Goal: Information Seeking & Learning: Learn about a topic

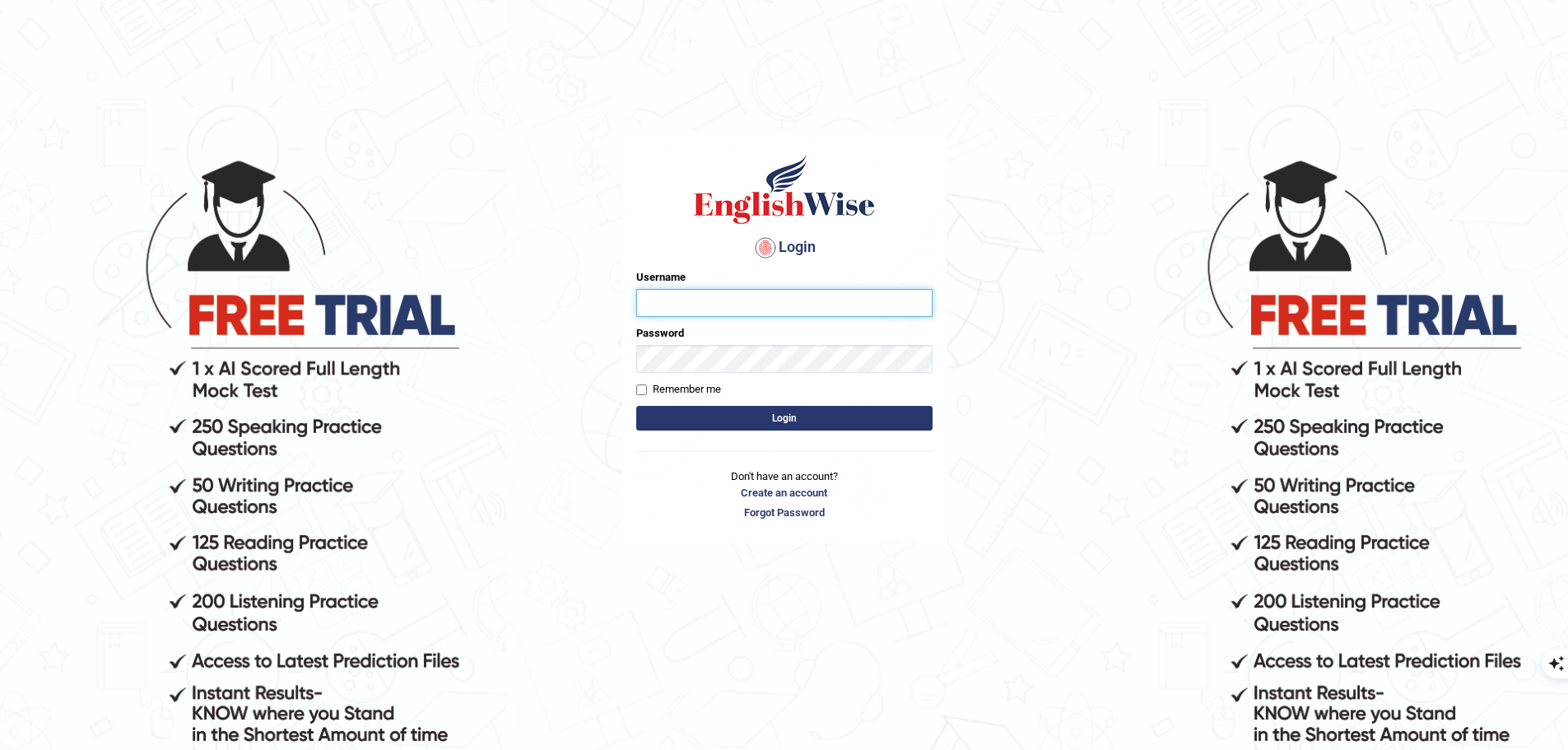
type input "uakhter30"
click at [819, 410] on button "Login" at bounding box center [784, 418] width 296 height 25
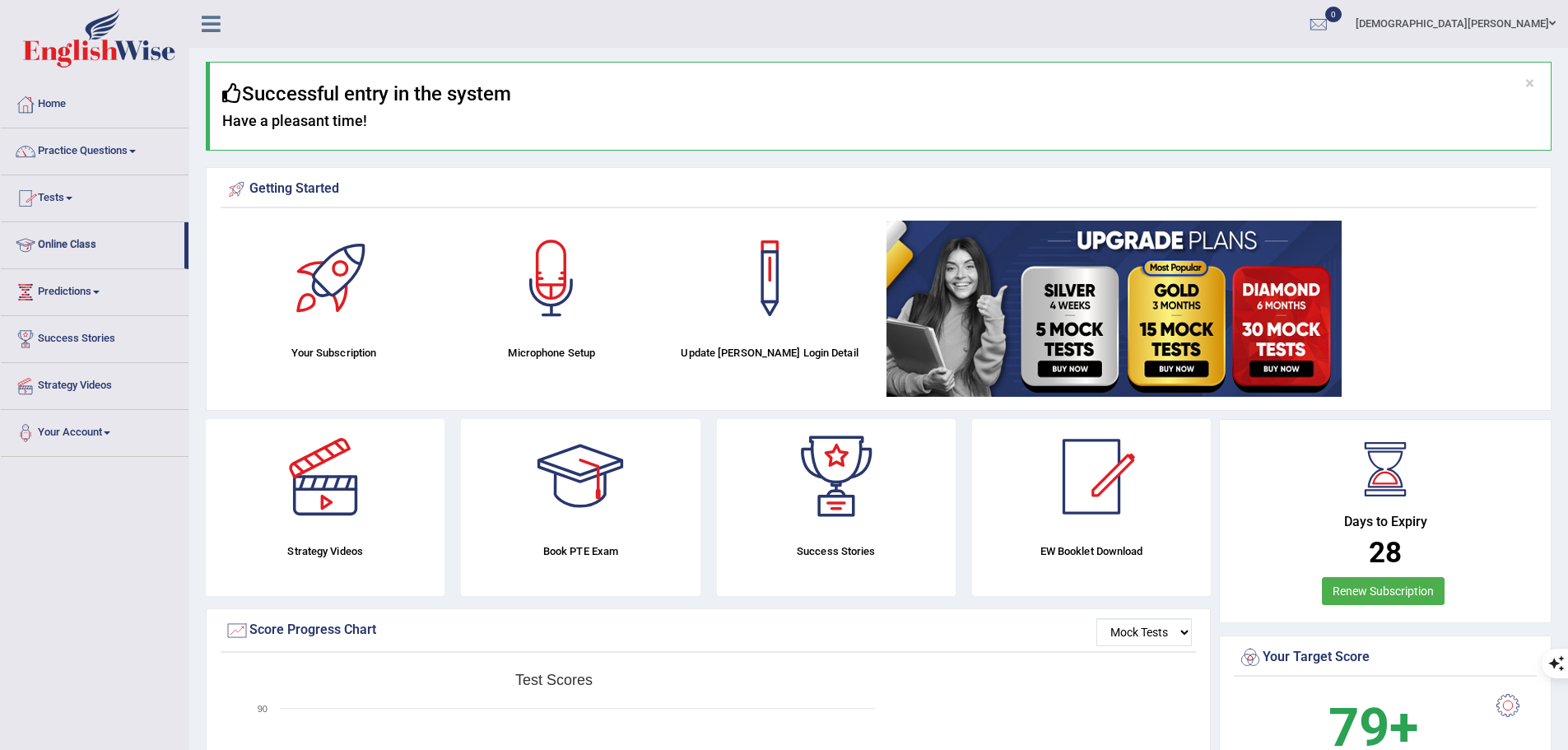
click at [79, 240] on link "Online Class" at bounding box center [93, 242] width 183 height 41
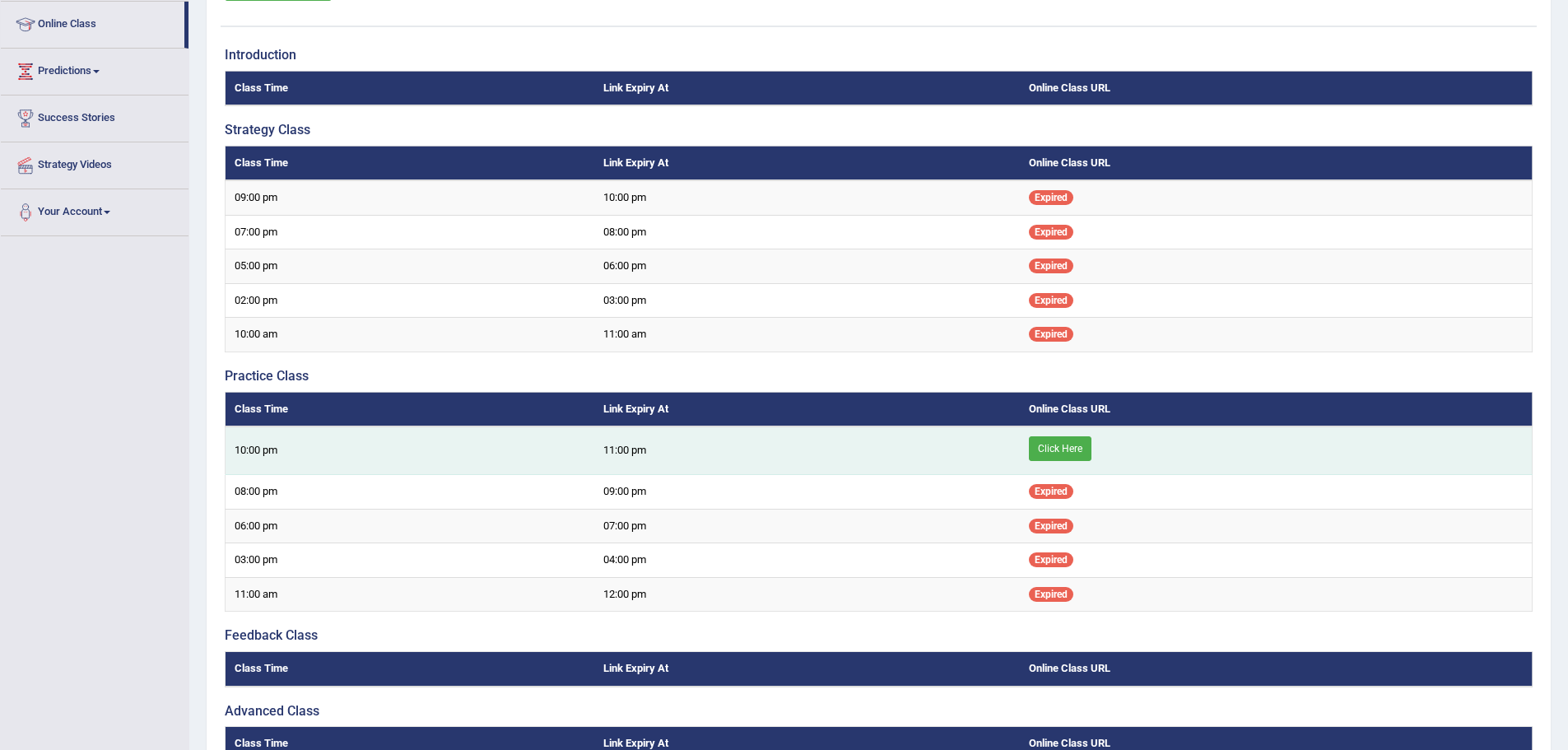
scroll to position [391, 0]
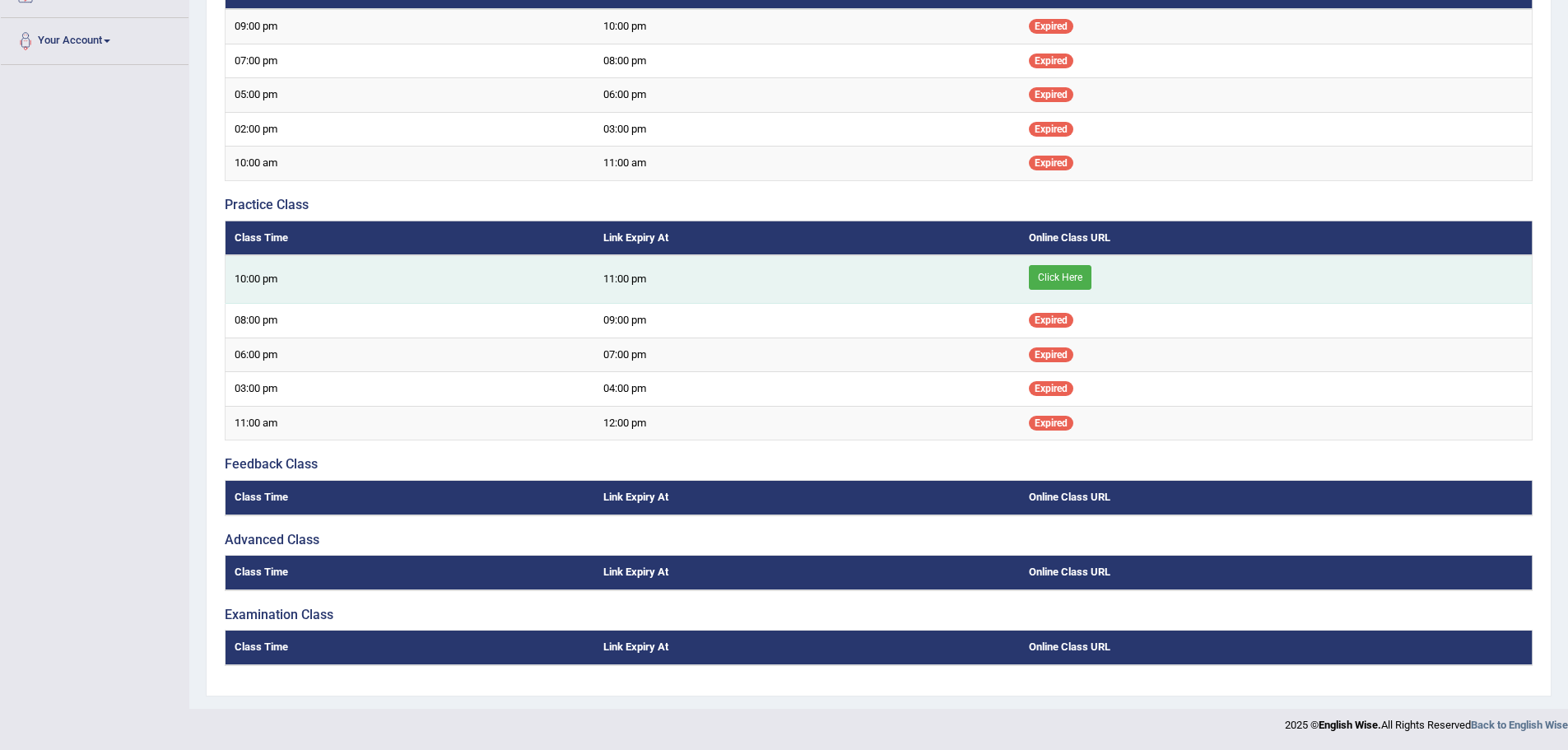
click at [1063, 278] on link "Click Here" at bounding box center [1060, 277] width 63 height 25
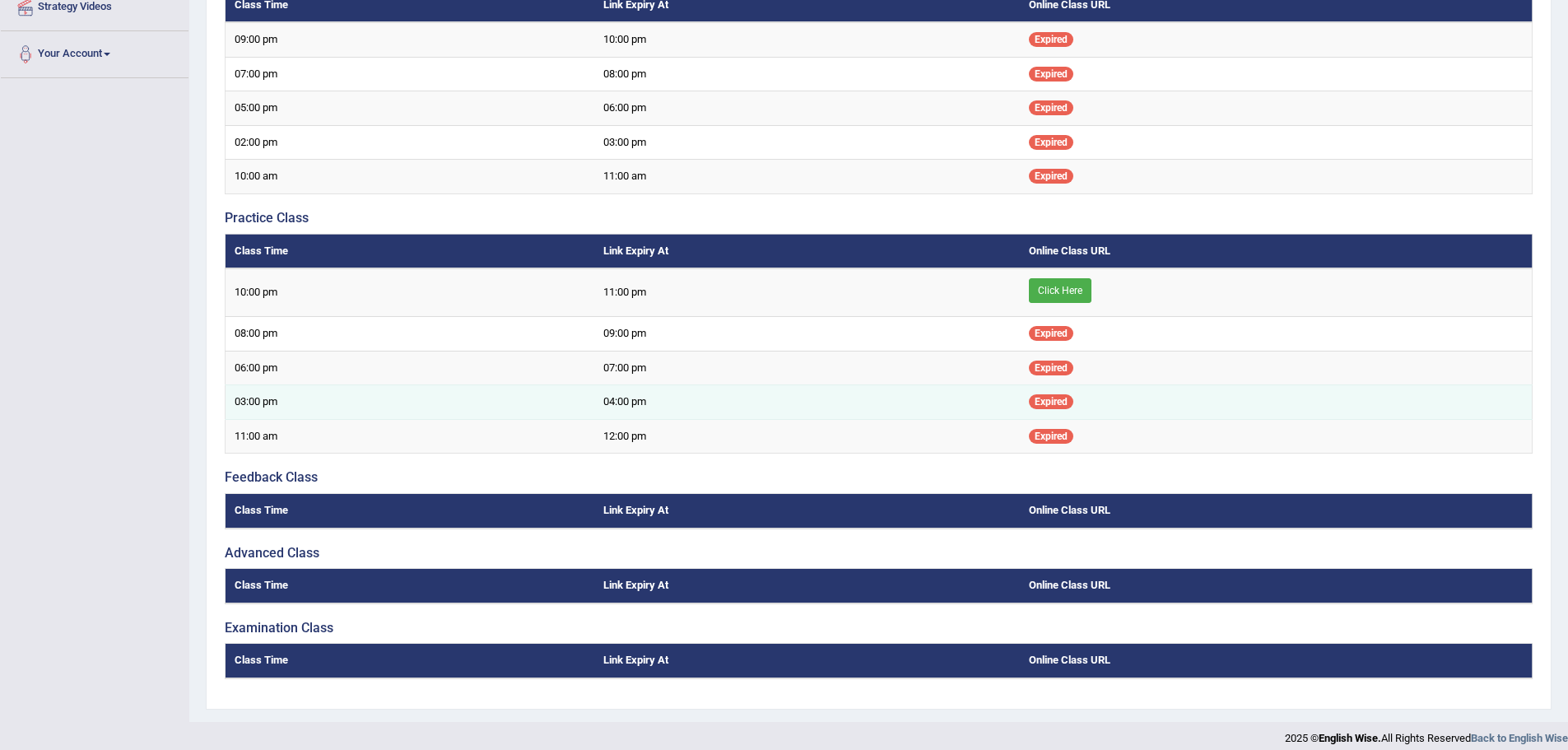
scroll to position [0, 0]
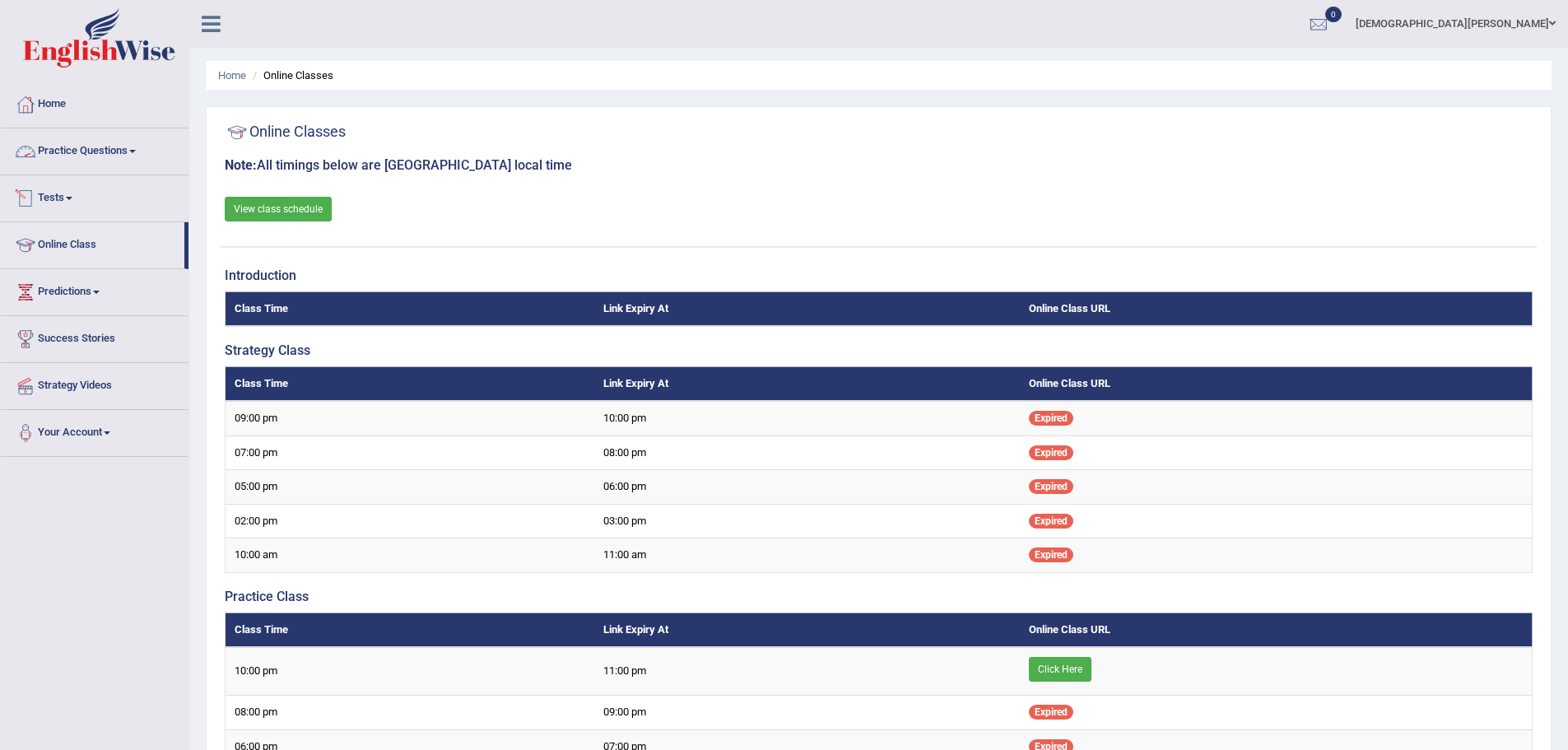
click at [103, 148] on link "Practice Questions" at bounding box center [94, 148] width 188 height 41
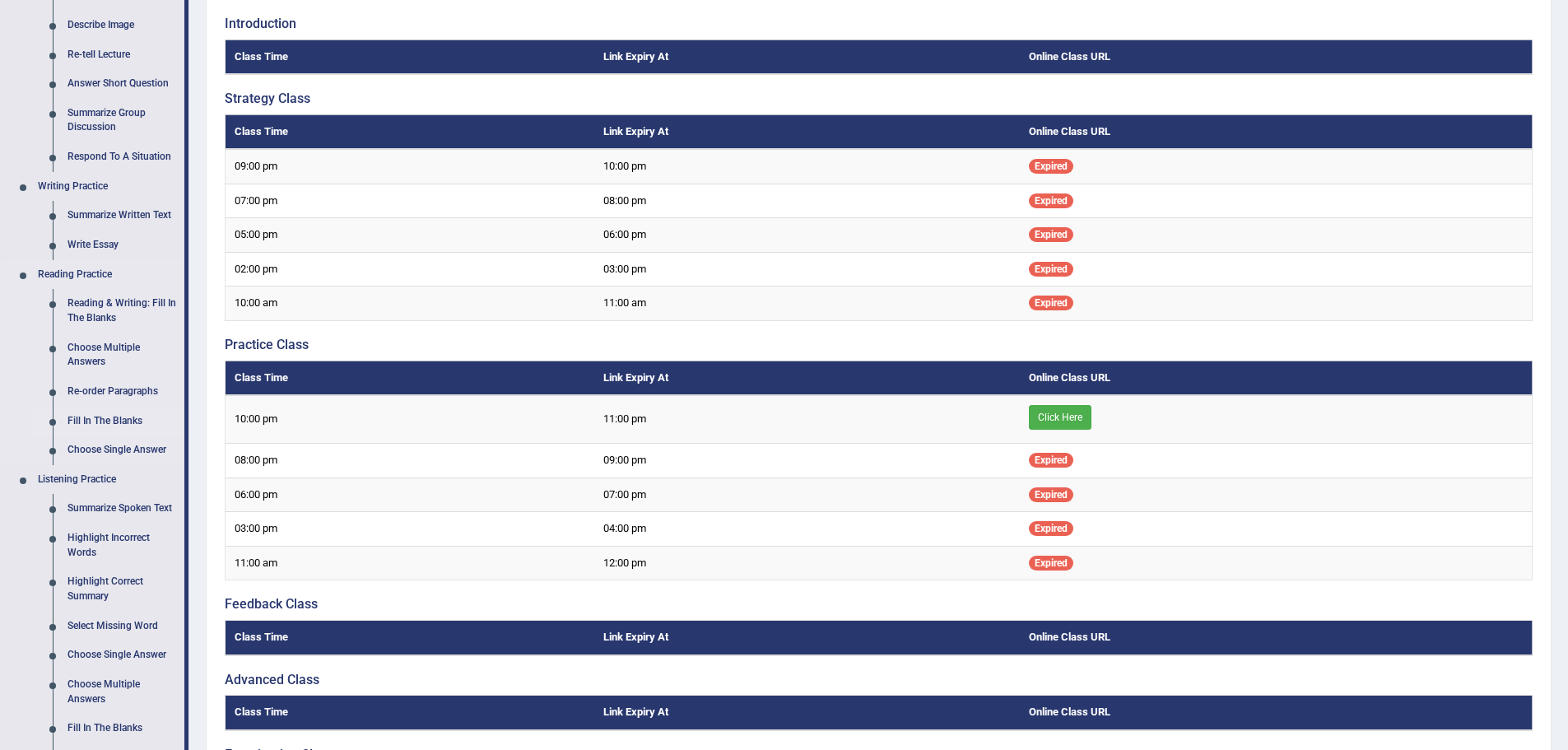
scroll to position [330, 0]
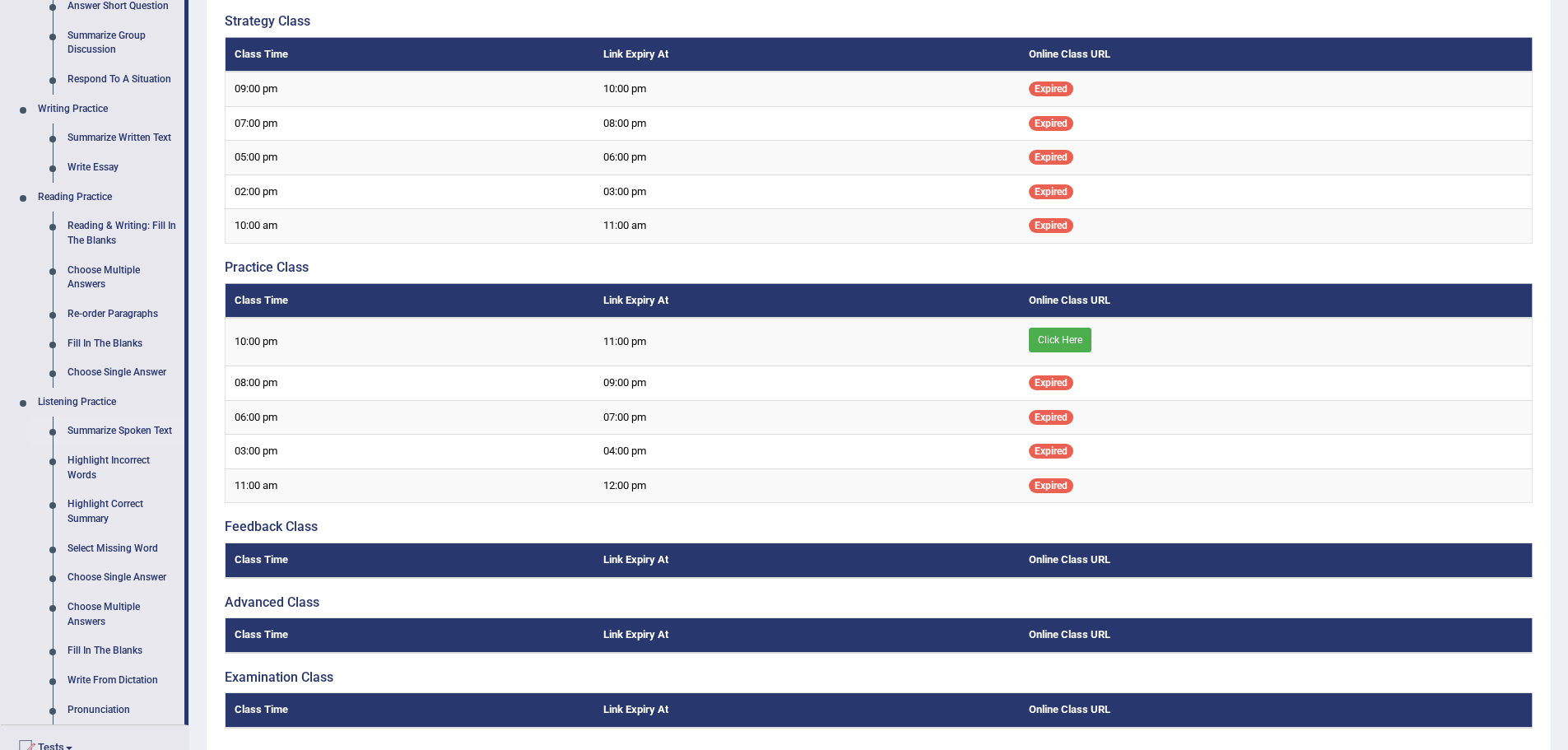
click at [126, 422] on link "Summarize Spoken Text" at bounding box center [122, 431] width 124 height 30
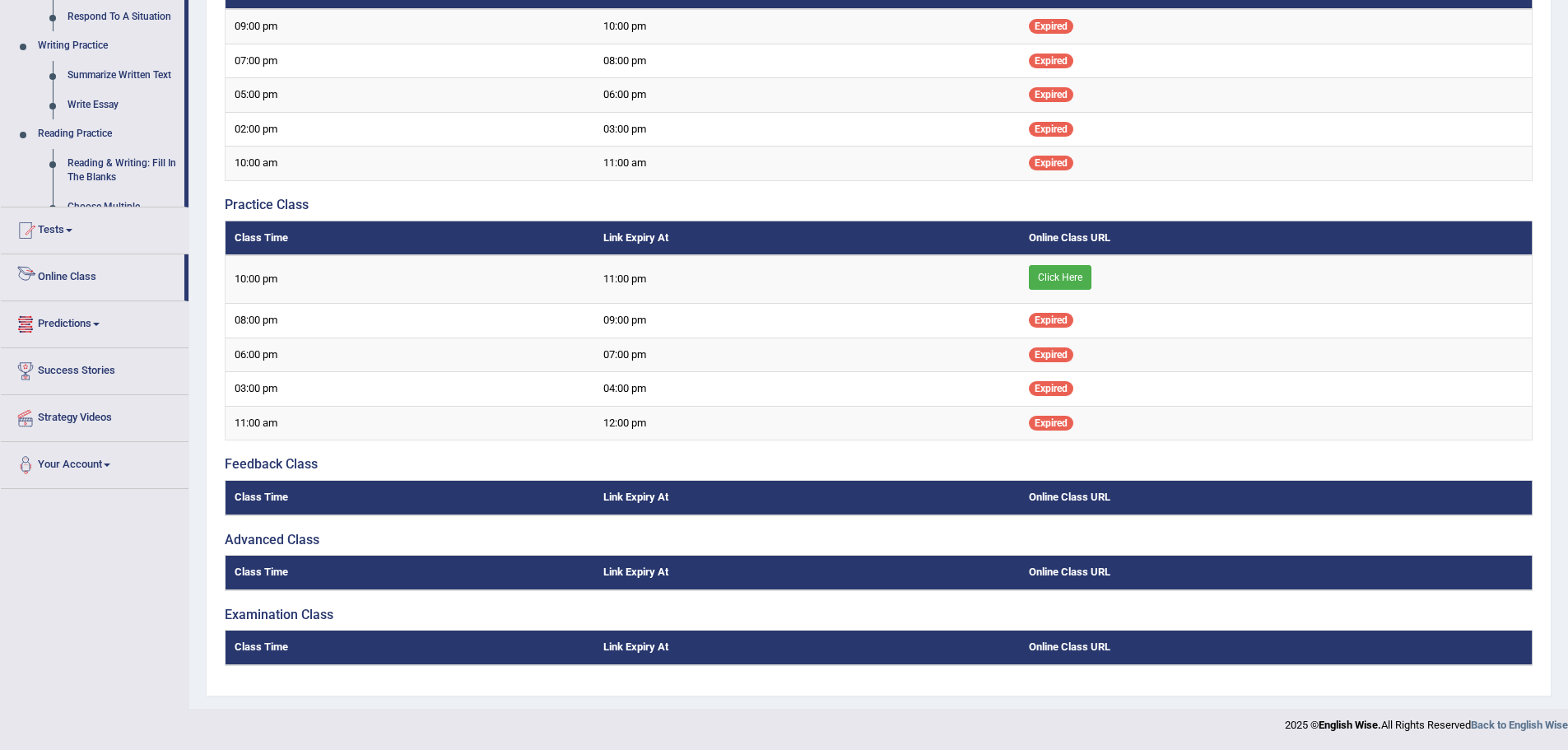
scroll to position [582, 0]
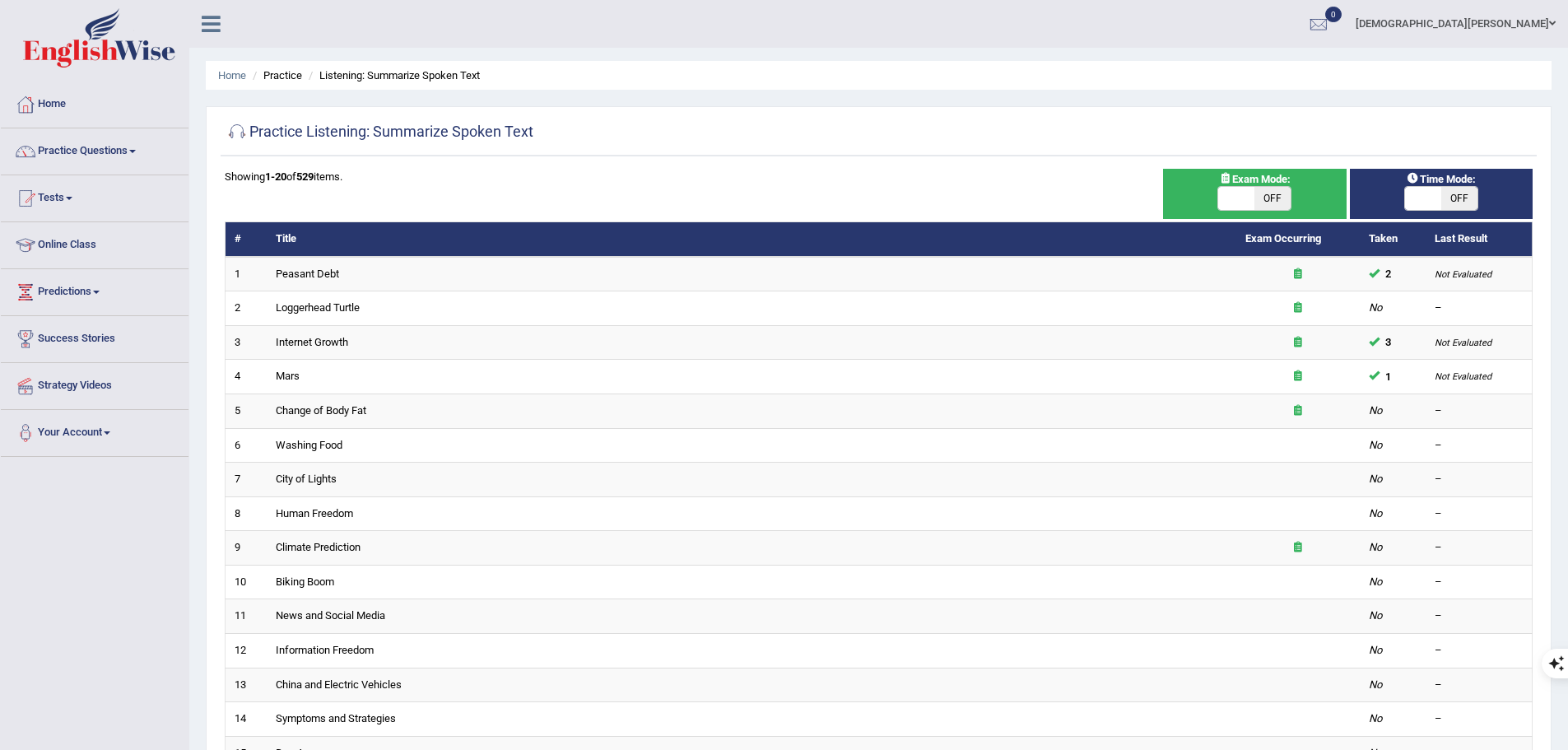
click at [327, 449] on link "Washing Food" at bounding box center [309, 445] width 66 height 13
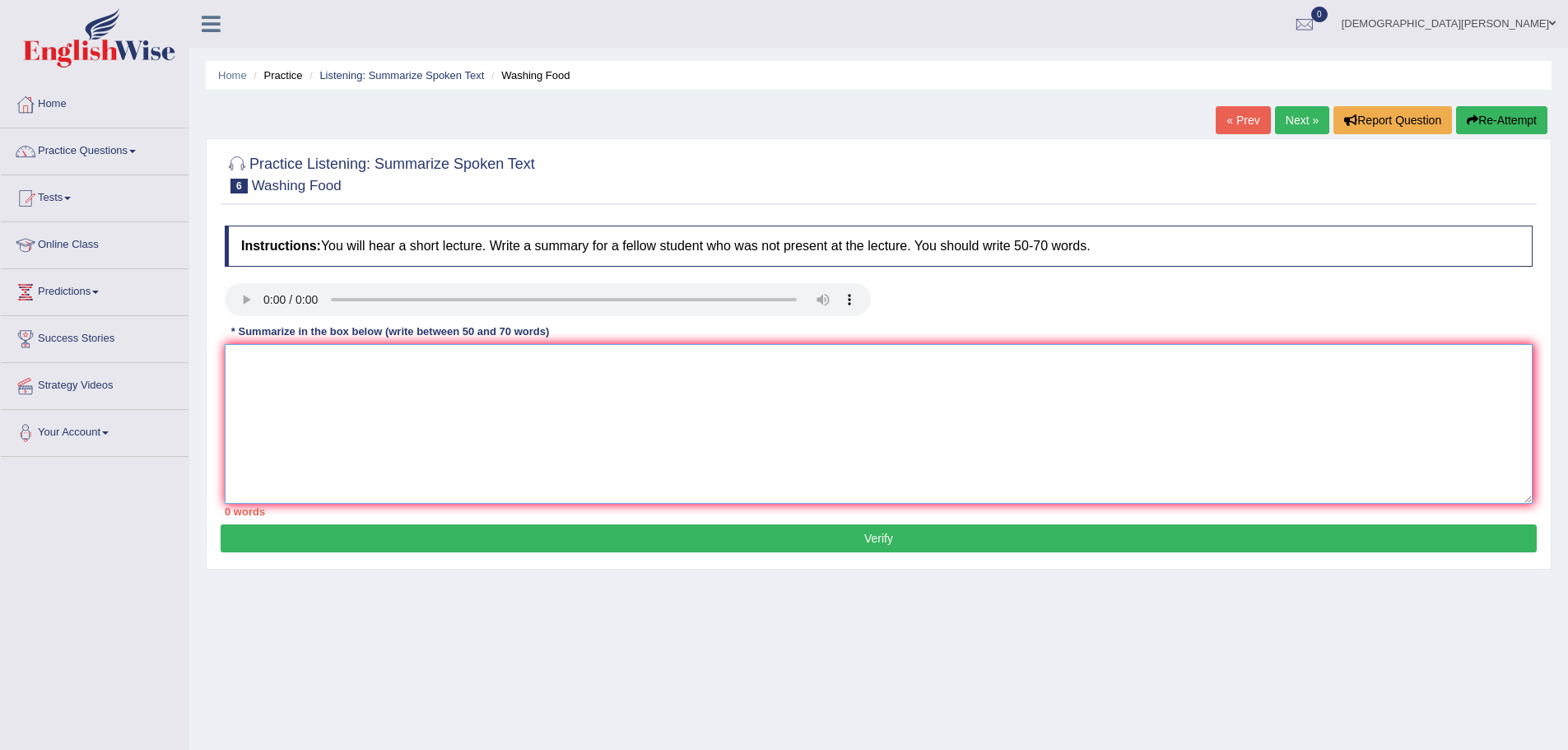
click at [387, 415] on textarea at bounding box center [878, 424] width 1307 height 160
click at [989, 428] on textarea at bounding box center [878, 425] width 1307 height 160
paste textarea "The speaker provided a comprehensive overview of [main topic], highlighting sev…"
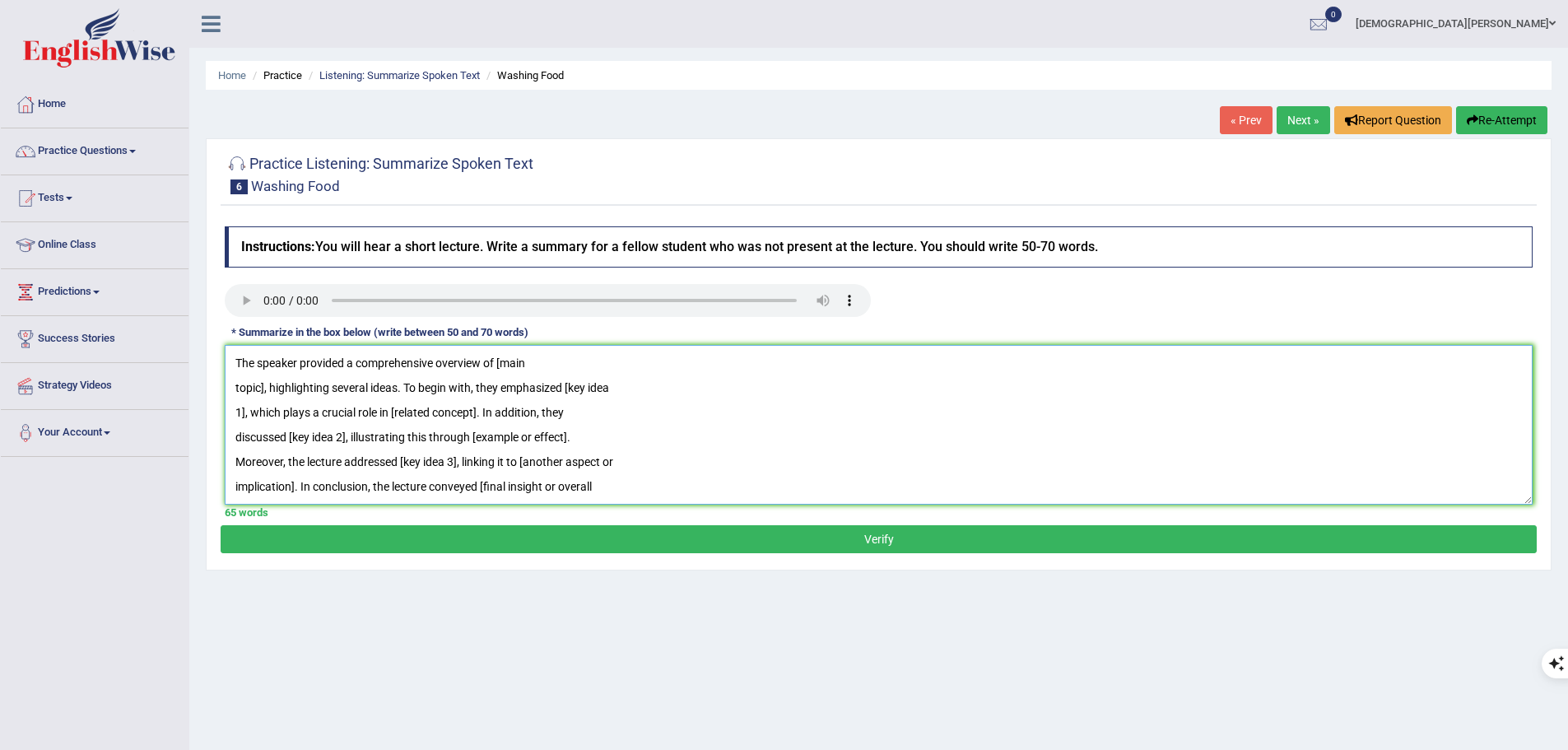
scroll to position [40, 0]
click at [878, 427] on textarea "The speaker provided a comprehensive overview of [main topic], highlighting sev…" at bounding box center [878, 425] width 1307 height 160
click at [409, 469] on textarea "The speaker provided a comprehensive overview of [main topic], highlighting sev…" at bounding box center [878, 425] width 1307 height 160
click at [341, 488] on textarea "The speaker provided a comprehensive overview of [main topic], highlighting sev…" at bounding box center [878, 425] width 1307 height 160
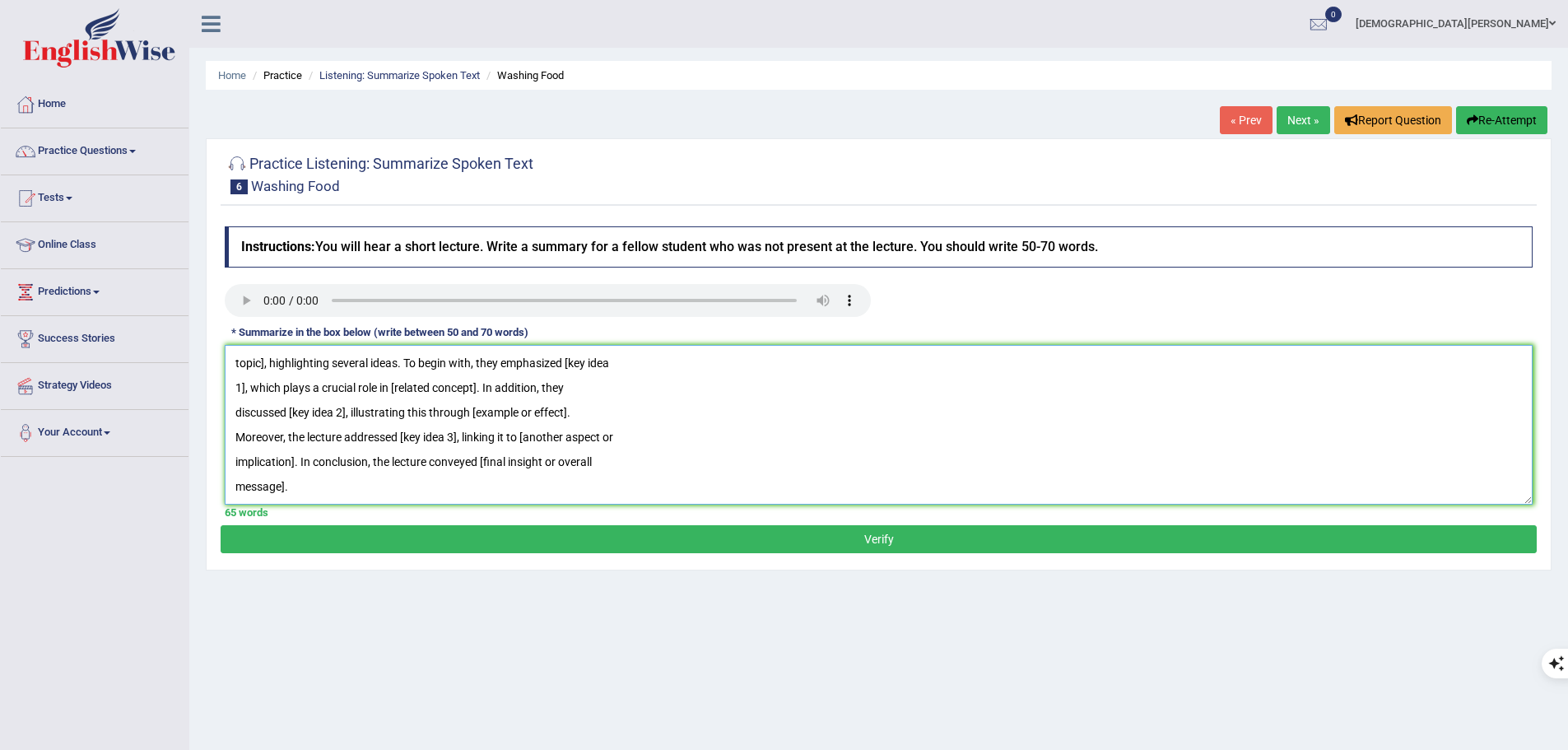
click at [290, 472] on textarea "The speaker provided a comprehensive overview of [main topic], highlighting sev…" at bounding box center [878, 425] width 1307 height 160
click at [271, 488] on textarea "The speaker provided a comprehensive overview of [main topic], highlighting sev…" at bounding box center [878, 425] width 1307 height 160
drag, startPoint x: 253, startPoint y: 483, endPoint x: 295, endPoint y: 483, distance: 42.0
click at [253, 483] on textarea "The speaker provided a comprehensive overview of [main topic], highlighting sev…" at bounding box center [878, 425] width 1307 height 160
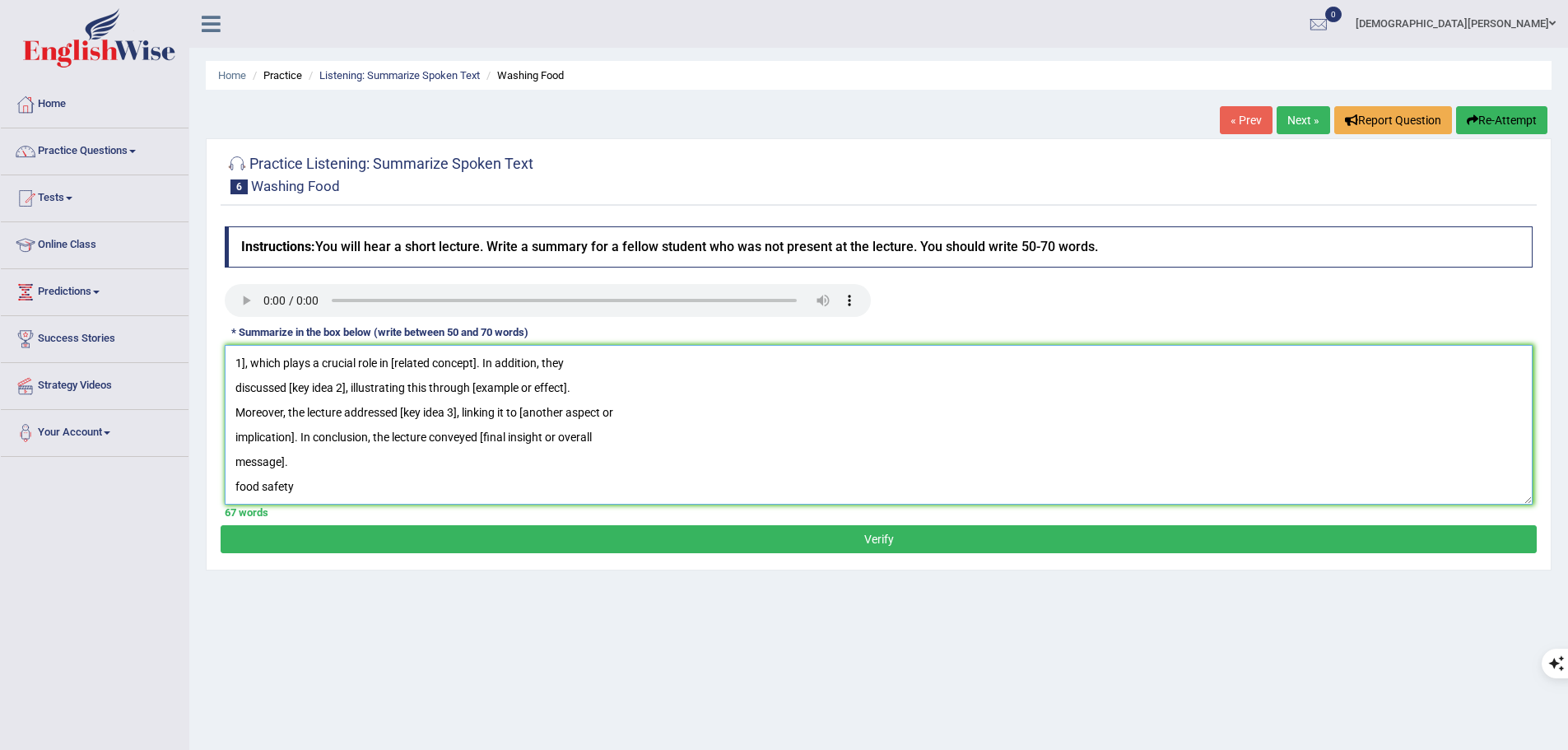
click at [281, 482] on textarea "The speaker provided a comprehensive overview of [main topic], highlighting sev…" at bounding box center [878, 425] width 1307 height 160
click at [272, 483] on textarea "The speaker provided a comprehensive overview of [main topic], highlighting sev…" at bounding box center [878, 425] width 1307 height 160
click at [314, 471] on textarea "The speaker provided a comprehensive overview of [main topic], highlighting sev…" at bounding box center [878, 425] width 1307 height 160
click at [299, 486] on textarea "The speaker provided a comprehensive overview of [main topic], highlighting sev…" at bounding box center [878, 425] width 1307 height 160
click at [260, 499] on textarea "The speaker provided a comprehensive overview of [main topic], highlighting sev…" at bounding box center [878, 425] width 1307 height 160
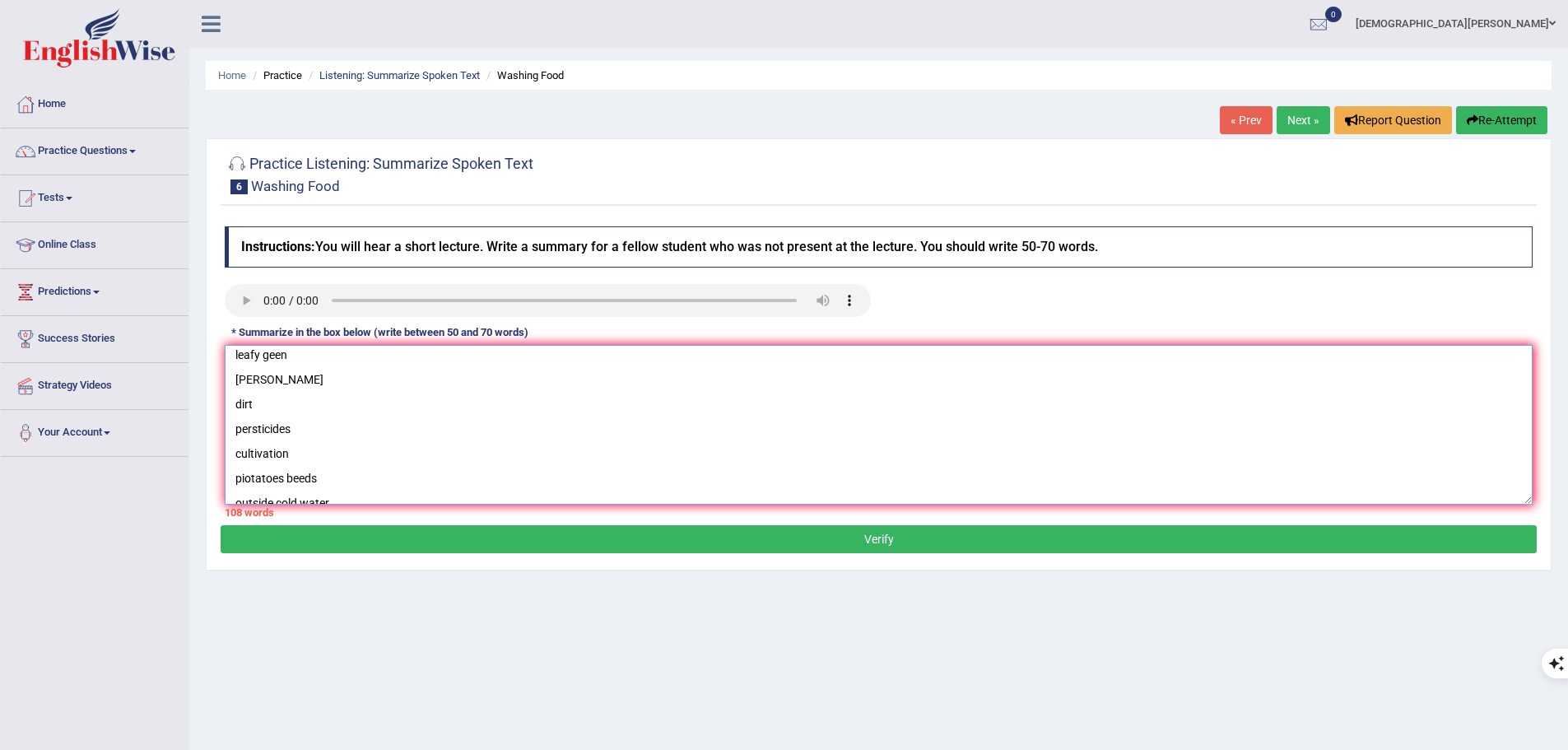
scroll to position [0, 0]
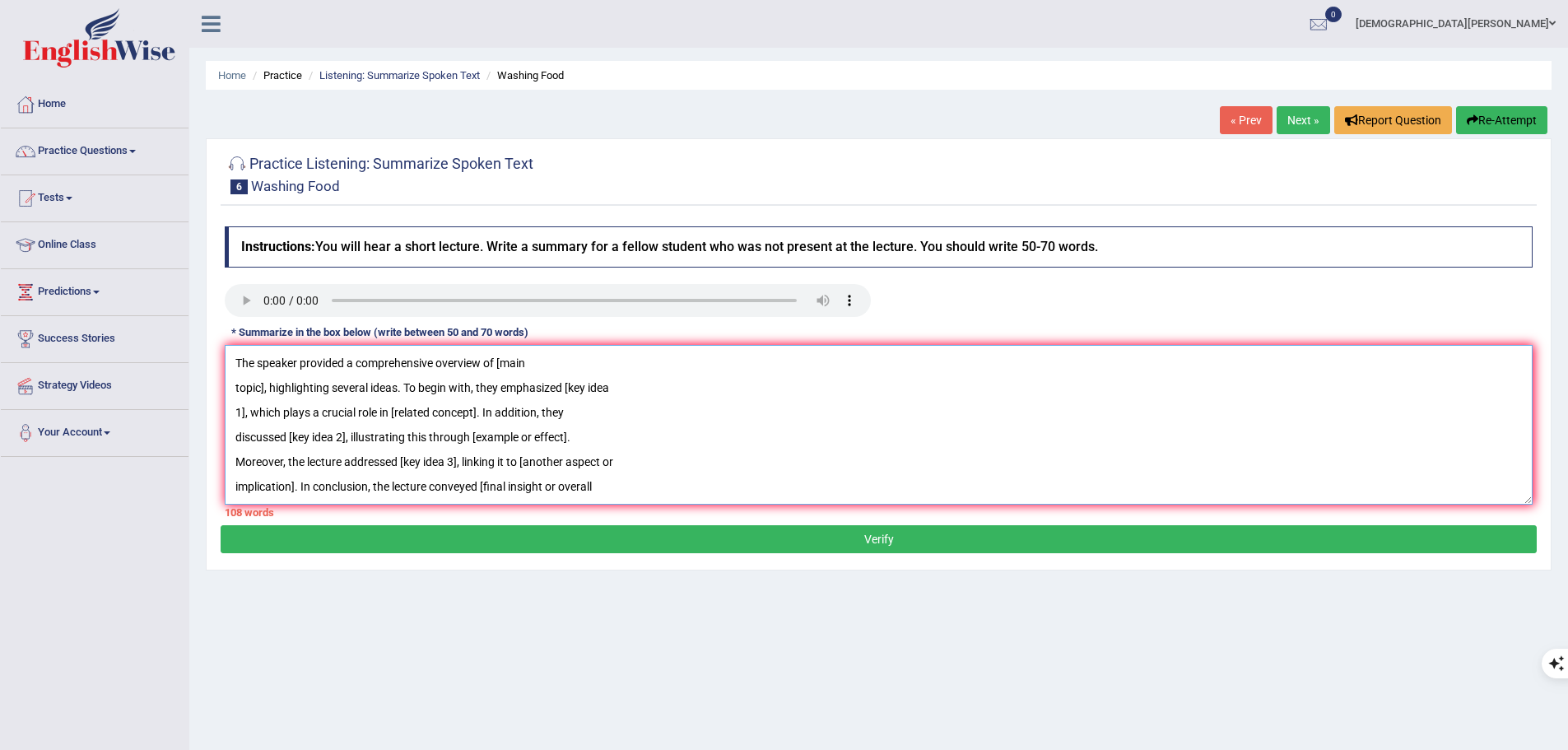
click at [233, 382] on textarea "The speaker provided a comprehensive overview of [main topic], highlighting sev…" at bounding box center [878, 425] width 1307 height 160
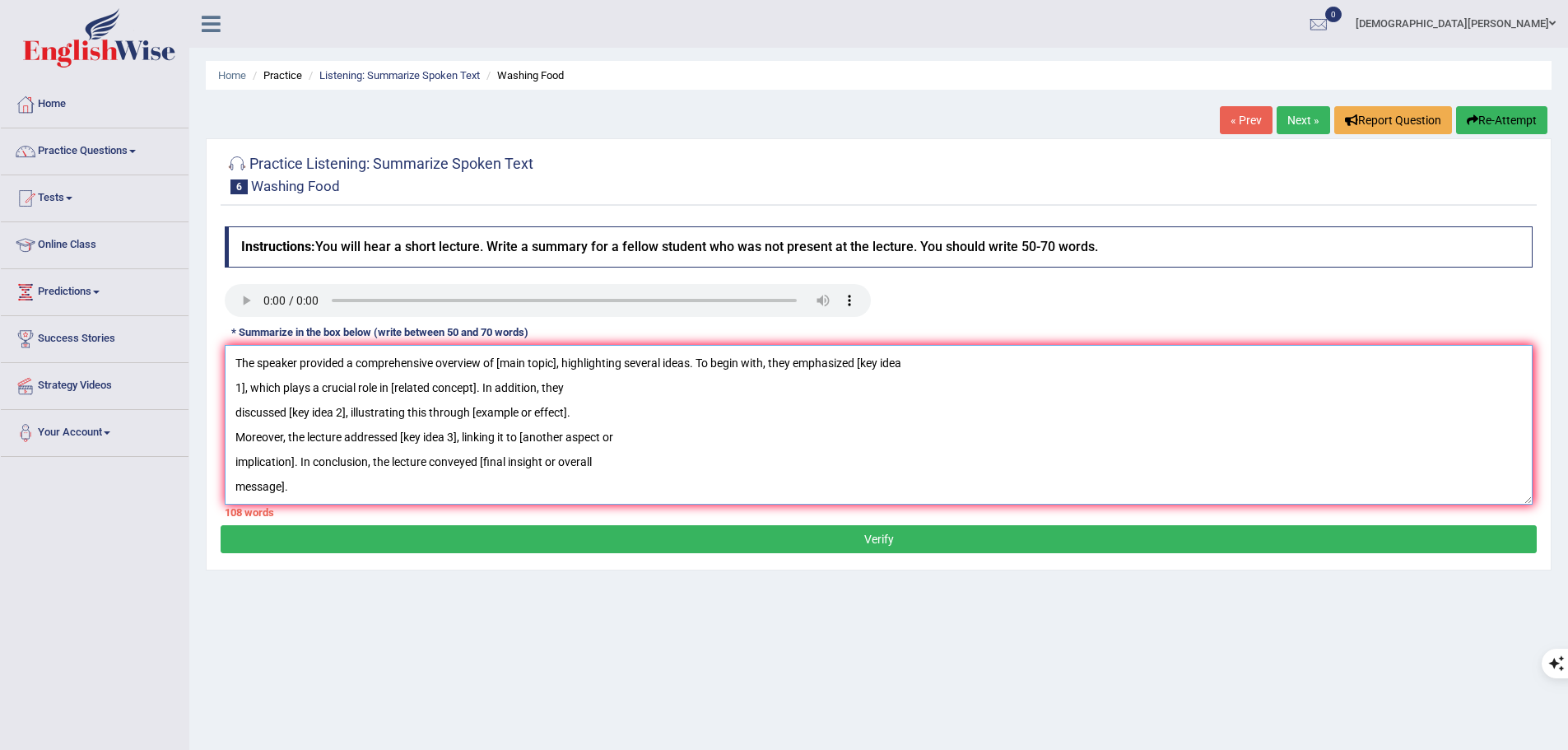
click at [232, 391] on textarea "The speaker provided a comprehensive overview of [main topic], highlighting sev…" at bounding box center [878, 425] width 1307 height 160
click at [225, 384] on textarea "The speaker provided a comprehensive overview of [main topic], highlighting sev…" at bounding box center [878, 425] width 1307 height 160
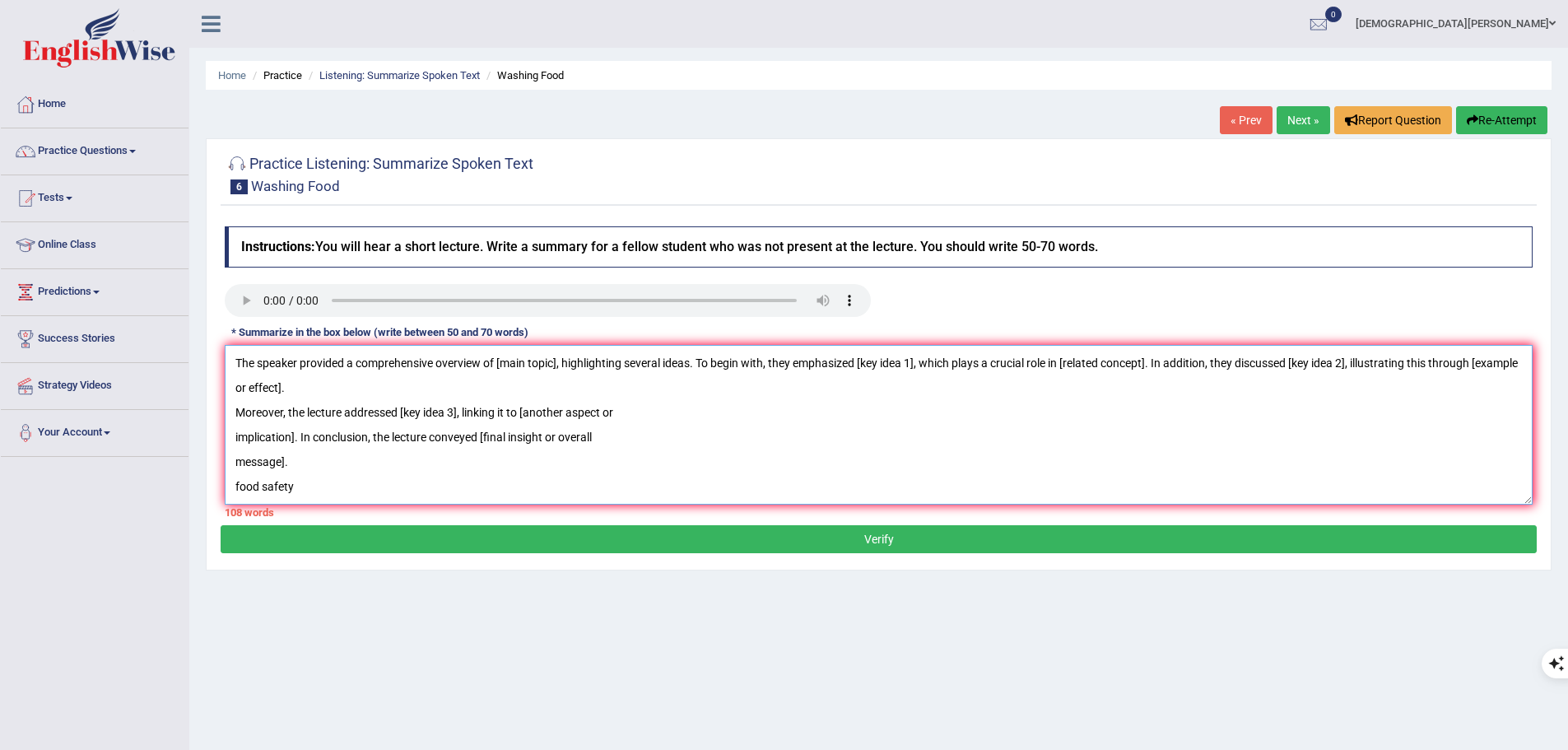
click at [232, 388] on textarea "The speaker provided a comprehensive overview of [main topic], highlighting sev…" at bounding box center [878, 425] width 1307 height 160
click at [226, 414] on textarea "The speaker provided a comprehensive overview of [main topic], highlighting sev…" at bounding box center [878, 425] width 1307 height 160
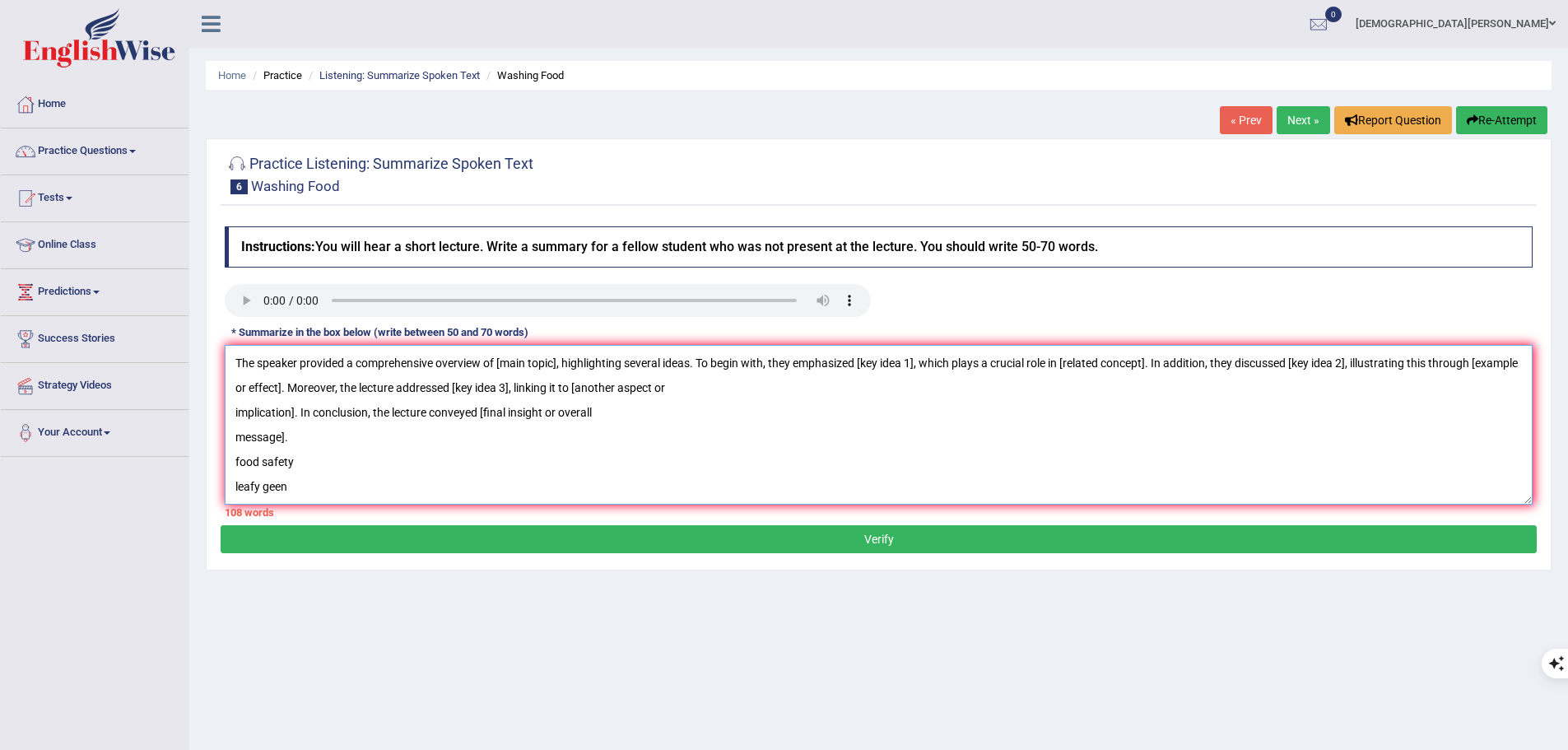
click at [233, 415] on textarea "The speaker provided a comprehensive overview of [main topic], highlighting sev…" at bounding box center [878, 425] width 1307 height 160
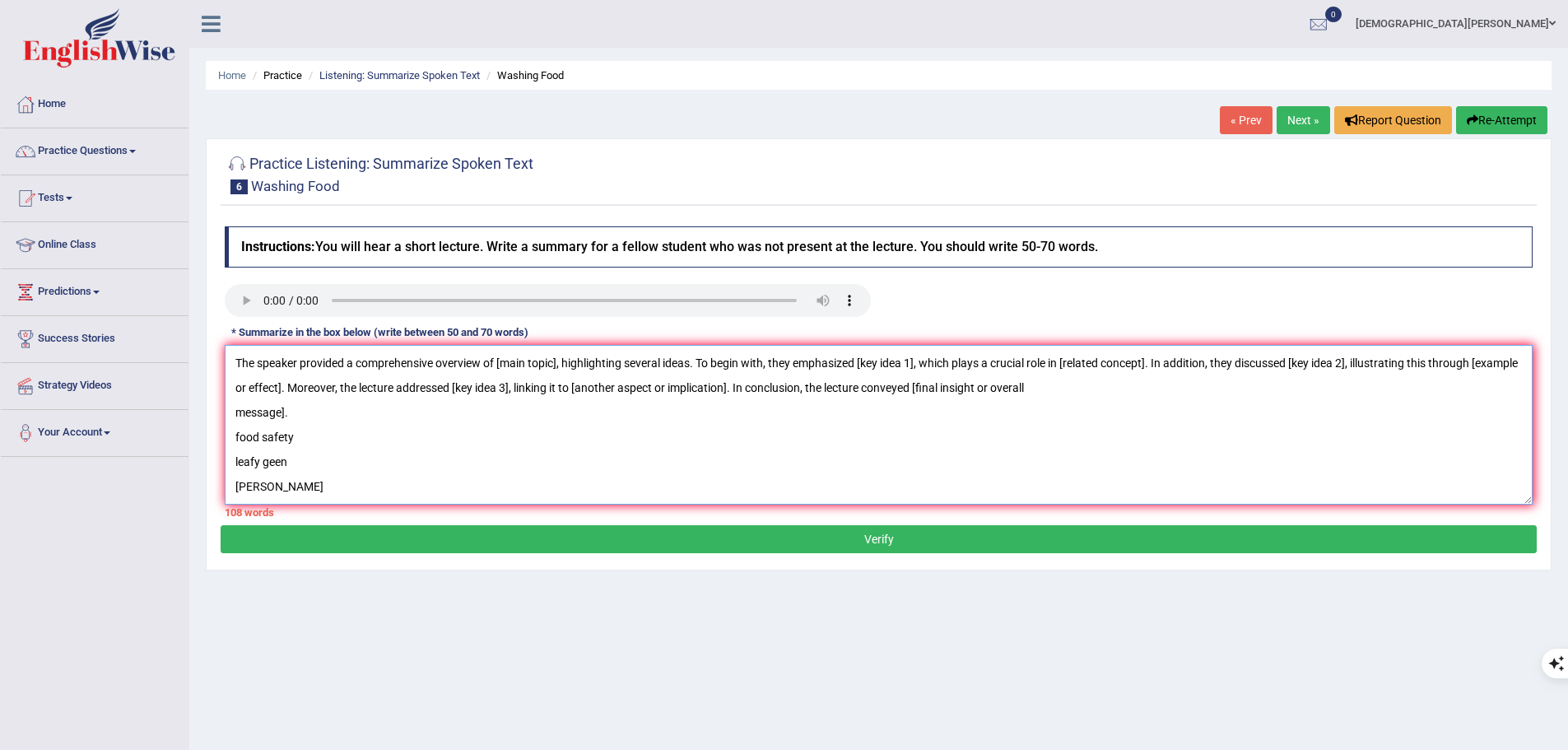
click at [232, 414] on textarea "The speaker provided a comprehensive overview of [main topic], highlighting sev…" at bounding box center [878, 425] width 1307 height 160
click at [357, 424] on textarea "The speaker provided a comprehensive overview of [main topic], highlighting sev…" at bounding box center [878, 425] width 1307 height 160
click at [547, 359] on textarea "The speaker provided a comprehensive overview of [main topic], highlighting sev…" at bounding box center [878, 425] width 1307 height 160
click at [971, 362] on textarea "The speaker provided a comprehensive overview of fruits we need to wash, highli…" at bounding box center [878, 425] width 1307 height 160
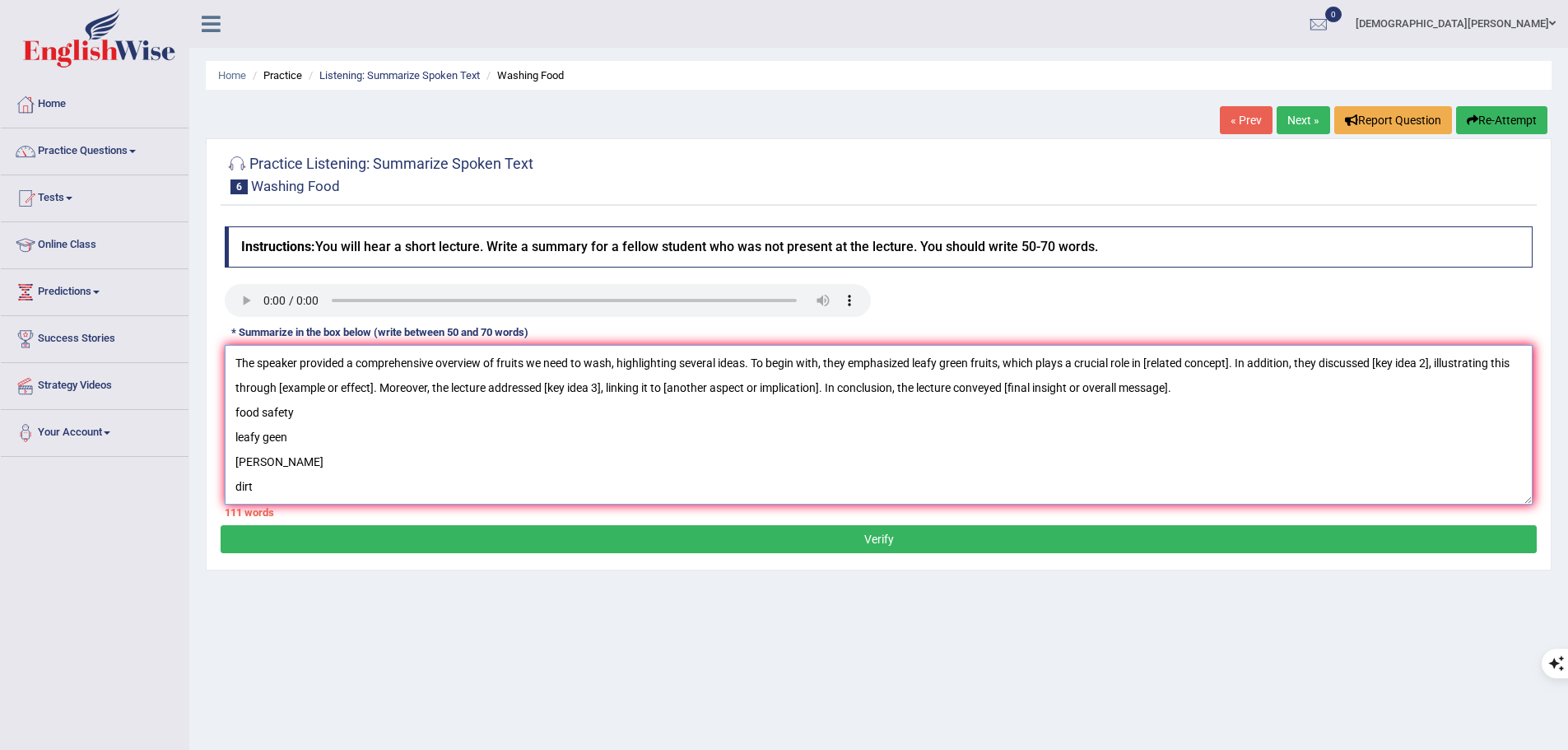
click at [1237, 362] on textarea "The speaker provided a comprehensive overview of fruits we need to wash, highli…" at bounding box center [878, 425] width 1307 height 160
click at [1421, 368] on textarea "The speaker provided a comprehensive overview of fruits we need to wash, highli…" at bounding box center [878, 425] width 1307 height 160
click at [1456, 365] on textarea "The speaker provided a comprehensive overview of fruits we need to wash, highli…" at bounding box center [878, 425] width 1307 height 160
click at [668, 383] on textarea "The speaker provided a comprehensive overview of fruits we need to wash, highli…" at bounding box center [878, 425] width 1307 height 160
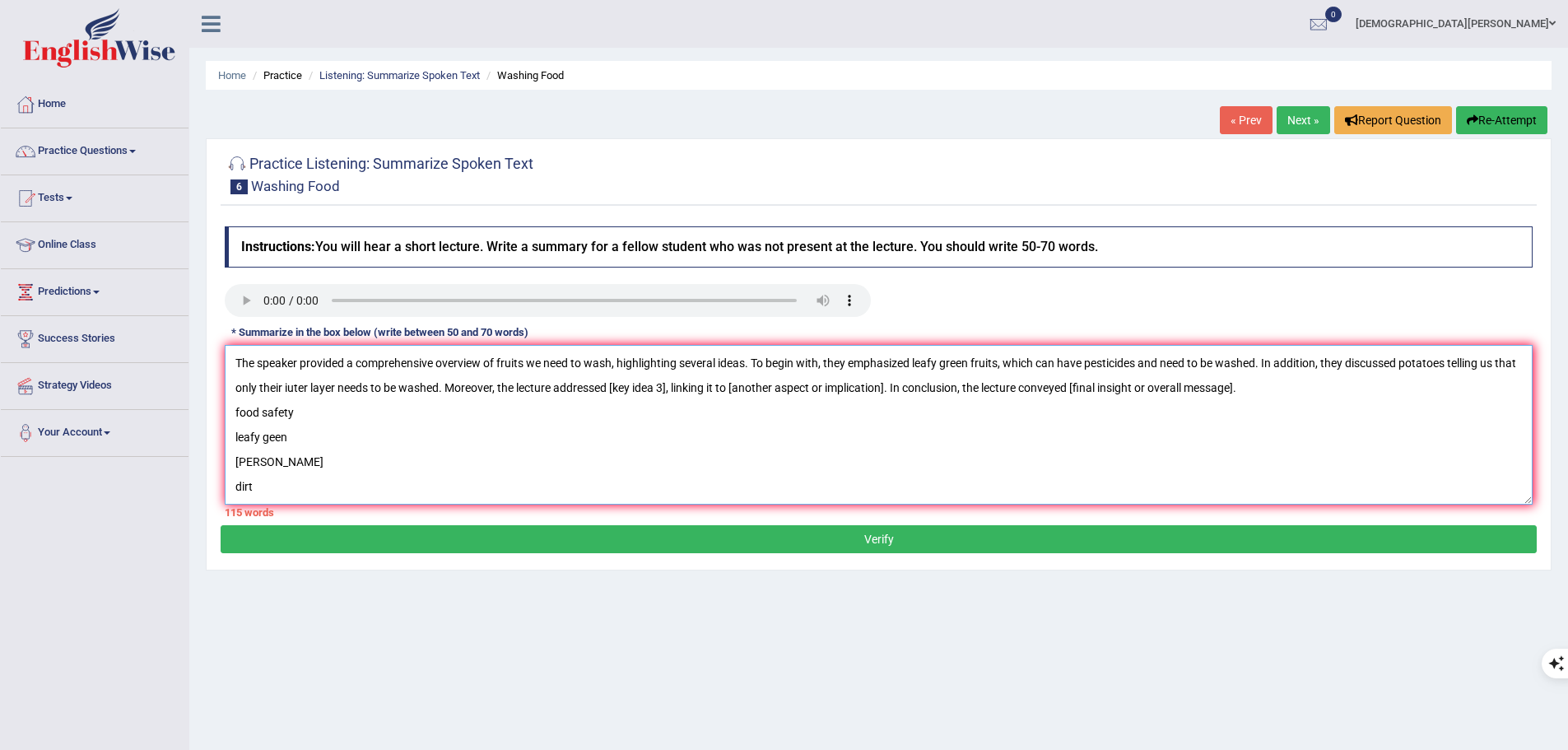
click at [668, 383] on textarea "The speaker provided a comprehensive overview of fruits we need to wash, highli…" at bounding box center [878, 425] width 1307 height 160
click at [1020, 386] on textarea "The speaker provided a comprehensive overview of fruits we need to wash, highli…" at bounding box center [878, 425] width 1307 height 160
drag, startPoint x: 1421, startPoint y: 387, endPoint x: 1220, endPoint y: 395, distance: 201.2
click at [1220, 395] on textarea "The speaker provided a comprehensive overview of fruits we need to wash, highli…" at bounding box center [878, 425] width 1307 height 160
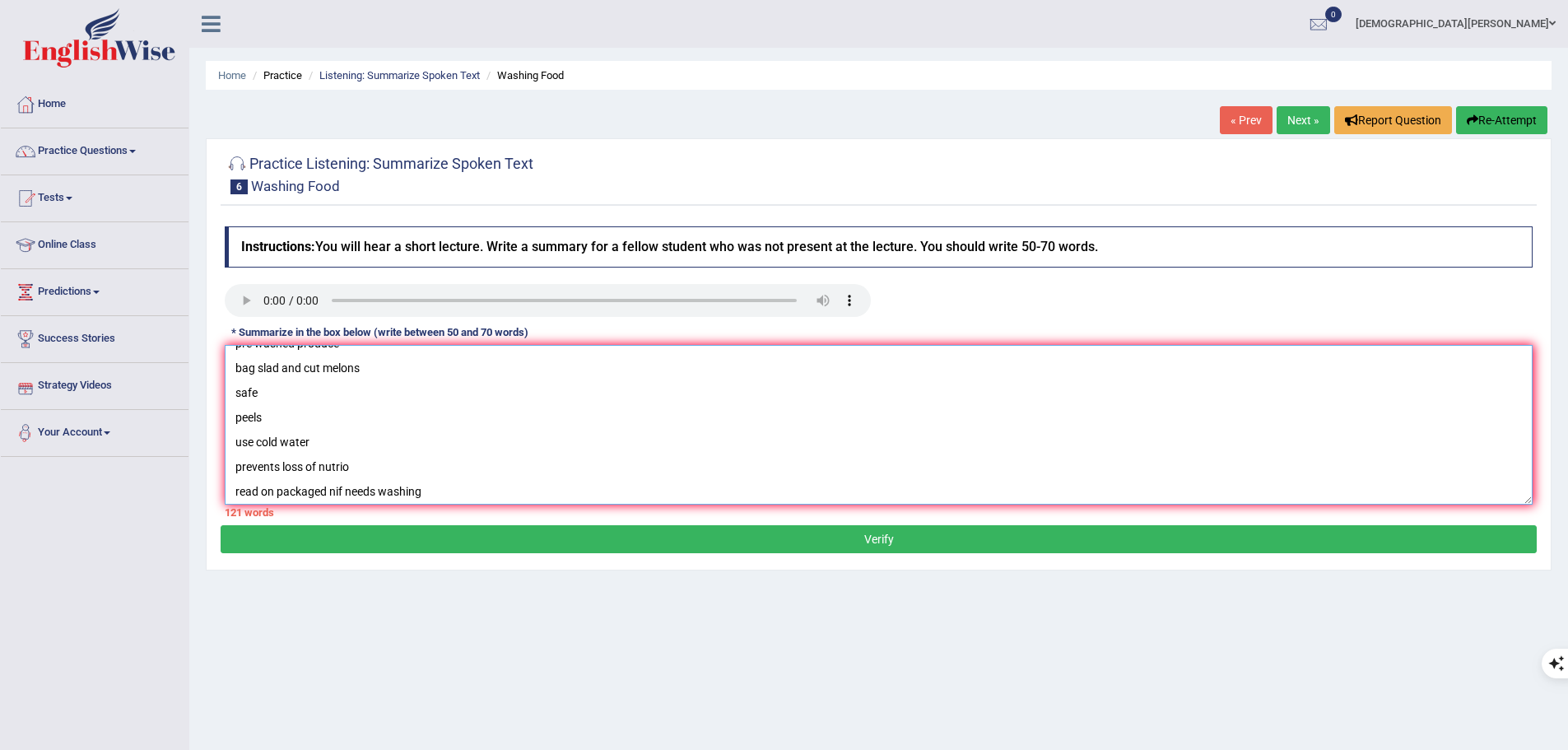
scroll to position [395, 0]
drag, startPoint x: 233, startPoint y: 409, endPoint x: 373, endPoint y: 530, distance: 185.0
click at [373, 530] on div "Practice Listening: Summarize Spoken Text 6 Washing Food Instructions: You will…" at bounding box center [879, 354] width 1346 height 432
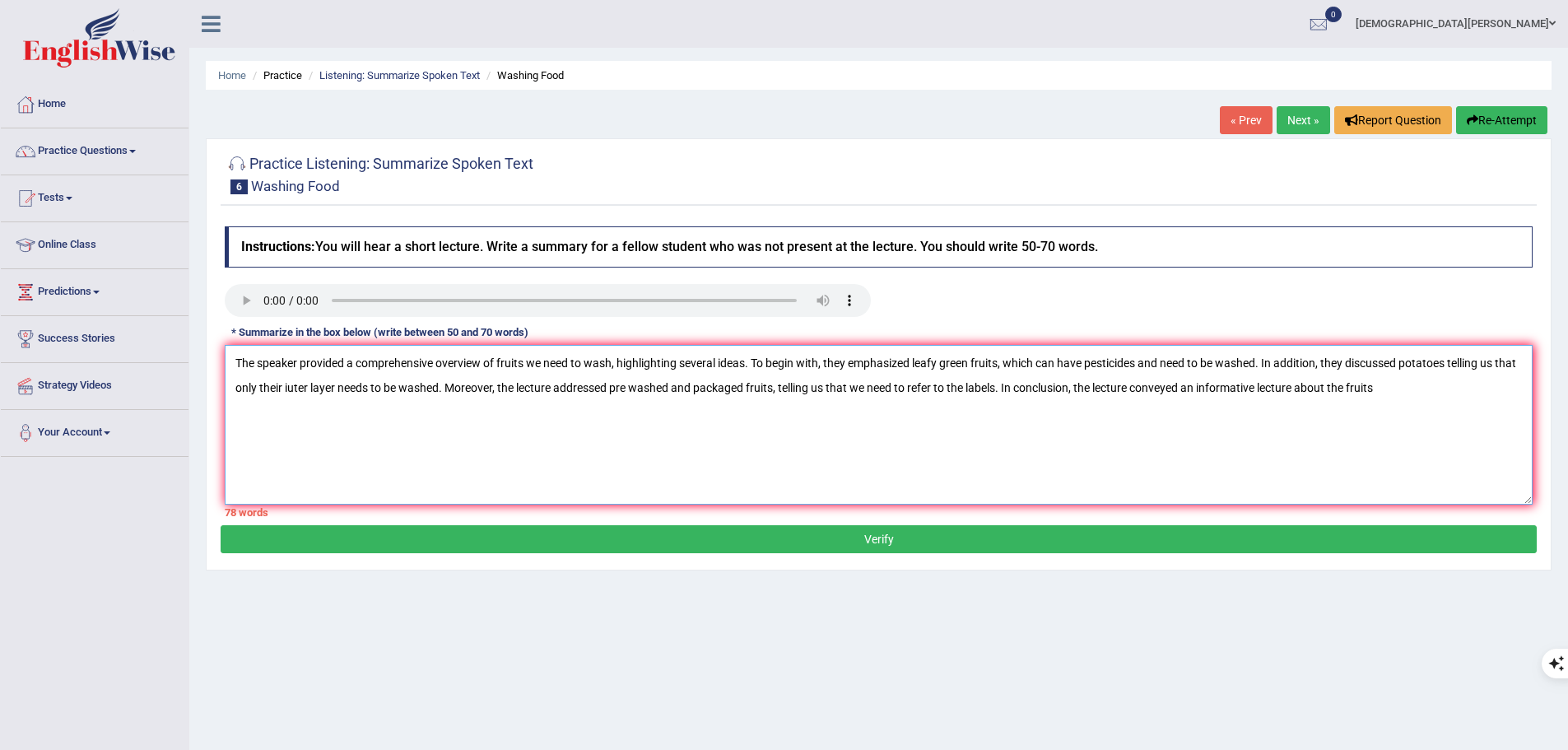
scroll to position [0, 0]
click at [399, 363] on textarea "The speaker provided a comprehensive overview of fruits we need to wash, highli…" at bounding box center [878, 425] width 1307 height 160
click at [841, 365] on textarea "The speaker provided an overview of fruits we need to wash, highlighting severa…" at bounding box center [878, 425] width 1307 height 160
drag, startPoint x: 948, startPoint y: 387, endPoint x: 1153, endPoint y: 407, distance: 206.0
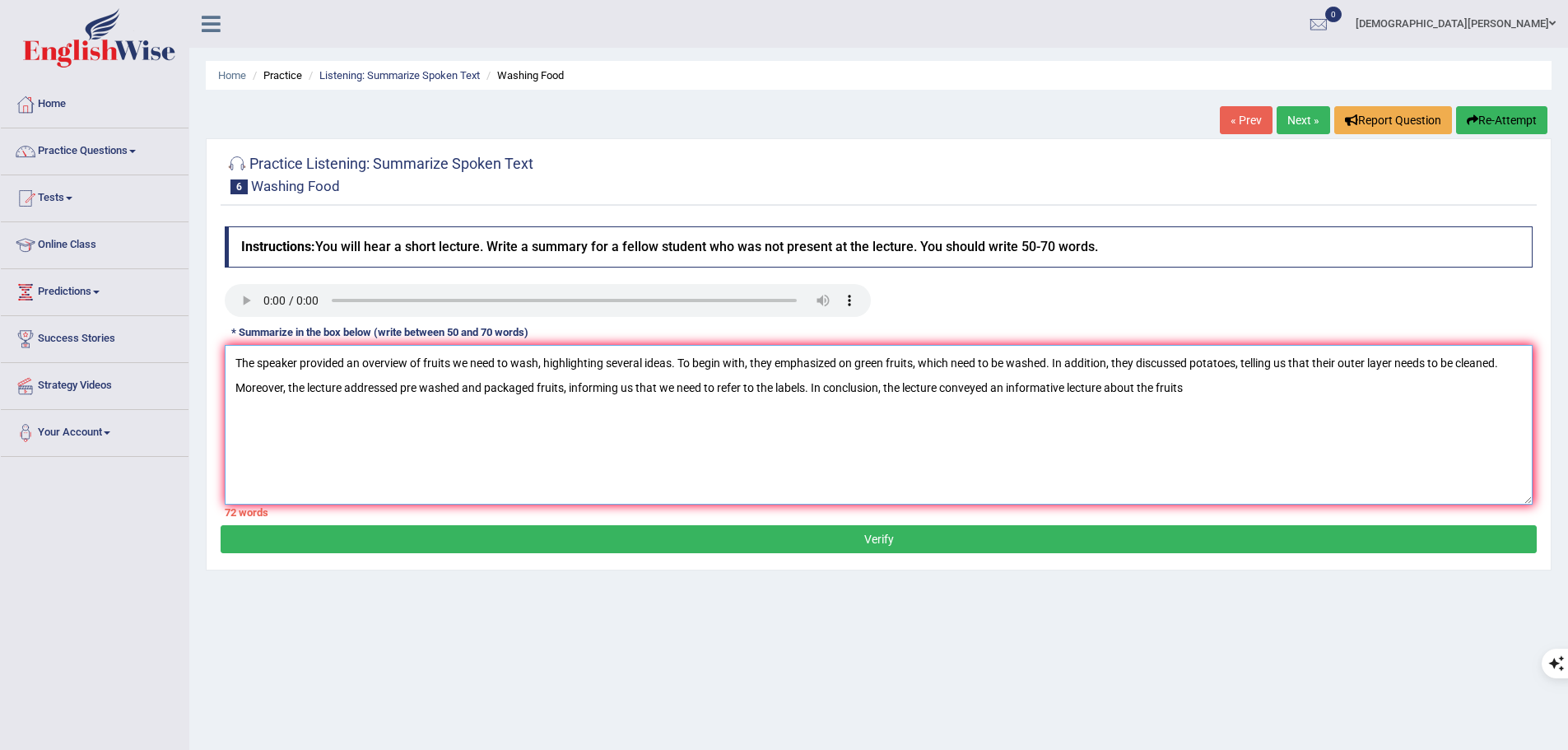
click at [1153, 407] on textarea "The speaker provided an overview of fruits we need to wash, highlighting severa…" at bounding box center [878, 425] width 1307 height 160
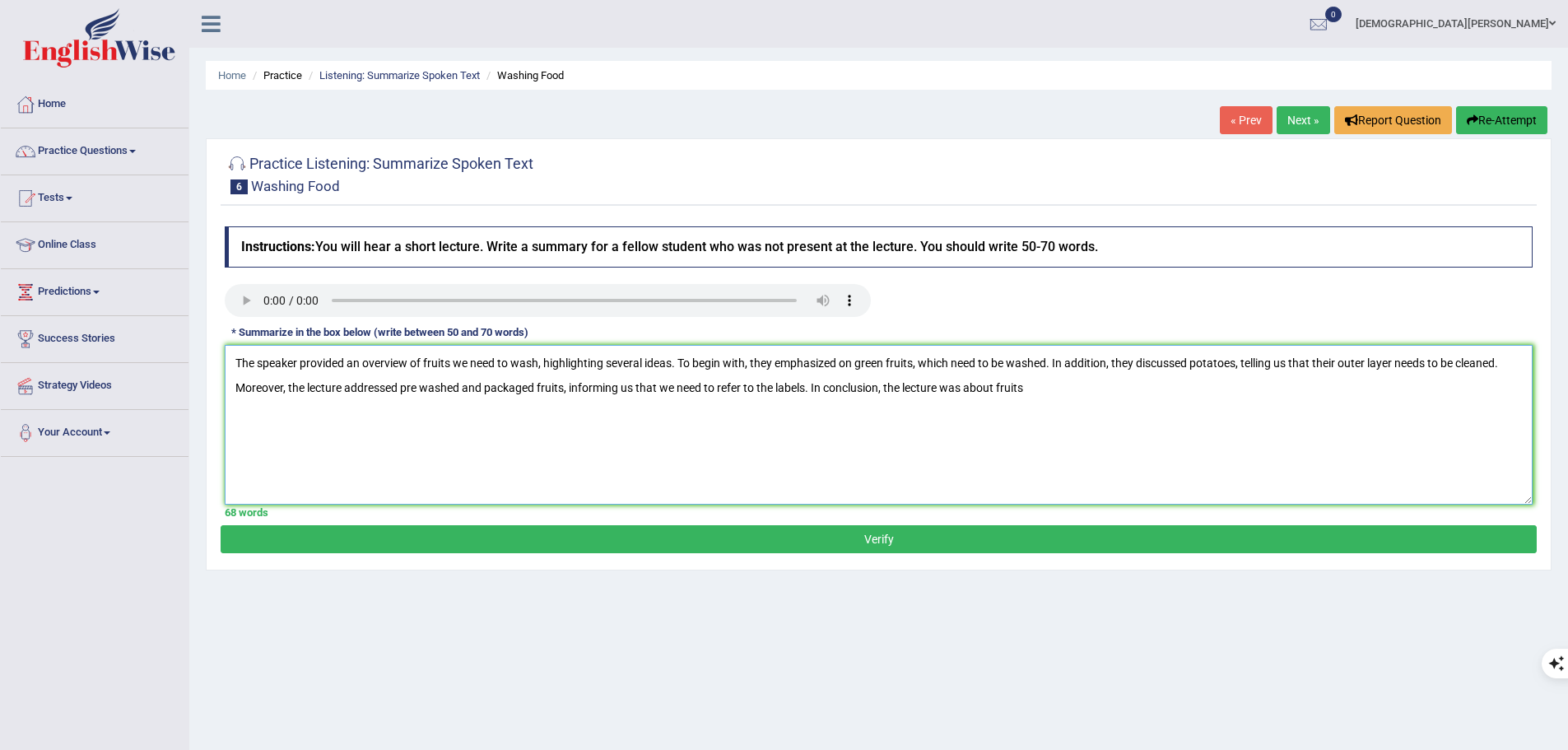
type textarea "The speaker provided an overview of fruits we need to wash, highlighting severa…"
click at [1089, 394] on textarea "The speaker provided an overview of fruits we need to wash, highlighting severa…" at bounding box center [878, 425] width 1307 height 160
click at [1082, 537] on button "Verify" at bounding box center [878, 538] width 1316 height 28
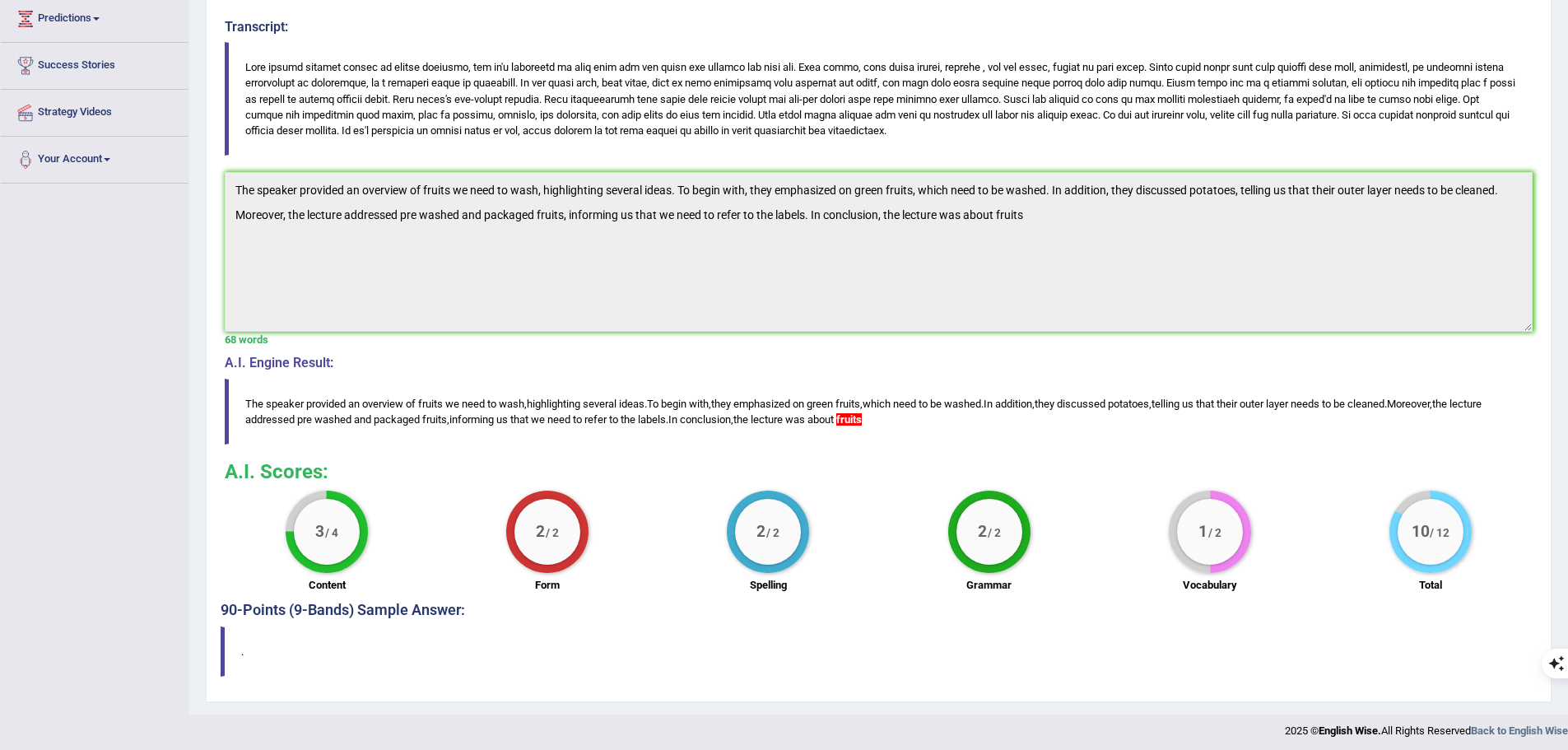
scroll to position [278, 0]
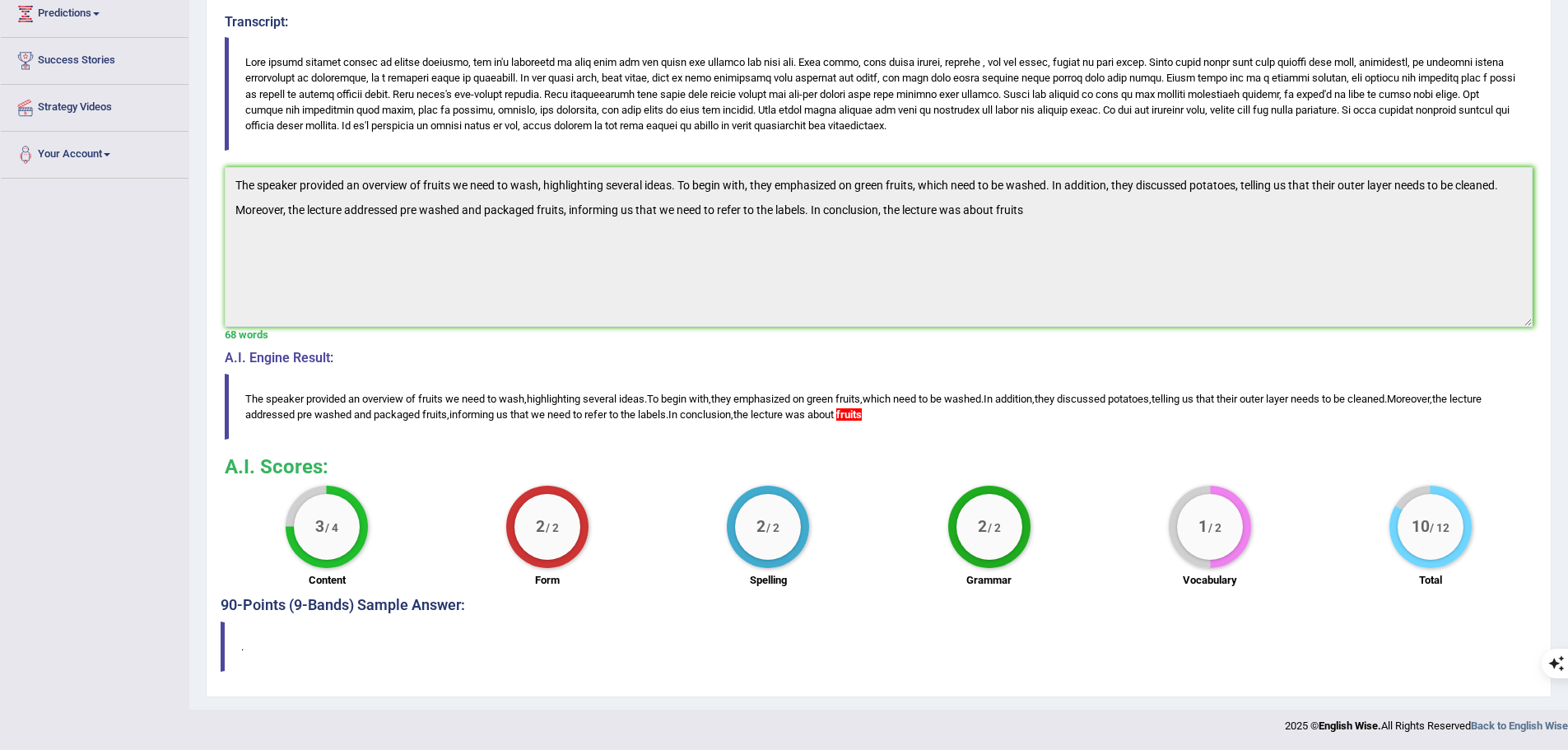
click at [1233, 375] on blockquote "The speaker provided an overview of fruits we need to wash , highlighting sever…" at bounding box center [878, 407] width 1307 height 66
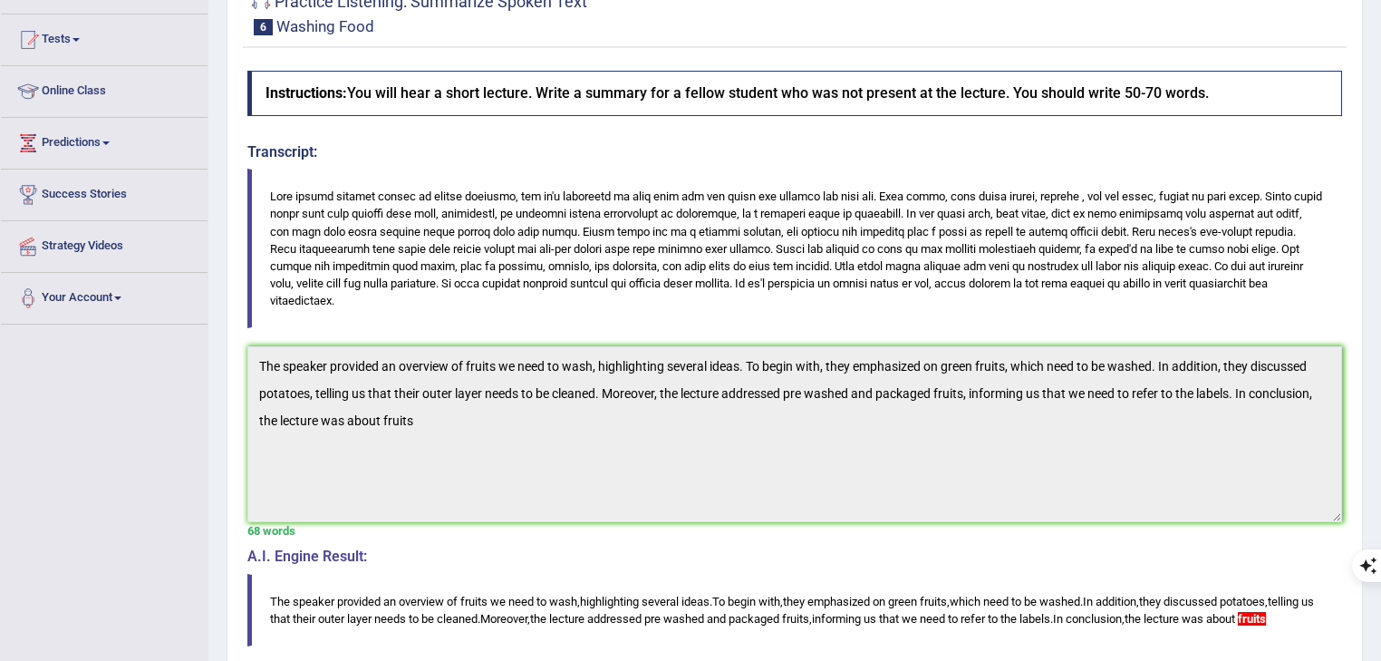
scroll to position [0, 0]
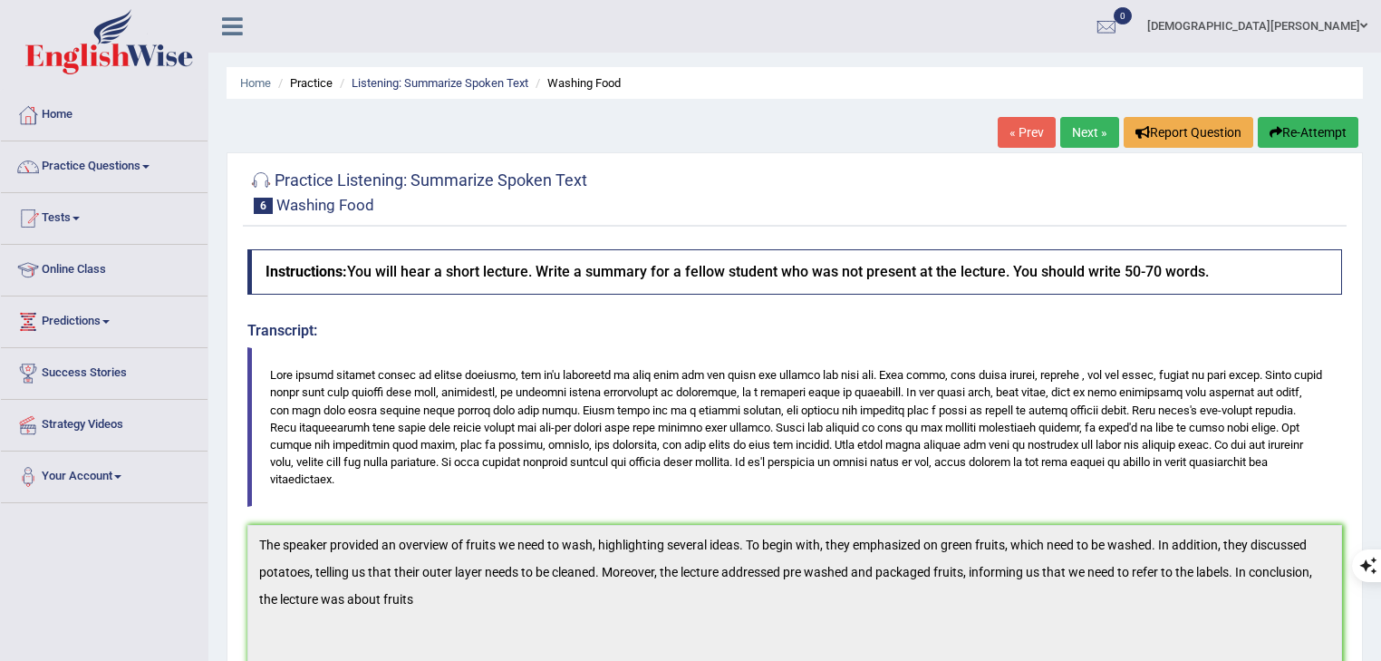
click at [1084, 135] on link "Next »" at bounding box center [1090, 132] width 59 height 31
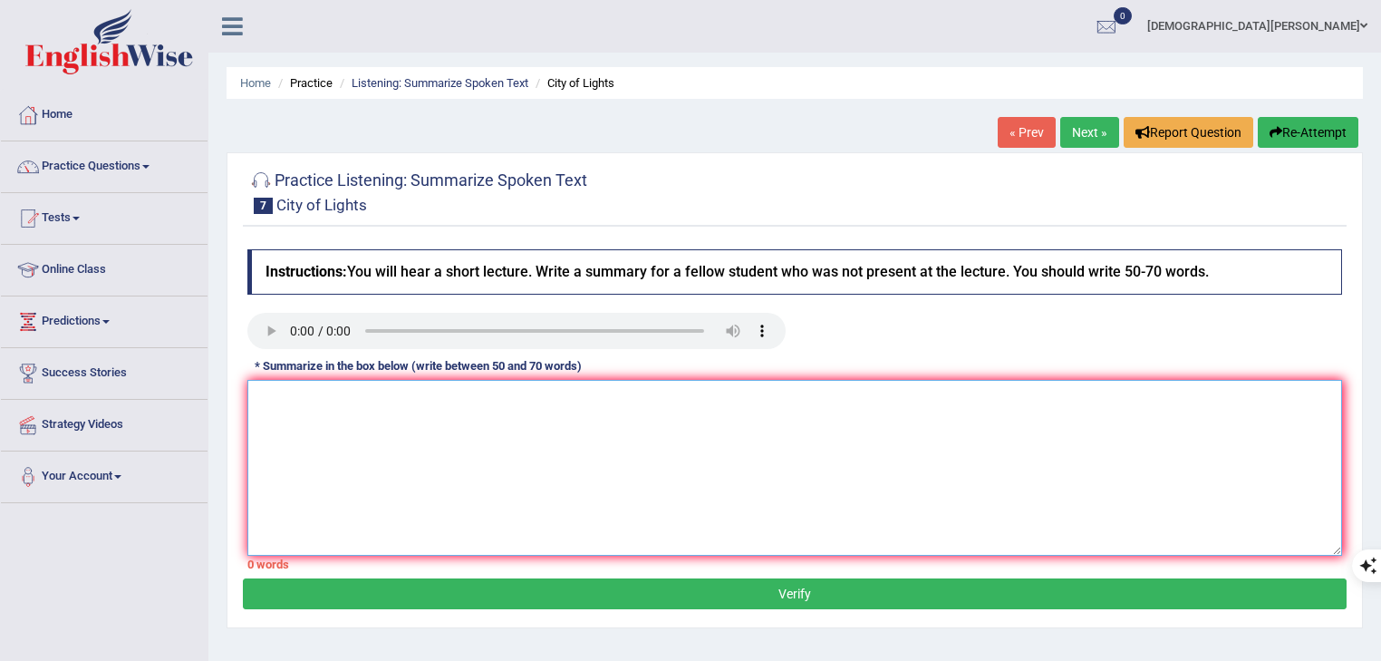
click at [750, 476] on textarea at bounding box center [794, 468] width 1095 height 176
click at [301, 440] on textarea at bounding box center [794, 468] width 1095 height 176
paste textarea "The speaker provided a comprehensive overview of [main topic], highlighting sev…"
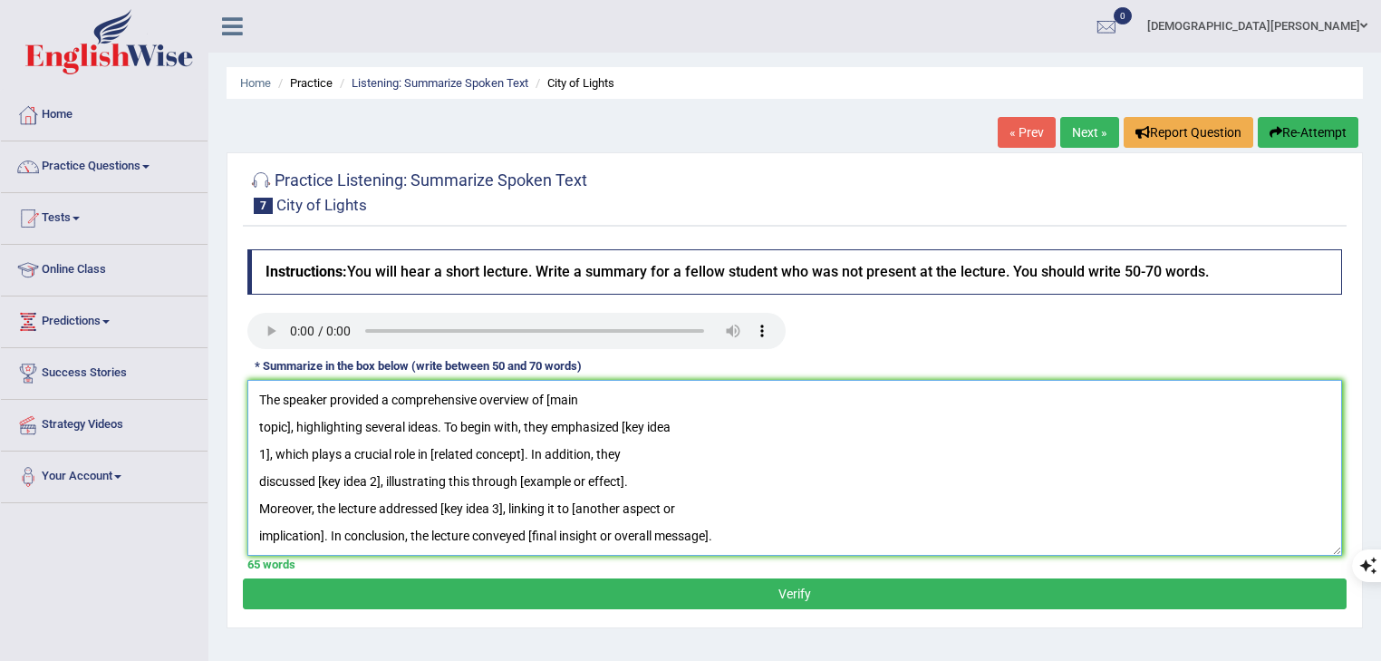
click at [253, 538] on textarea "The speaker provided a comprehensive overview of [main topic], highlighting sev…" at bounding box center [794, 468] width 1095 height 176
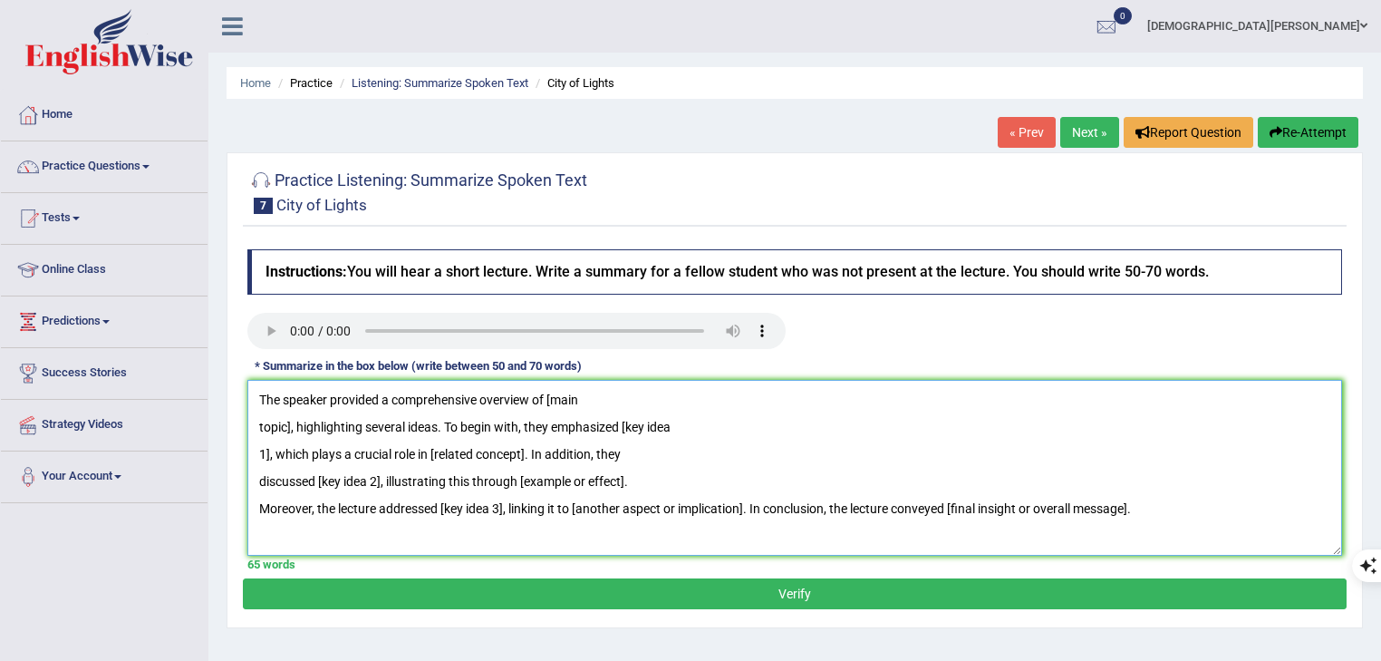
click at [258, 510] on textarea "The speaker provided a comprehensive overview of [main topic], highlighting sev…" at bounding box center [794, 468] width 1095 height 176
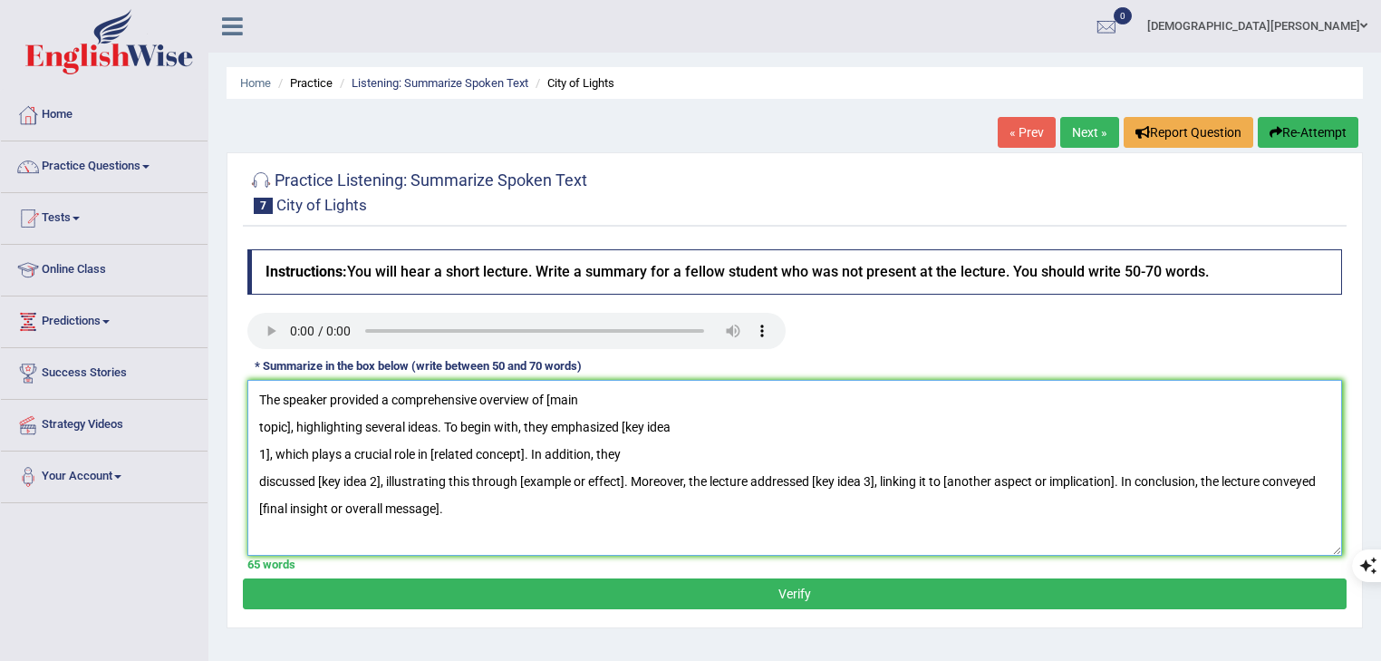
click at [257, 482] on textarea "The speaker provided a comprehensive overview of [main topic], highlighting sev…" at bounding box center [794, 468] width 1095 height 176
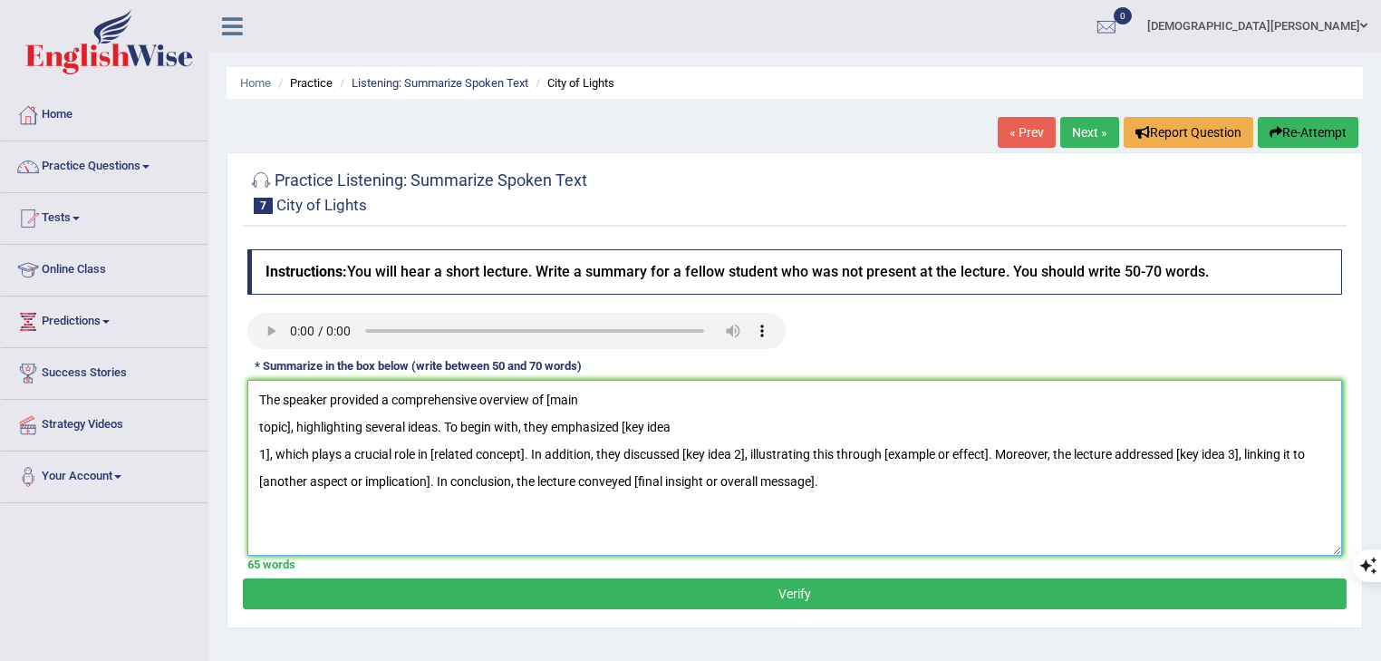
click at [260, 452] on textarea "The speaker provided a comprehensive overview of [main topic], highlighting sev…" at bounding box center [794, 468] width 1095 height 176
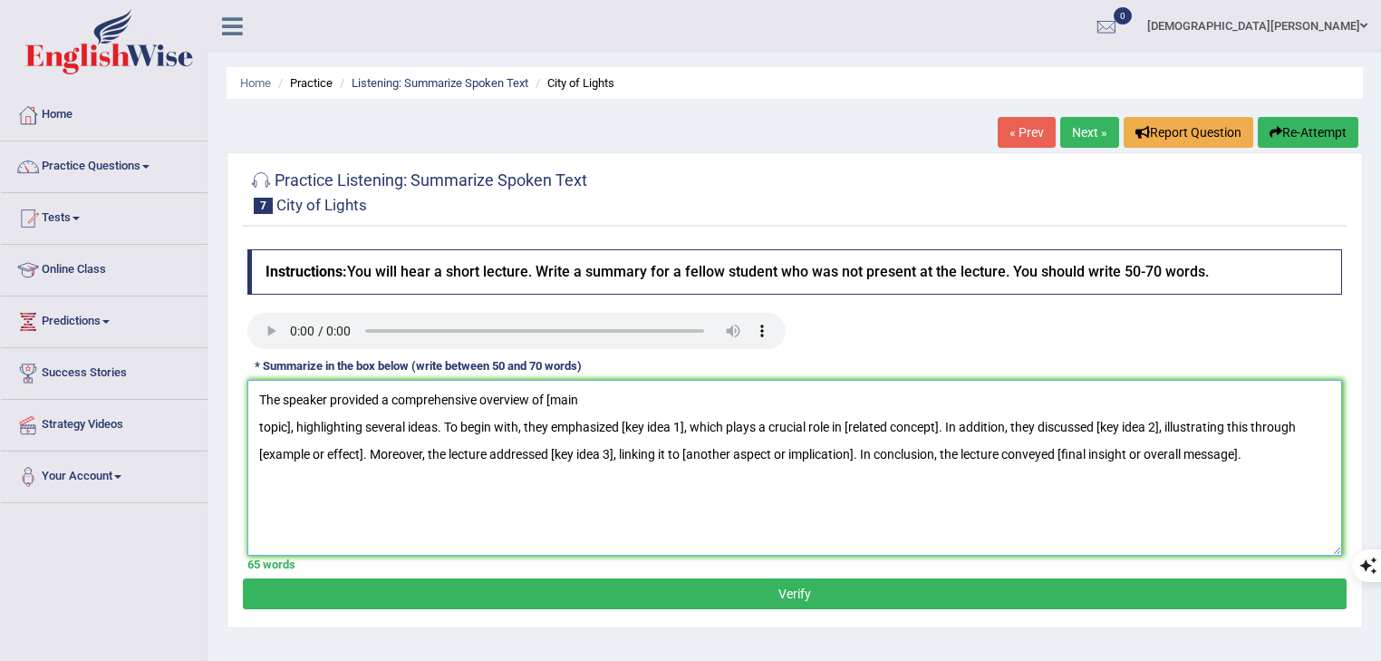
click at [254, 426] on textarea "The speaker provided a comprehensive overview of [main topic], highlighting sev…" at bounding box center [794, 468] width 1095 height 176
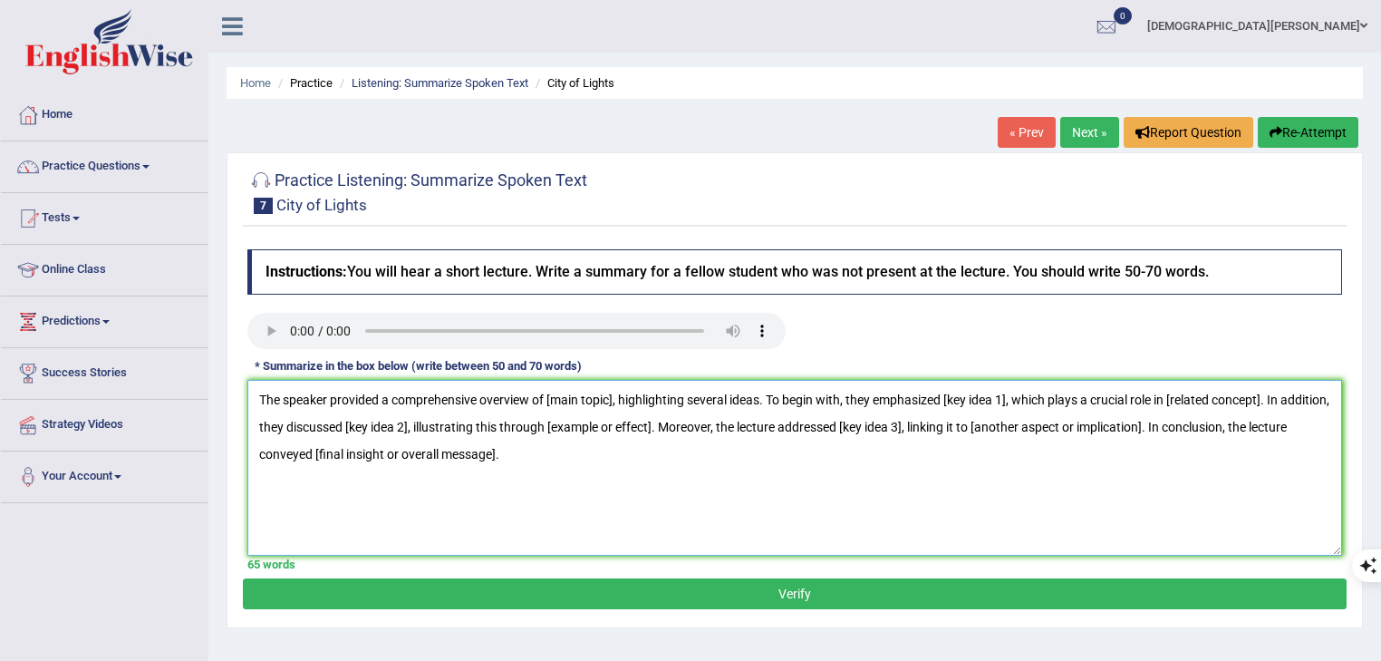
click at [299, 500] on textarea "The speaker provided a comprehensive overview of [main topic], highlighting sev…" at bounding box center [794, 468] width 1095 height 176
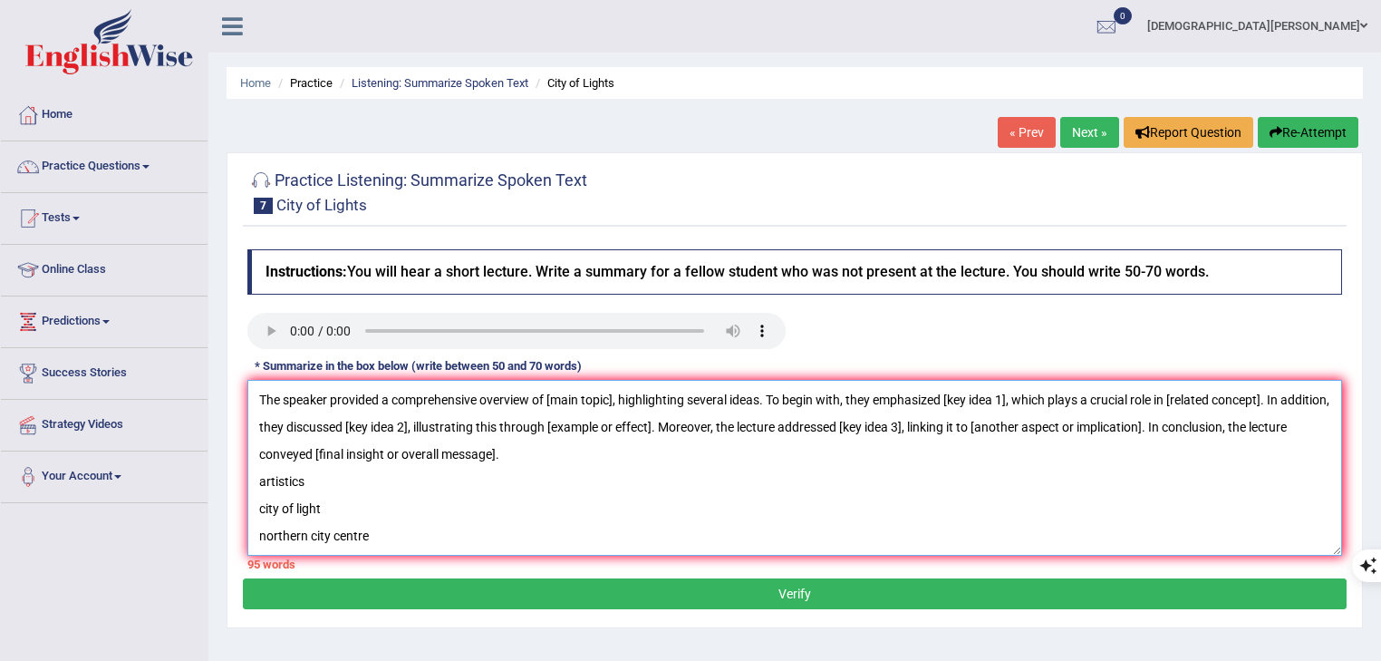
click at [595, 399] on textarea "The speaker provided a comprehensive overview of [main topic], highlighting sev…" at bounding box center [794, 468] width 1095 height 176
click at [1071, 402] on textarea "The speaker provided a comprehensive overview of annual event by artists, highl…" at bounding box center [794, 468] width 1095 height 176
click at [307, 428] on textarea "The speaker provided a comprehensive overview of annual event by artists, highl…" at bounding box center [794, 468] width 1095 height 176
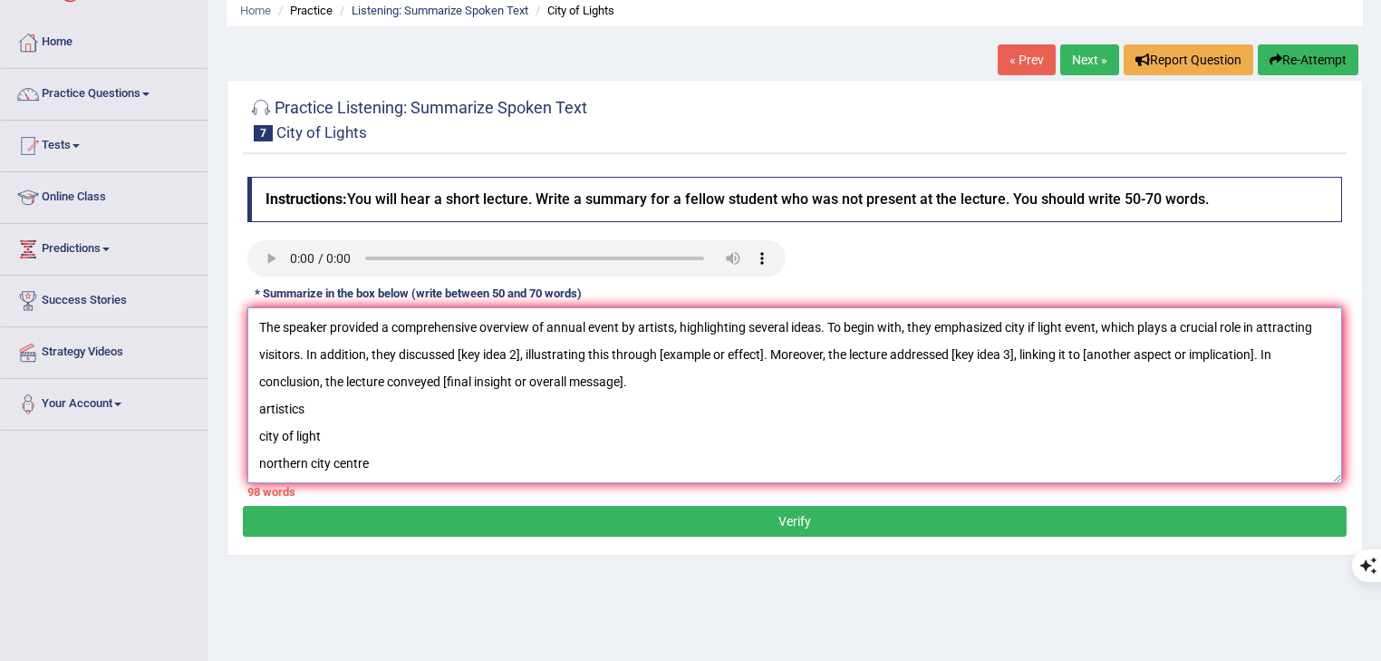
click at [556, 359] on textarea "The speaker provided a comprehensive overview of annual event by artists, highl…" at bounding box center [794, 395] width 1095 height 176
click at [928, 352] on textarea "The speaker provided a comprehensive overview of annual event by artists, highl…" at bounding box center [794, 395] width 1095 height 176
click at [965, 352] on textarea "The speaker provided a comprehensive overview of annual event by artists, highl…" at bounding box center [794, 395] width 1095 height 176
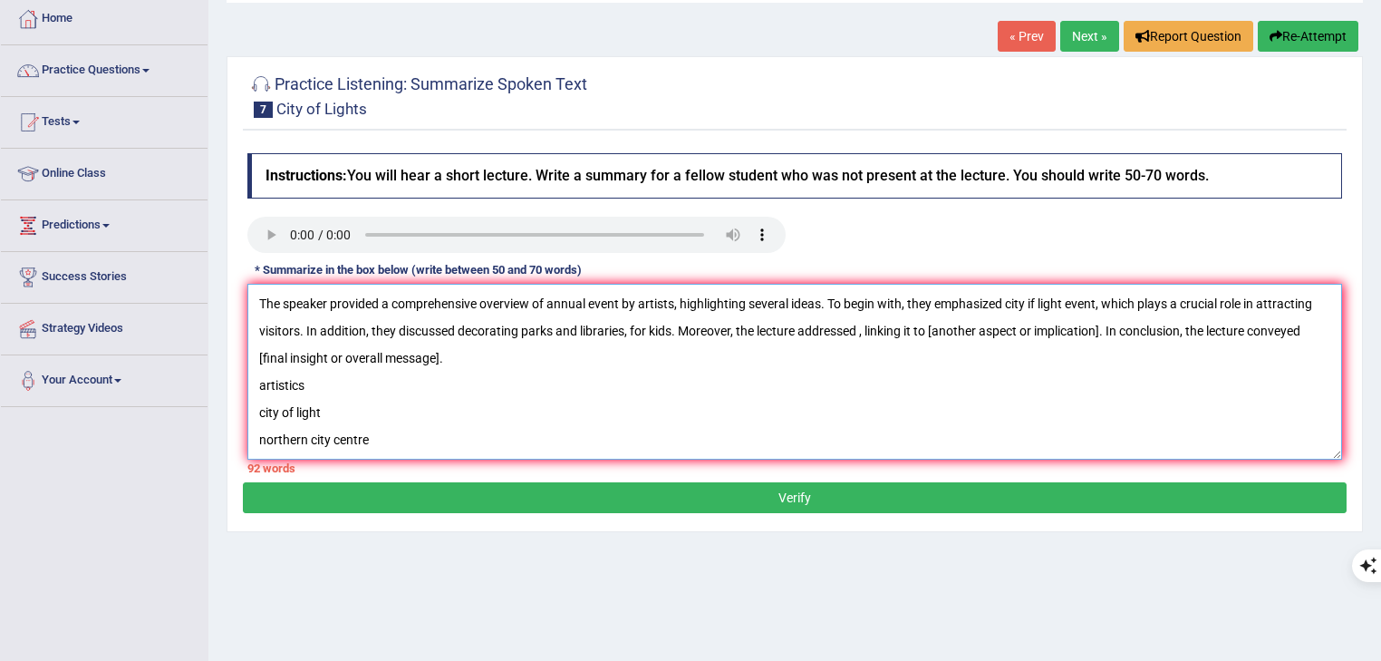
scroll to position [73, 0]
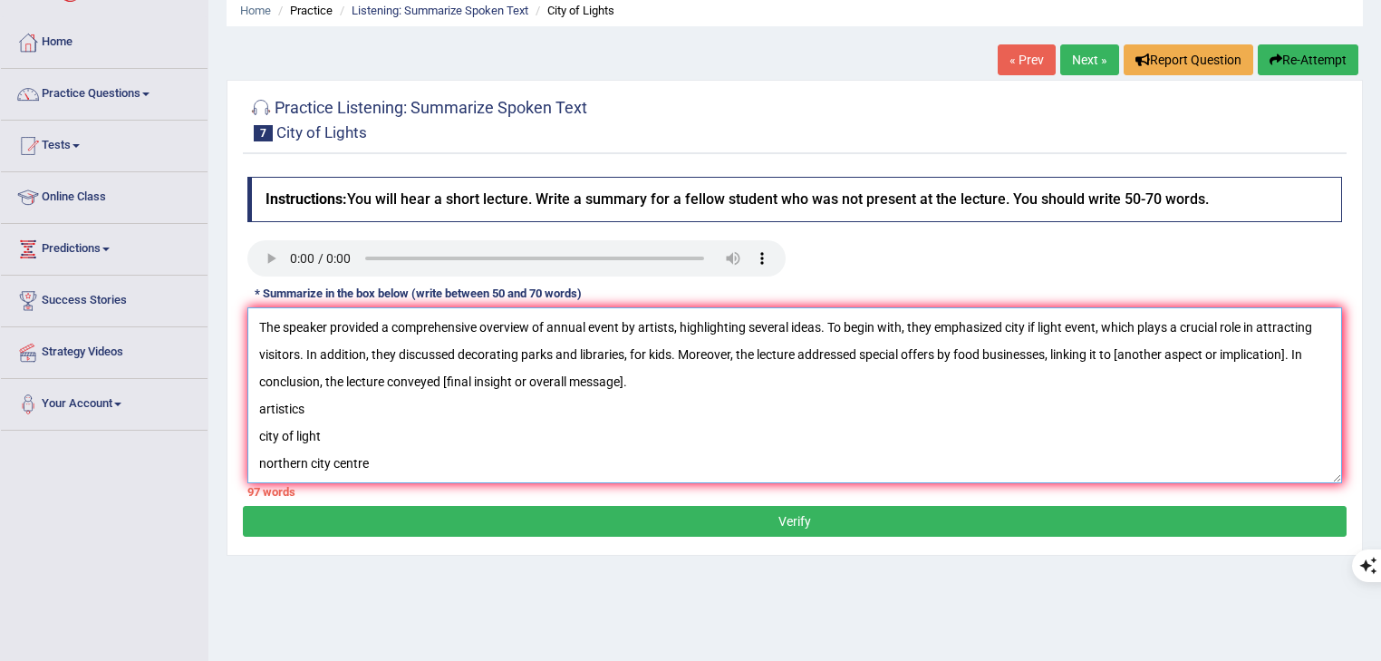
drag, startPoint x: 1180, startPoint y: 355, endPoint x: 319, endPoint y: 385, distance: 861.7
click at [319, 385] on textarea "The speaker provided a comprehensive overview of annual event by artists, highl…" at bounding box center [794, 395] width 1095 height 176
drag, startPoint x: 488, startPoint y: 382, endPoint x: 707, endPoint y: 381, distance: 219.4
click at [707, 381] on textarea "The speaker provided a comprehensive overview of annual event by artists, highl…" at bounding box center [794, 395] width 1095 height 176
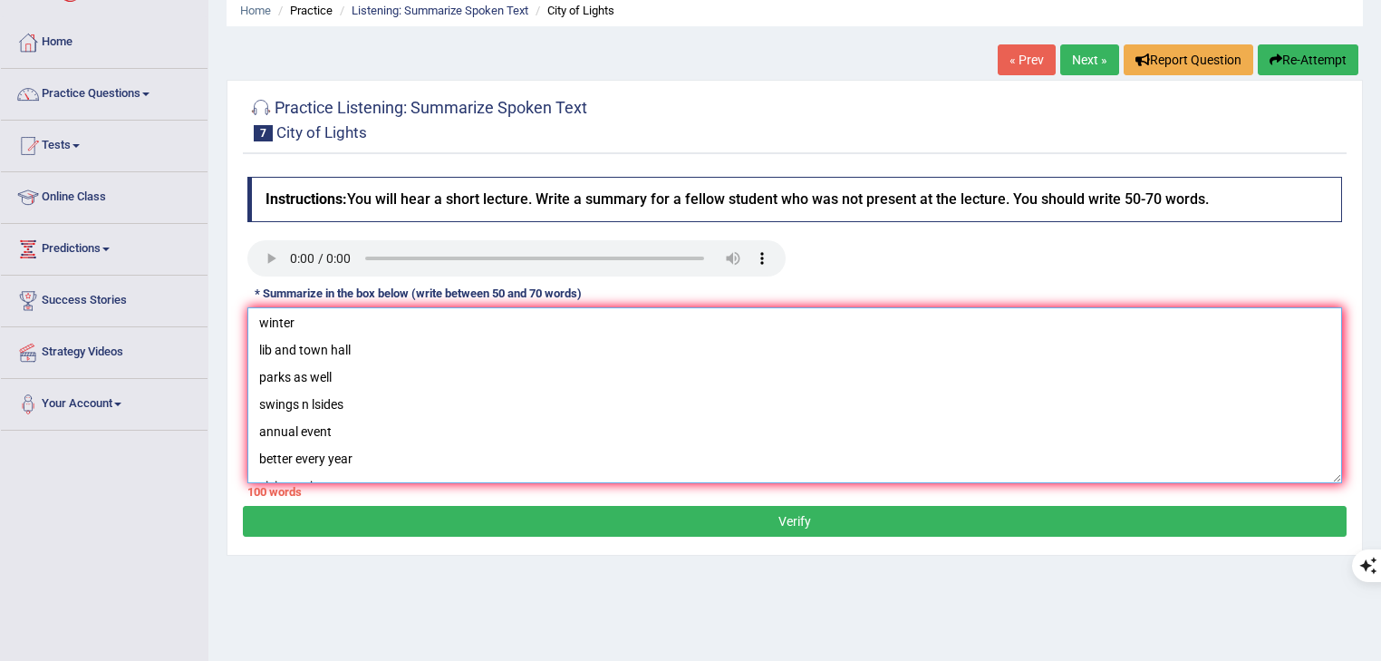
scroll to position [218, 0]
drag, startPoint x: 254, startPoint y: 410, endPoint x: 435, endPoint y: 523, distance: 213.8
click at [435, 523] on div "Practice Listening: Summarize Spoken Text 7 City of Lights Instructions: You wi…" at bounding box center [795, 318] width 1137 height 476
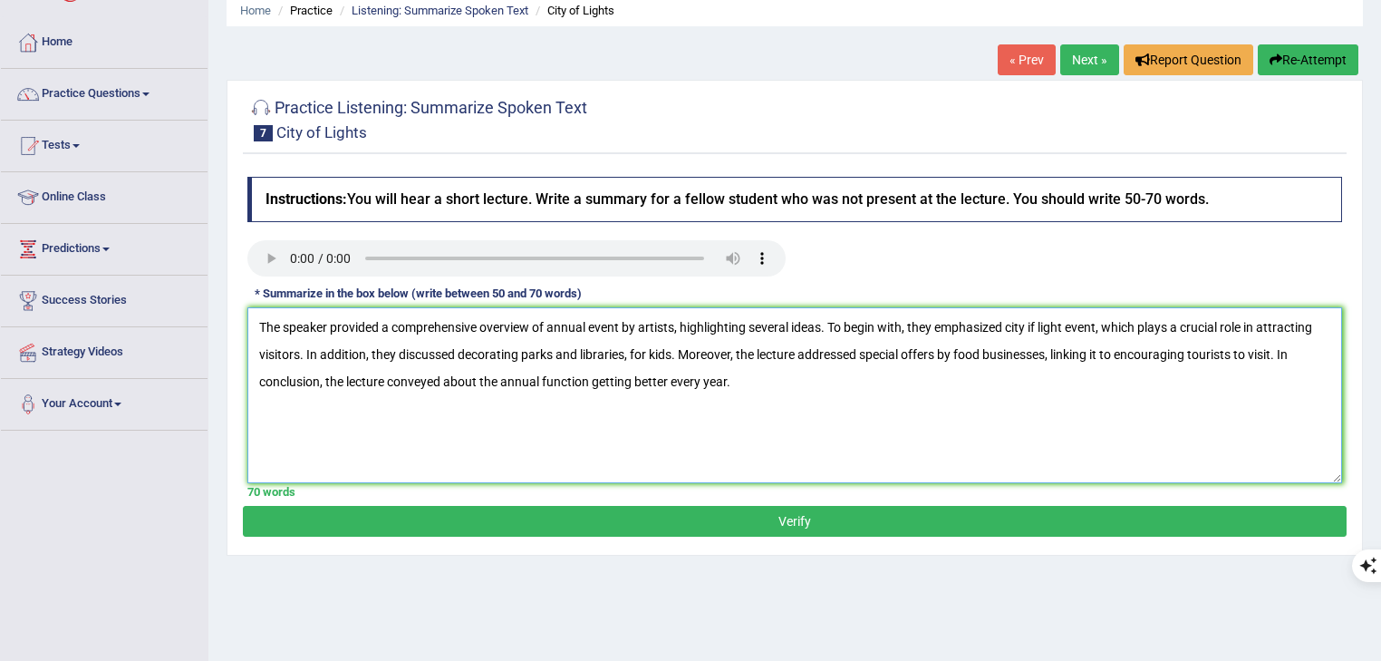
scroll to position [0, 0]
drag, startPoint x: 1042, startPoint y: 325, endPoint x: 1094, endPoint y: 347, distance: 56.9
click at [1042, 326] on textarea "The speaker provided a comprehensive overview of annual event by artists, highl…" at bounding box center [794, 395] width 1095 height 176
type textarea "The speaker provided a comprehensive overview of annual event by artists, highl…"
click at [876, 518] on button "Verify" at bounding box center [795, 521] width 1104 height 31
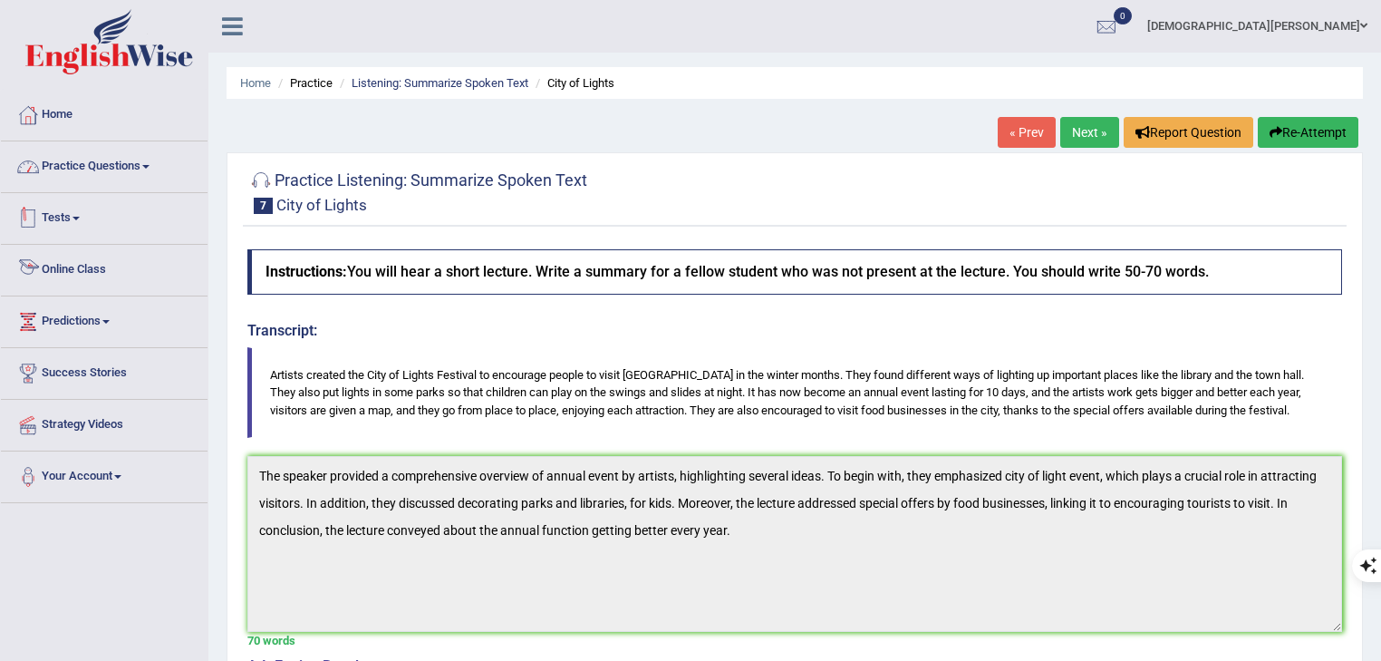
click at [118, 160] on link "Practice Questions" at bounding box center [104, 163] width 207 height 45
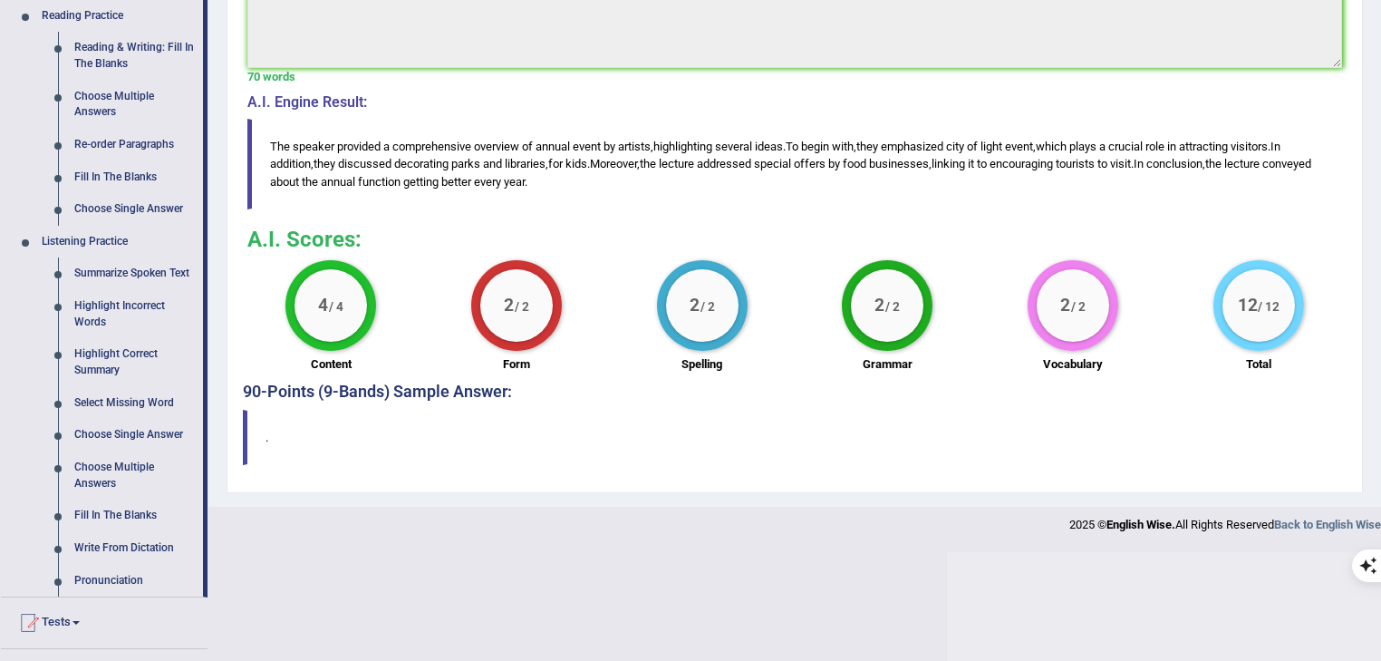
scroll to position [580, 0]
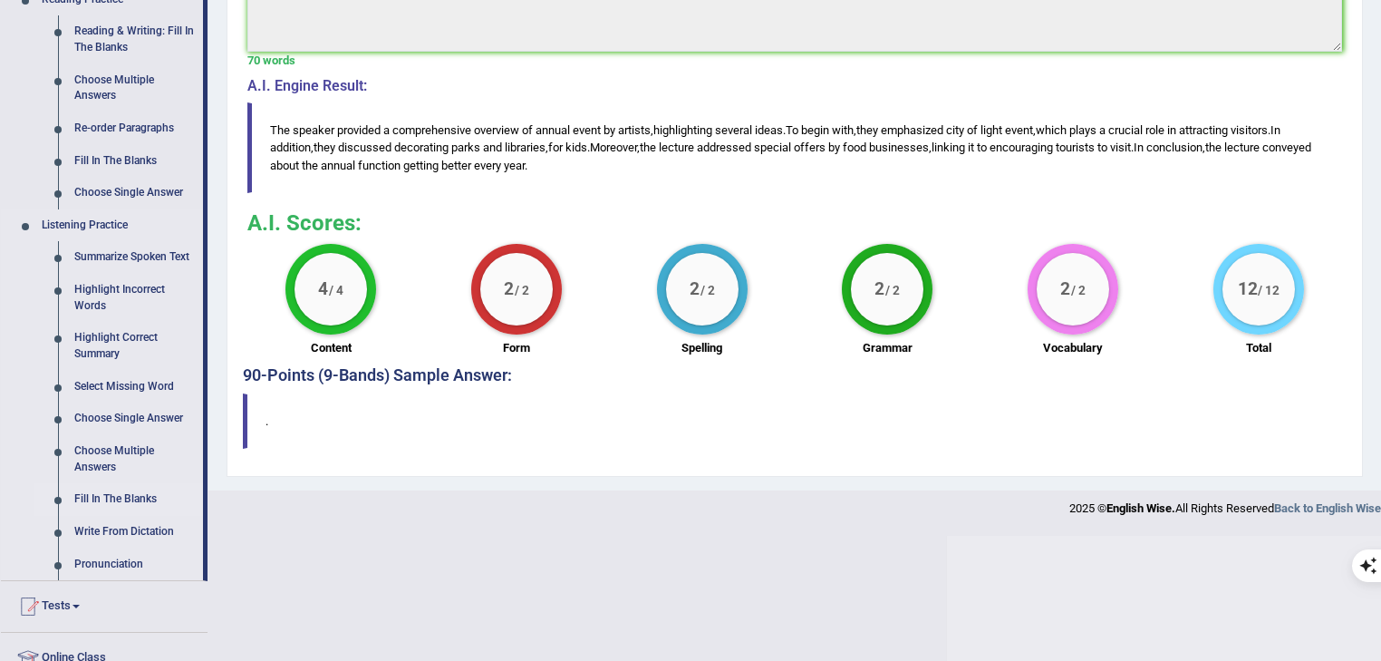
click at [104, 500] on link "Fill In The Blanks" at bounding box center [134, 499] width 137 height 33
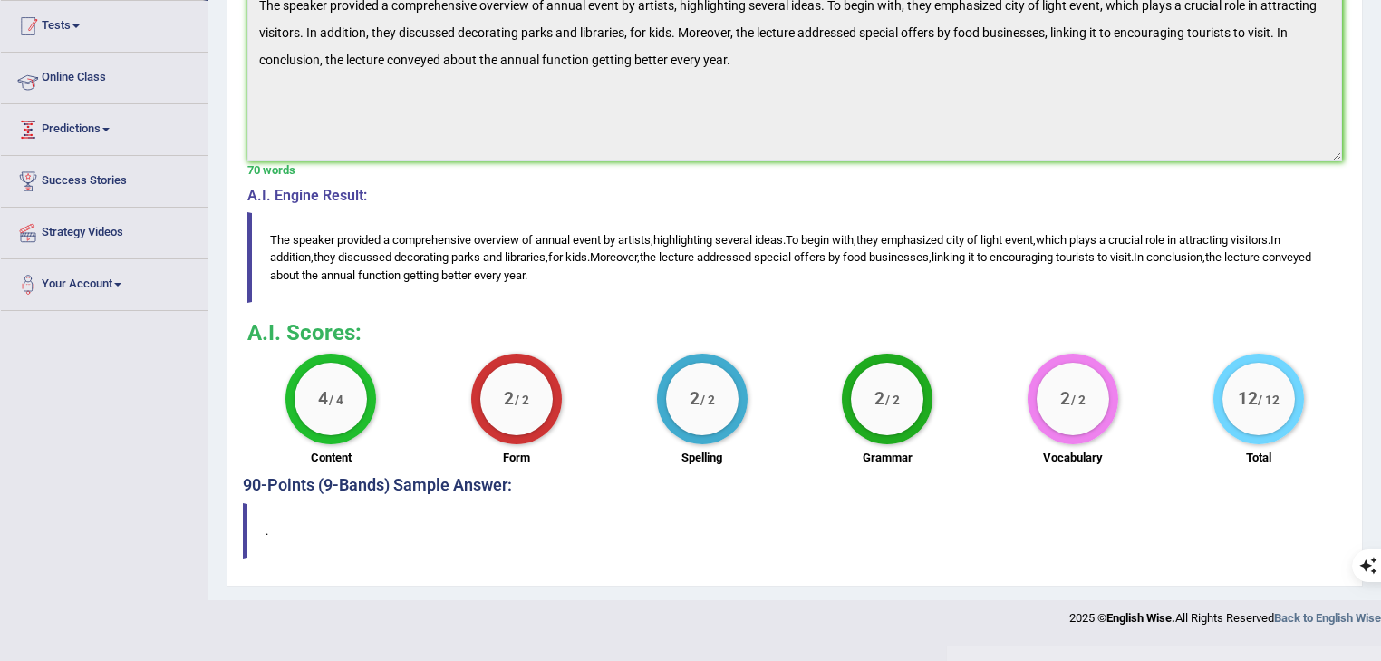
scroll to position [194, 0]
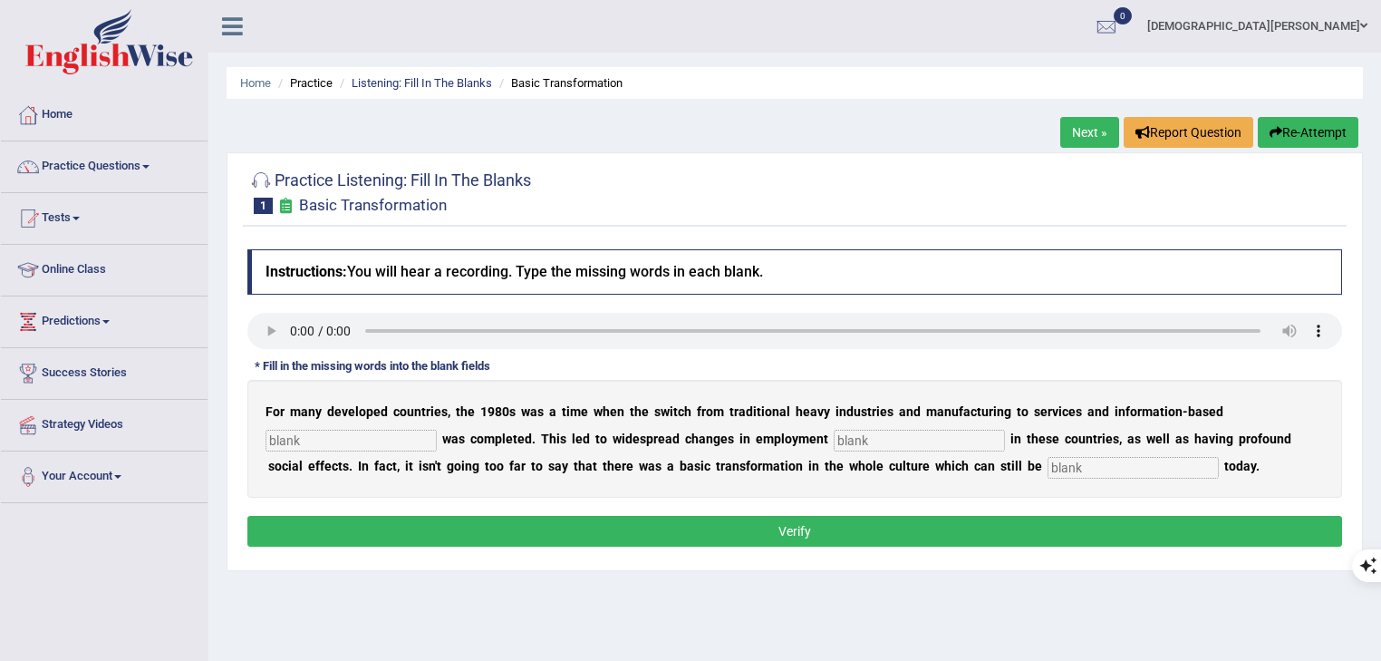
click at [382, 436] on input "text" at bounding box center [351, 441] width 171 height 22
click at [333, 431] on input "text" at bounding box center [351, 441] width 171 height 22
click at [866, 431] on input "text" at bounding box center [919, 441] width 171 height 22
type input "patterns"
type input "observed"
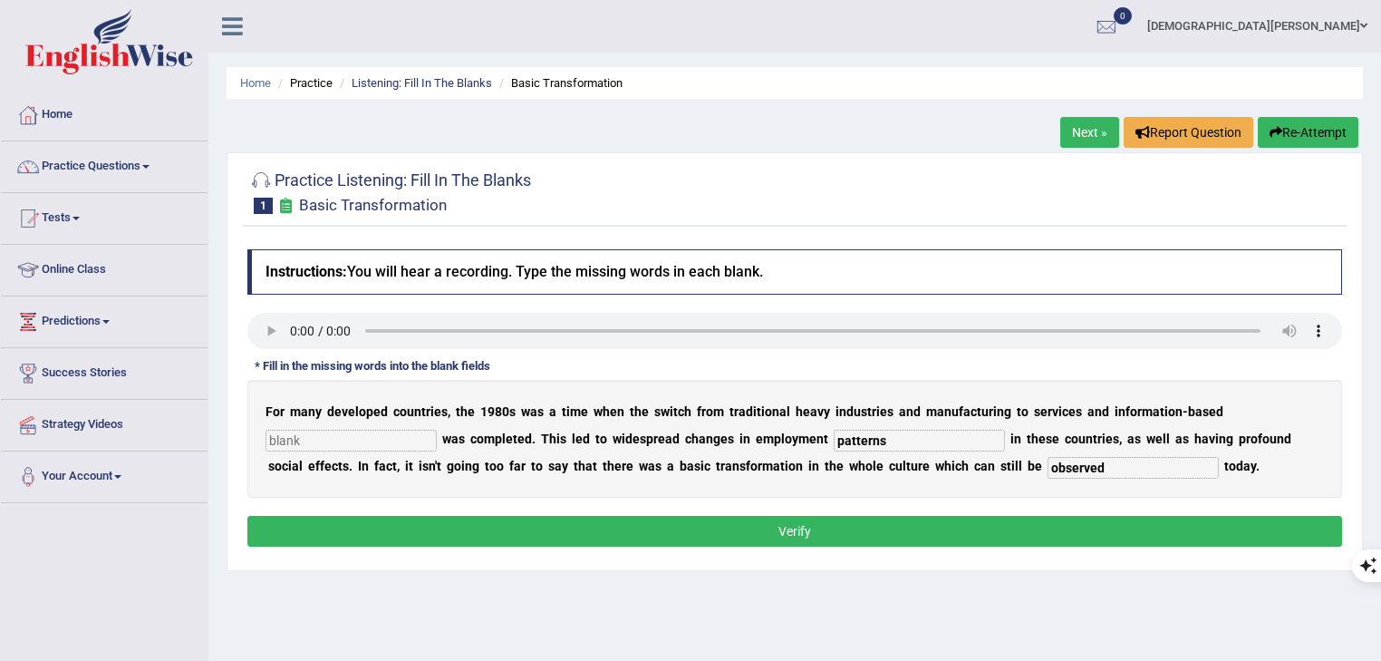
click at [358, 439] on input "text" at bounding box center [351, 441] width 171 height 22
type input "enterprise"
click at [627, 532] on button "Verify" at bounding box center [794, 531] width 1095 height 31
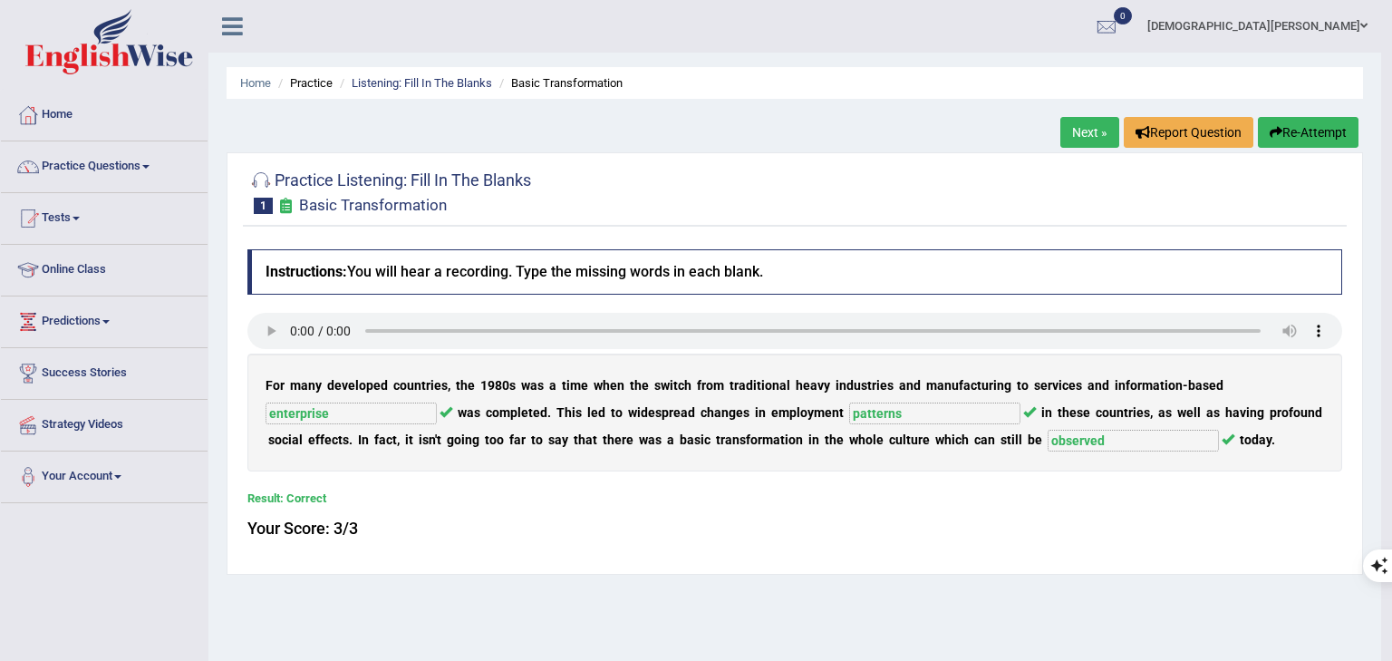
click at [1088, 141] on body "Toggle navigation Home Practice Questions Speaking Practice Read Aloud Repeat S…" at bounding box center [696, 330] width 1392 height 661
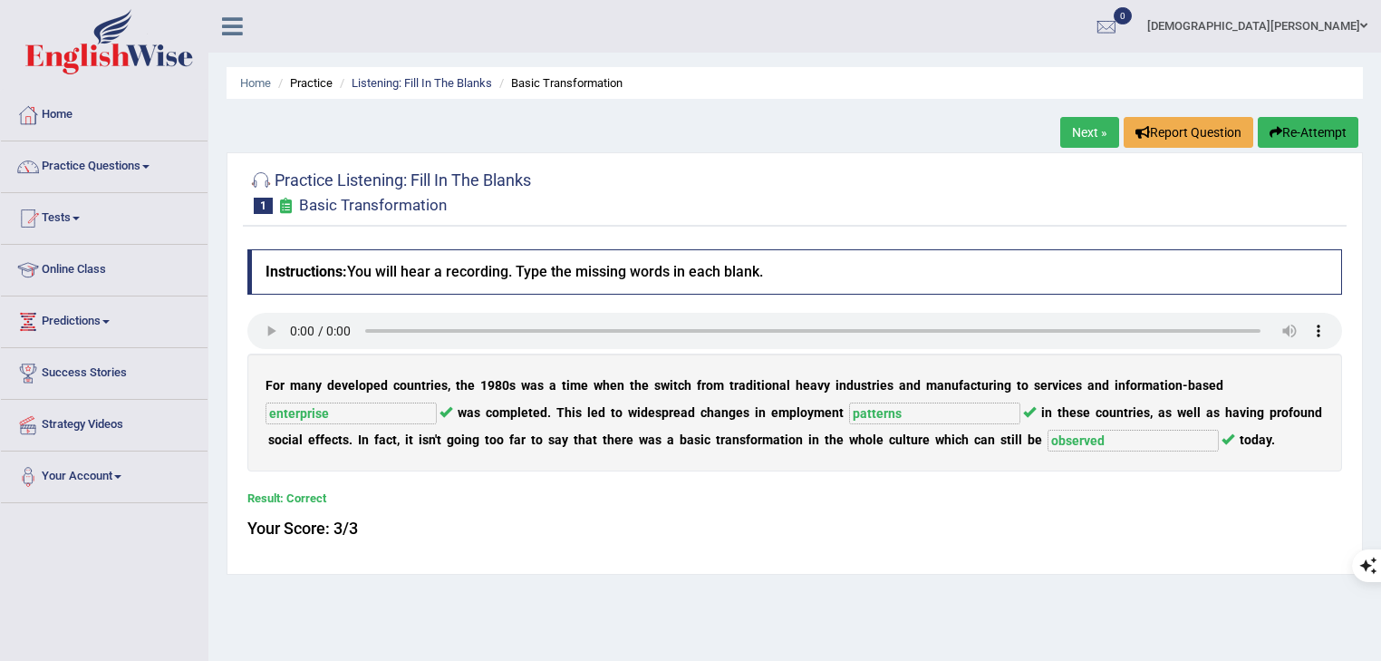
click at [1080, 134] on link "Next »" at bounding box center [1090, 132] width 59 height 31
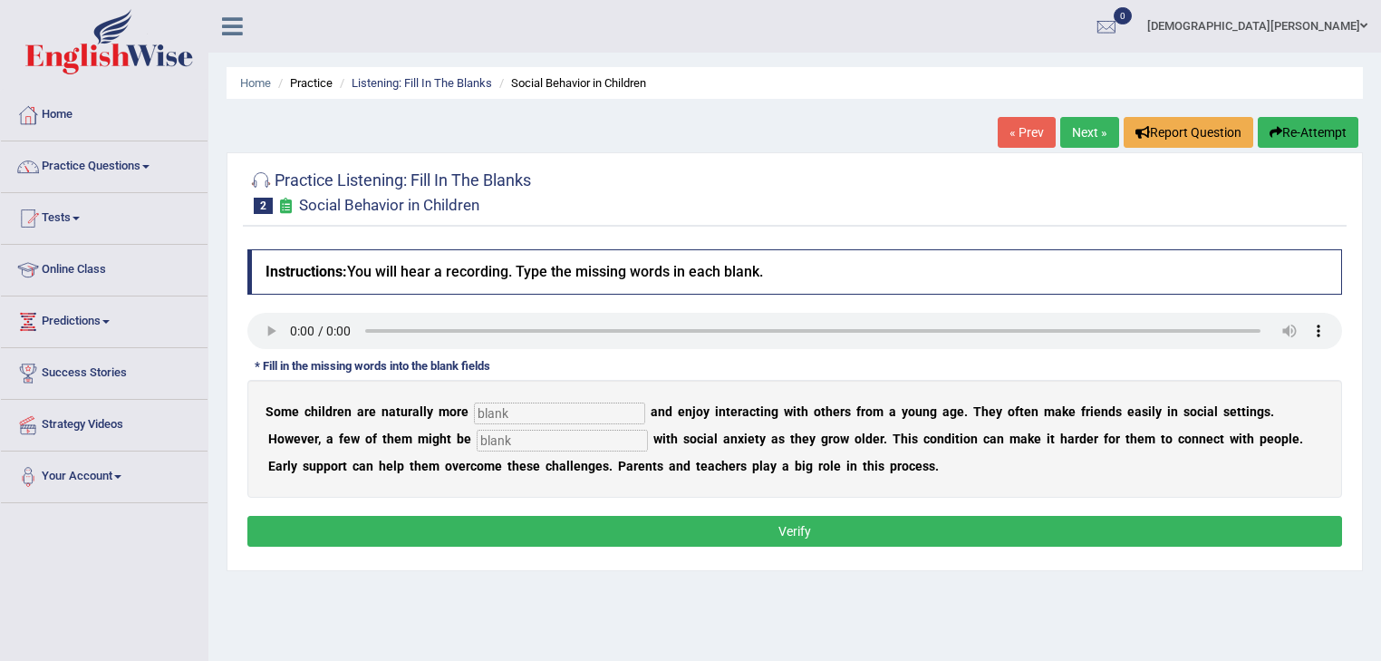
click at [500, 412] on input "text" at bounding box center [559, 413] width 171 height 22
type input "socialbnrl"
type input "diagnosed"
click at [559, 411] on input "socialbnrl" at bounding box center [559, 413] width 171 height 22
type input "socialable"
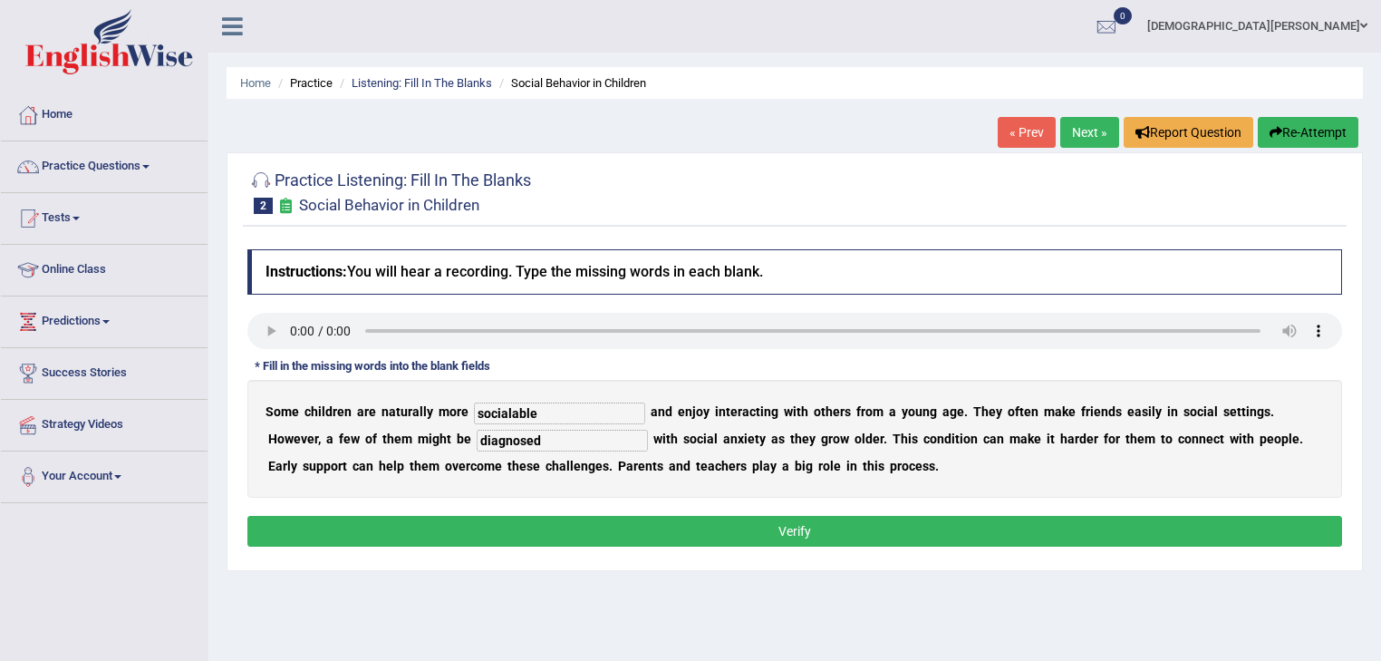
click at [744, 540] on button "Verify" at bounding box center [794, 531] width 1095 height 31
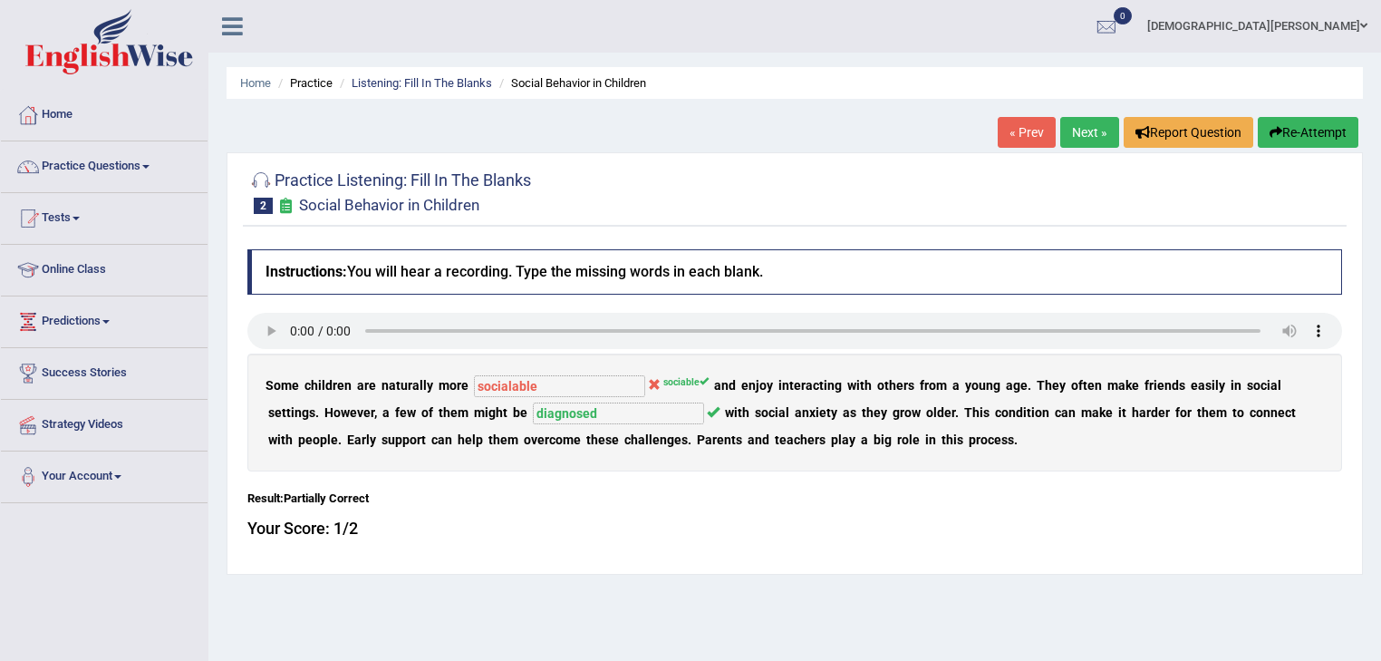
click at [1075, 138] on link "Next »" at bounding box center [1090, 132] width 59 height 31
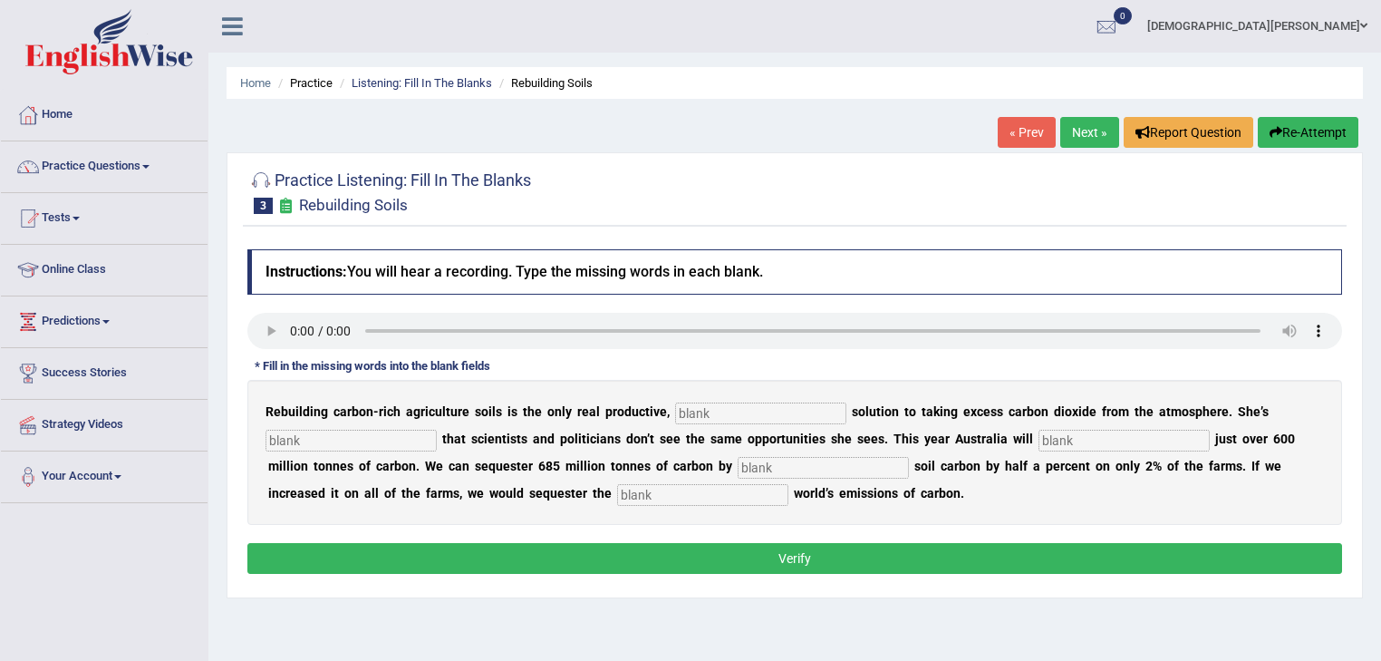
click at [723, 406] on input "text" at bounding box center [760, 413] width 171 height 22
click at [734, 417] on input "text" at bounding box center [760, 413] width 171 height 22
type input "permanent"
type input "frustrated"
type input "admit"
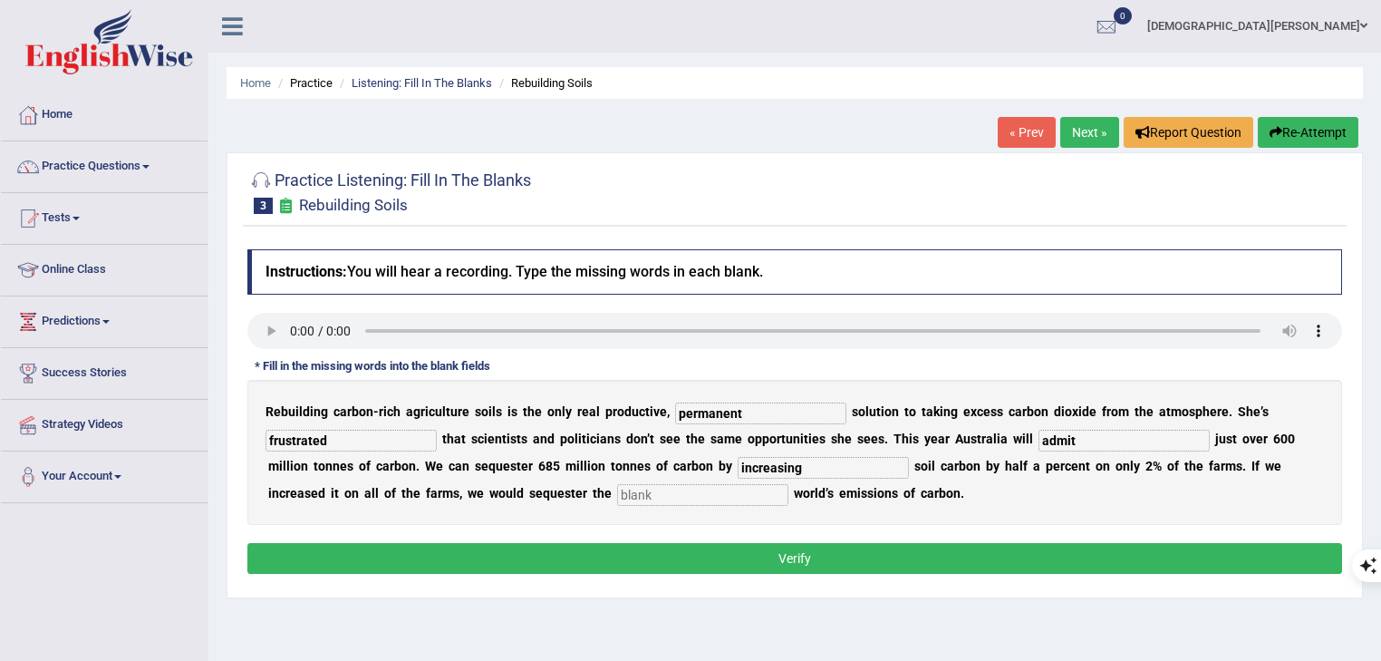
type input "increasing"
type input "whole"
click at [729, 558] on button "Verify" at bounding box center [794, 558] width 1095 height 31
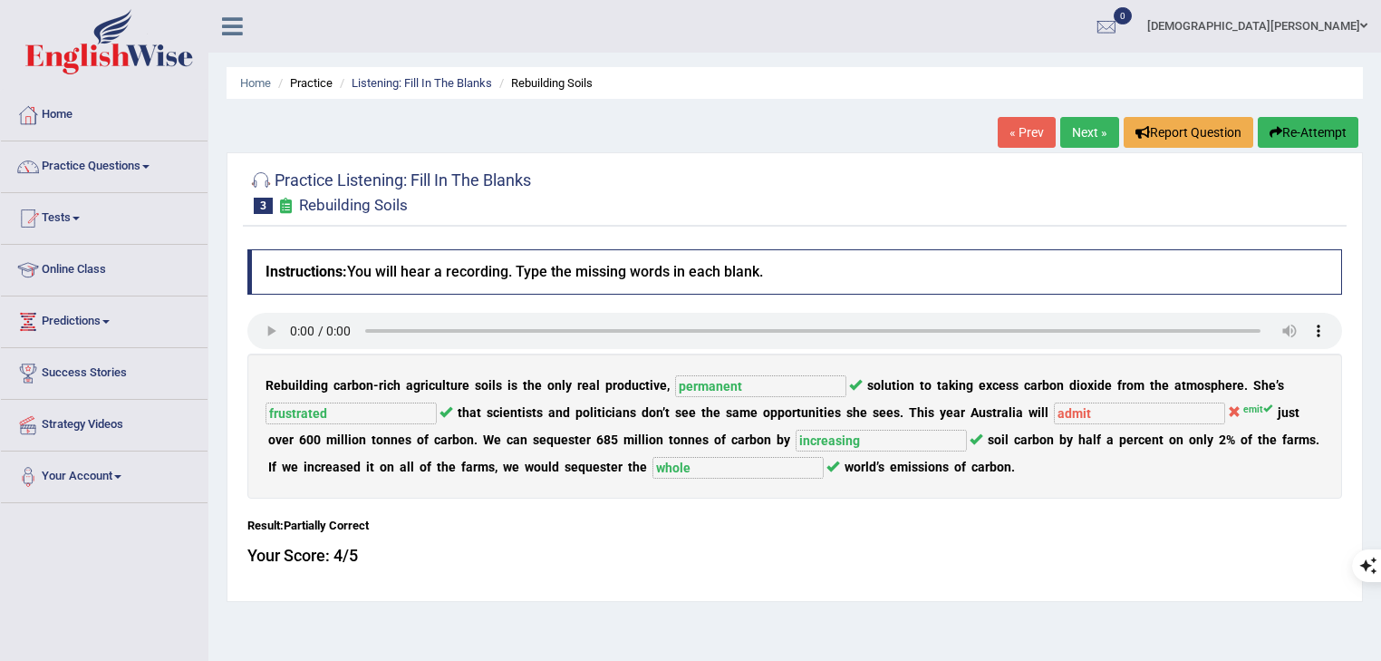
click at [1091, 140] on link "Next »" at bounding box center [1090, 132] width 59 height 31
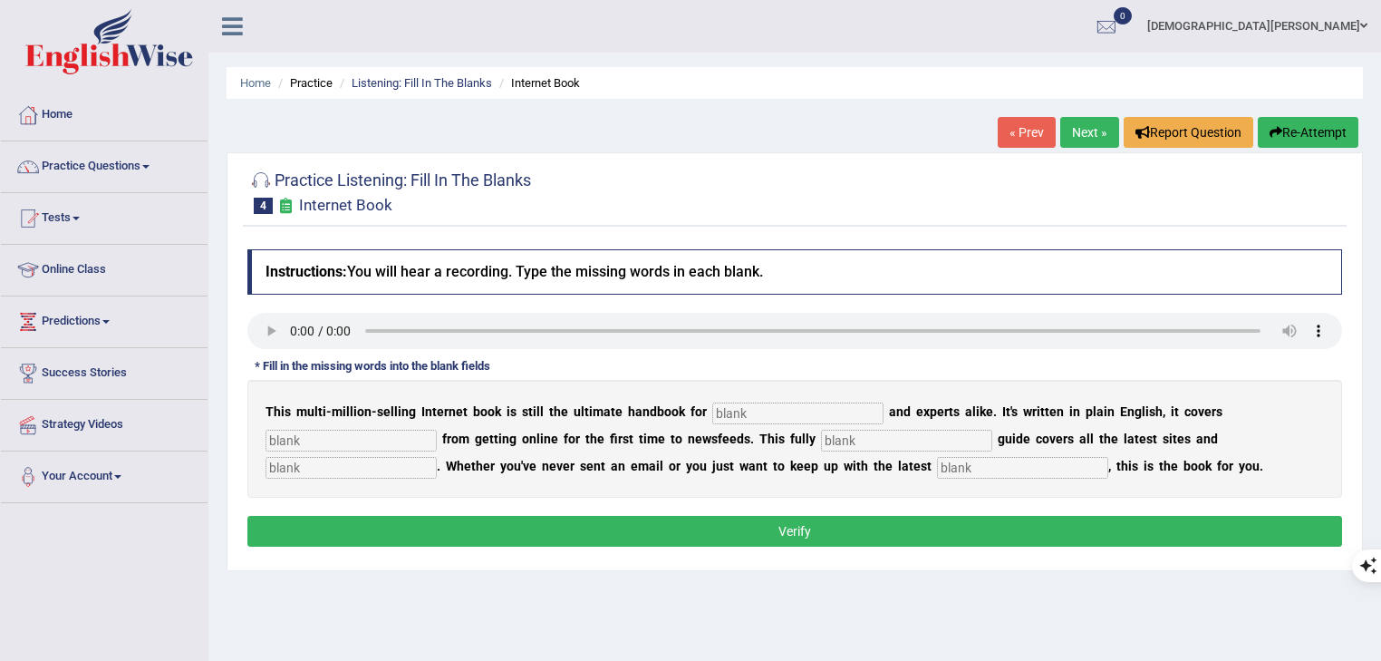
click at [811, 413] on input "text" at bounding box center [797, 413] width 171 height 22
type input "novelists"
type input "evertyhimn"
click at [848, 439] on input "text" at bounding box center [906, 441] width 171 height 22
click at [881, 431] on input "text" at bounding box center [906, 441] width 171 height 22
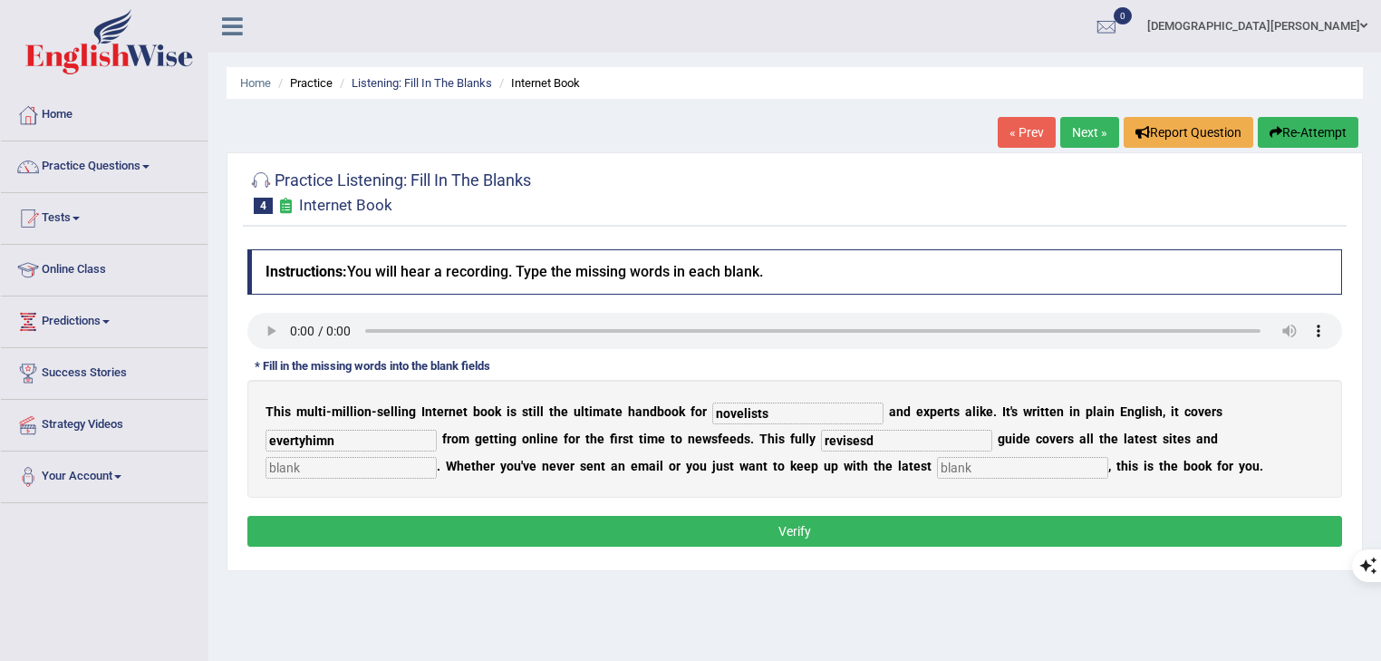
type input "revisesd"
type input "crazest"
click at [980, 470] on input "text" at bounding box center [1022, 468] width 171 height 22
type input "developments"
click at [338, 439] on input "evertyhimn" at bounding box center [351, 441] width 171 height 22
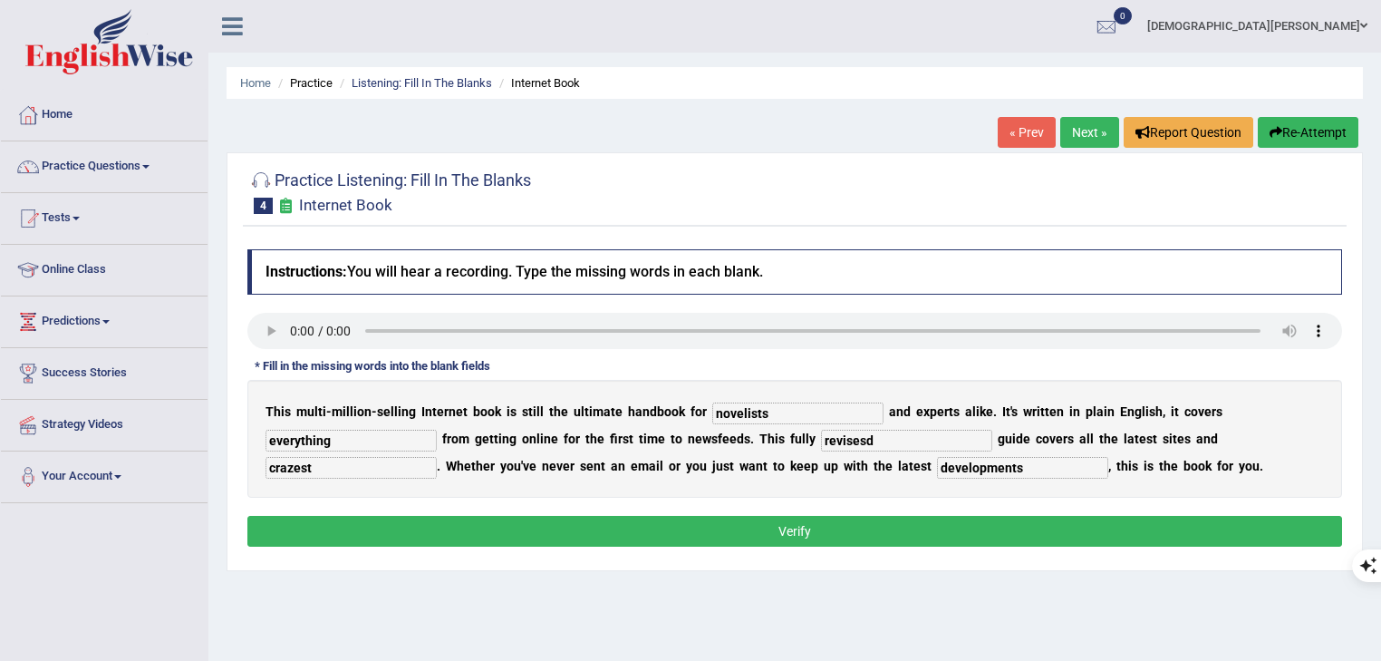
type input "everything"
click at [871, 442] on input "revisesd" at bounding box center [906, 441] width 171 height 22
type input "revised"
click at [370, 470] on input "crazest" at bounding box center [351, 468] width 171 height 22
click at [294, 464] on input "crazest" at bounding box center [351, 468] width 171 height 22
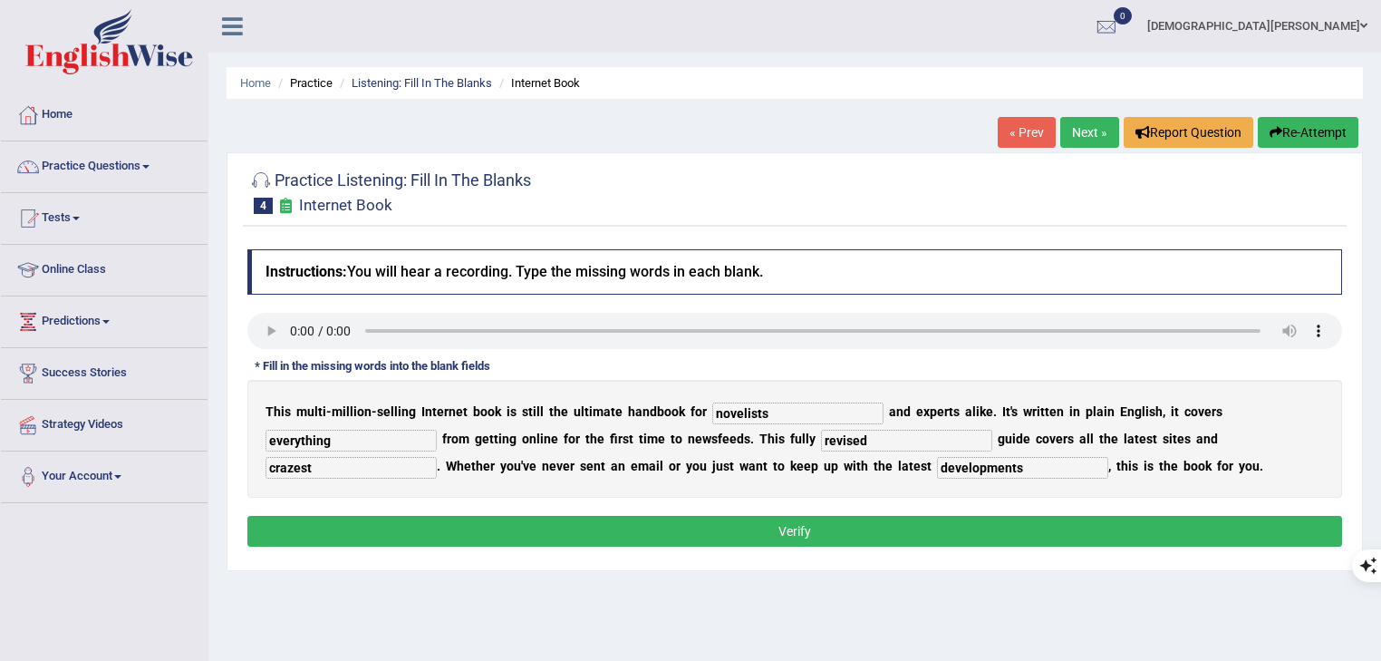
click at [354, 469] on input "crazest" at bounding box center [351, 468] width 171 height 22
click at [830, 525] on button "Verify" at bounding box center [794, 531] width 1095 height 31
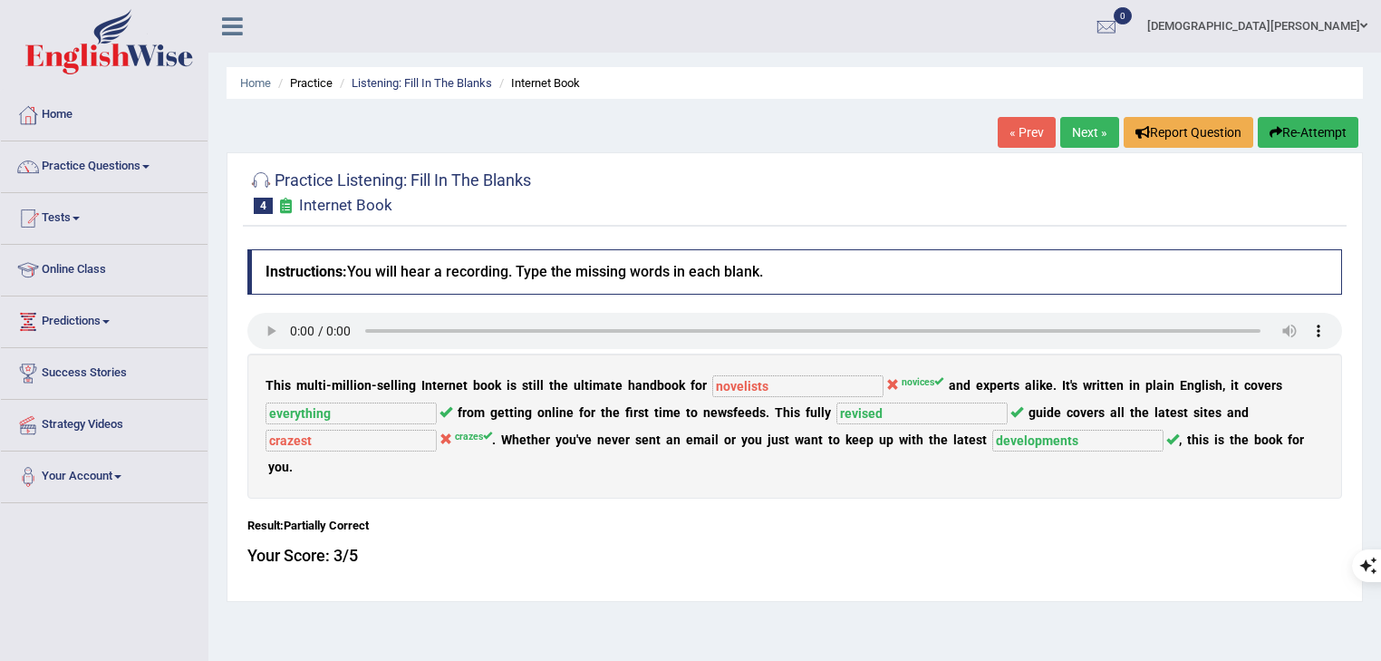
click at [455, 432] on sup "crazes" at bounding box center [473, 437] width 37 height 12
click at [1084, 131] on link "Next »" at bounding box center [1090, 132] width 59 height 31
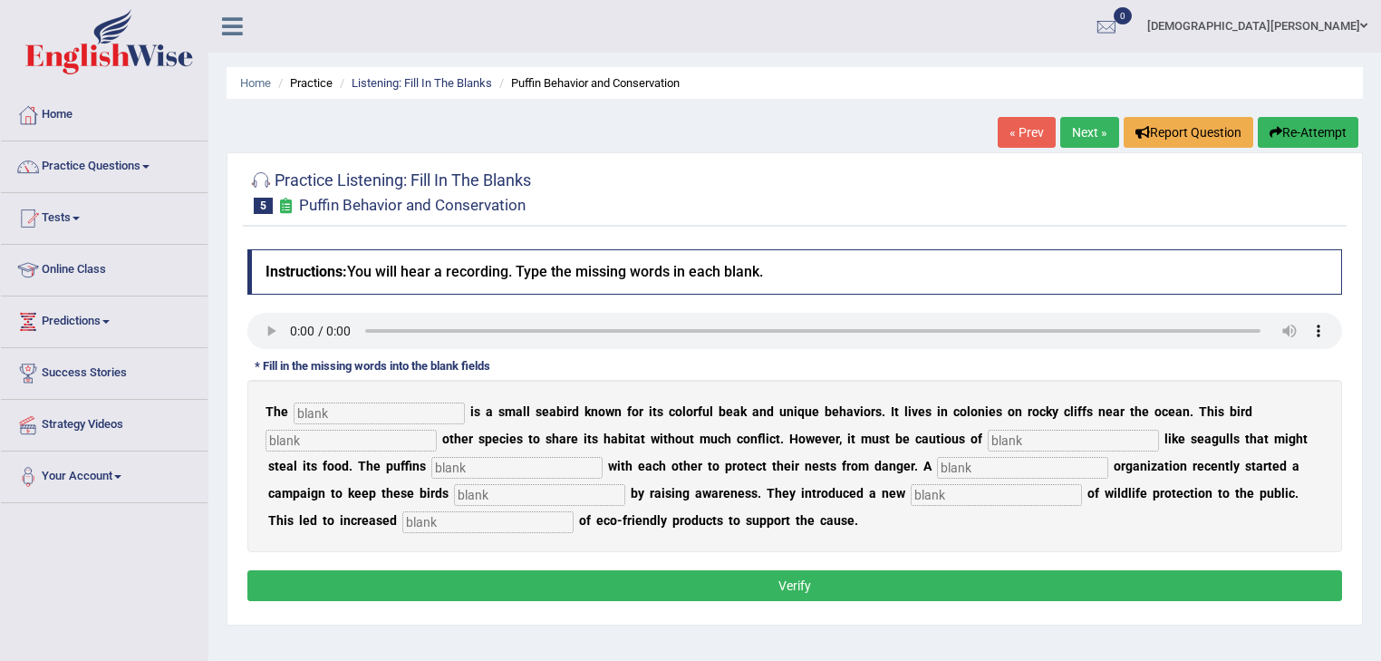
click at [336, 408] on input "text" at bounding box center [379, 413] width 171 height 22
type input "pafen"
type input "allowqs"
type input "predators"
type input "co operate"
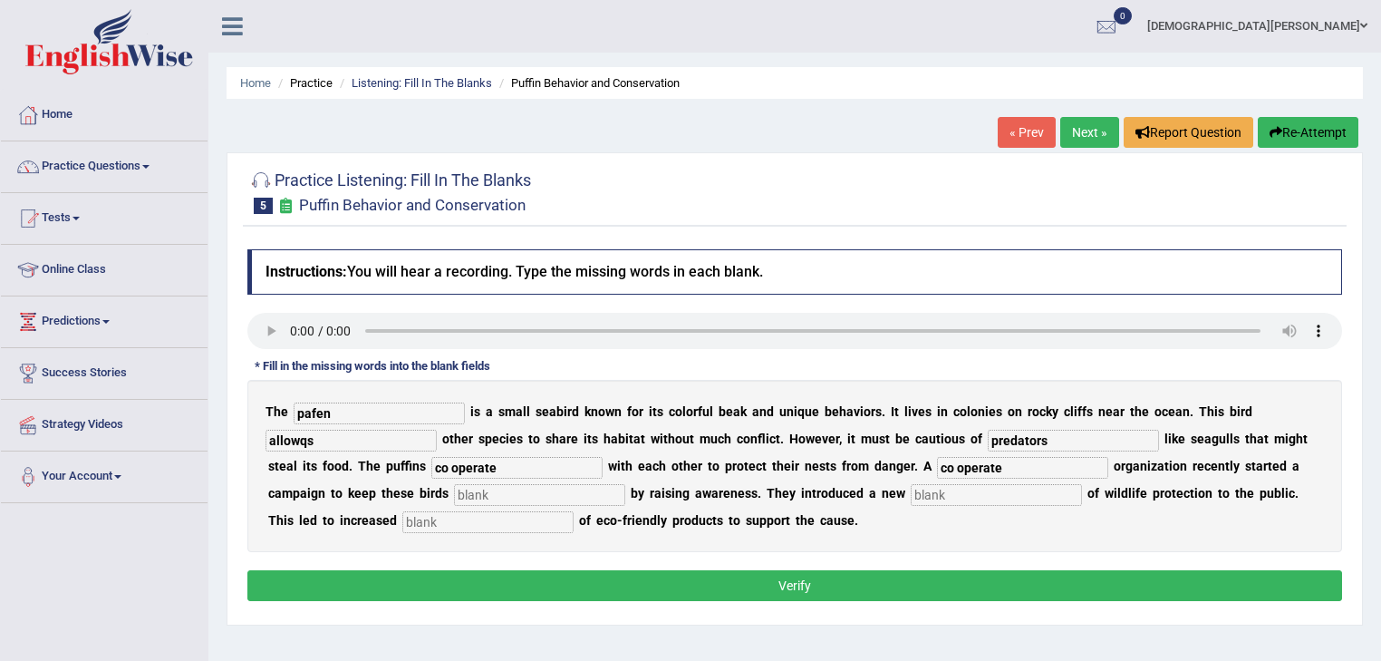
type input "co operate"
type input "safew"
type input "conception"
type input "consumption"
click at [335, 408] on input "pafen" at bounding box center [379, 413] width 171 height 22
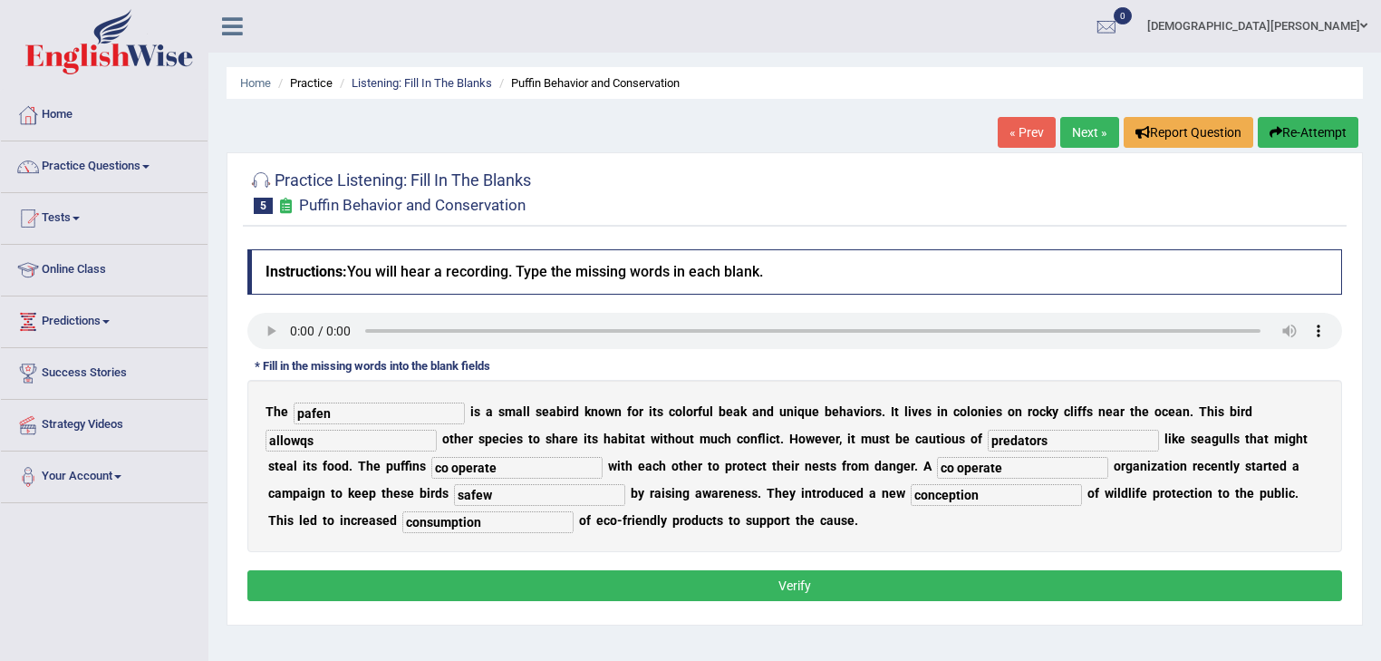
click at [340, 442] on input "allowqs" at bounding box center [351, 441] width 171 height 22
type input "allows"
click at [431, 465] on input "co operate" at bounding box center [516, 468] width 171 height 22
type input "co-operate"
click at [937, 469] on input "co operate" at bounding box center [1022, 468] width 171 height 22
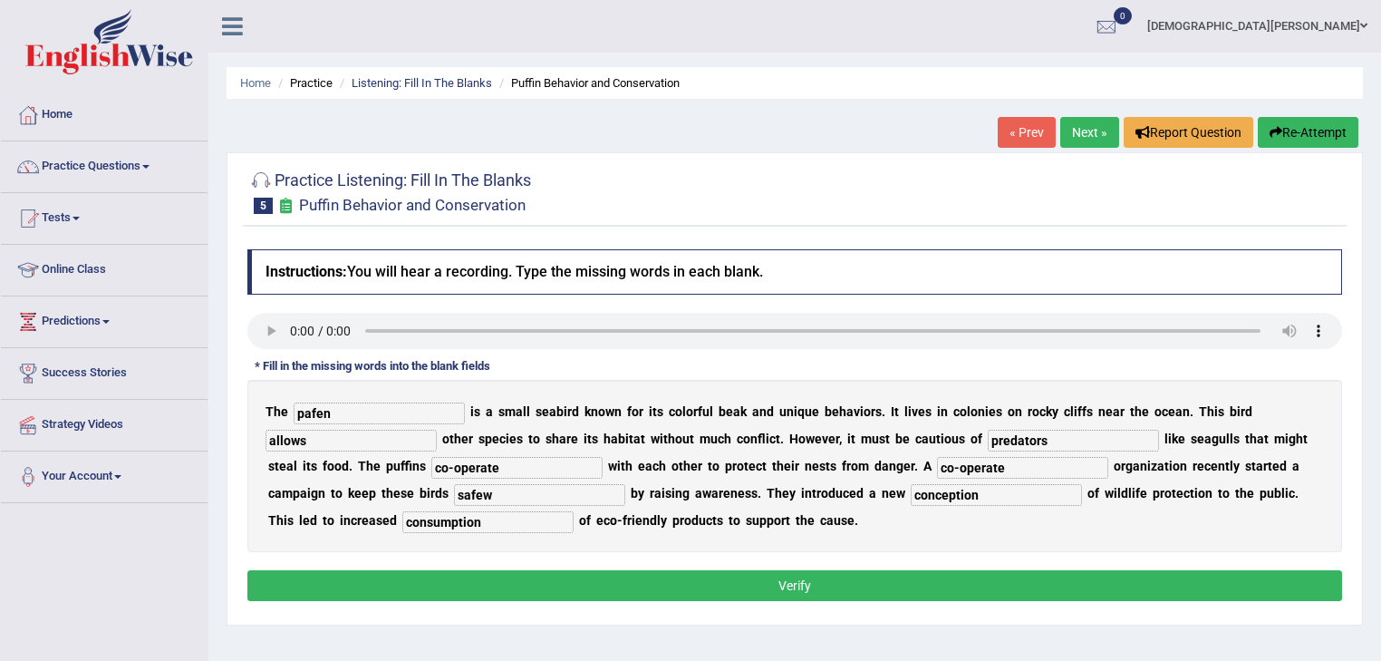
type input "co-operate"
click at [447, 572] on button "Verify" at bounding box center [794, 585] width 1095 height 31
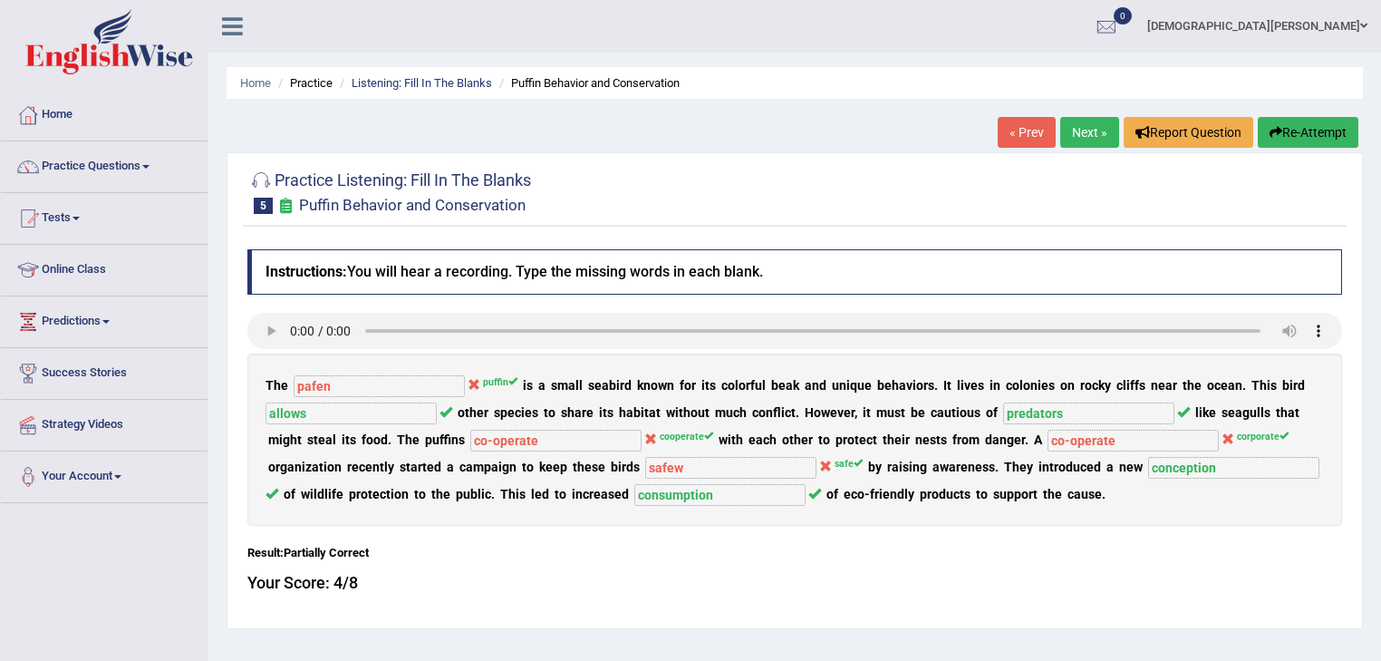
click at [660, 435] on sup "cooperate" at bounding box center [686, 437] width 53 height 12
click at [1075, 143] on link "Next »" at bounding box center [1090, 132] width 59 height 31
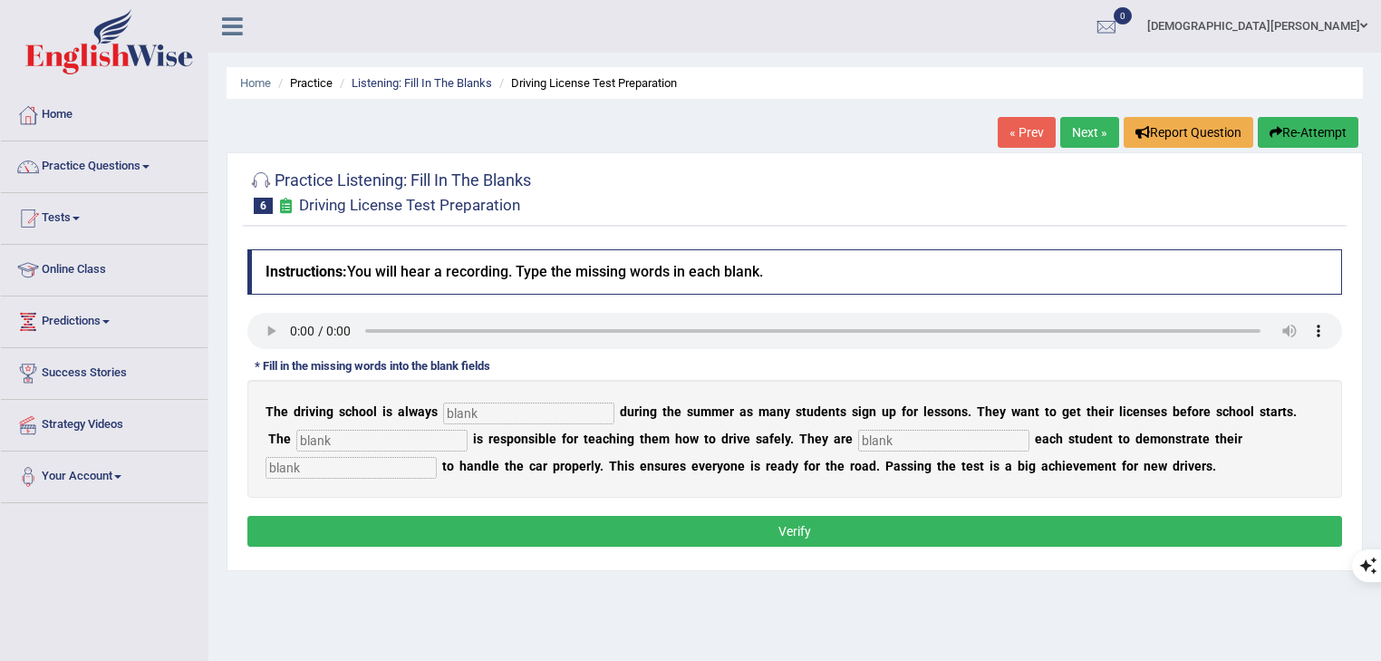
click at [529, 410] on input "text" at bounding box center [528, 413] width 171 height 22
type input "busy"
type input "instructor"
type input "requiring"
type input "ability"
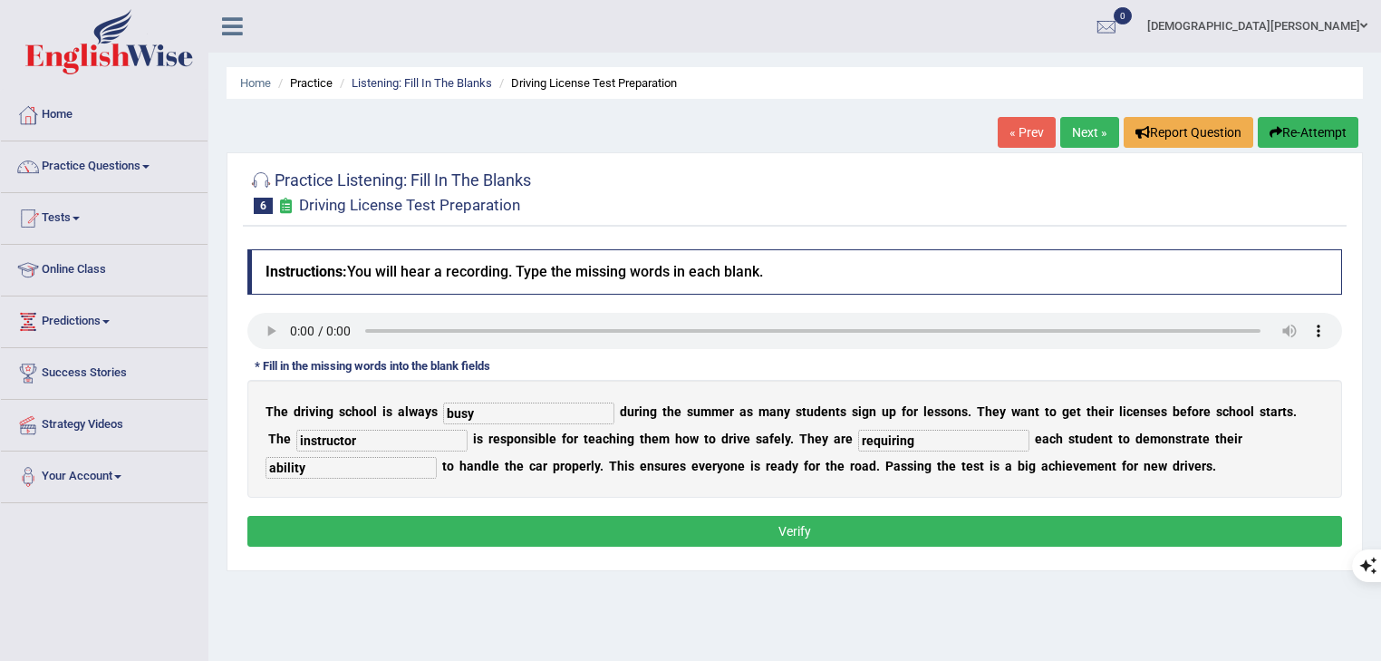
click at [404, 525] on button "Verify" at bounding box center [794, 531] width 1095 height 31
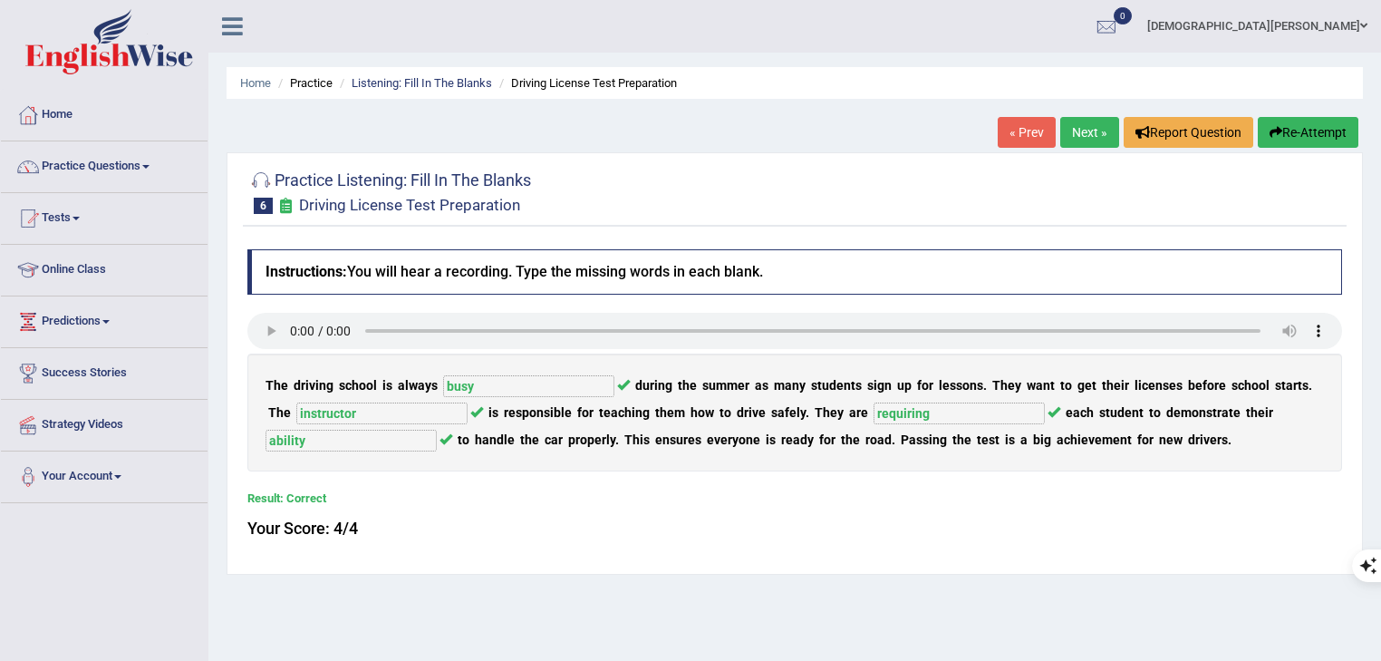
click at [954, 580] on div "Home Practice Listening: Fill In The Blanks Driving License Test Preparation « …" at bounding box center [794, 453] width 1173 height 906
click at [110, 166] on link "Practice Questions" at bounding box center [104, 163] width 207 height 45
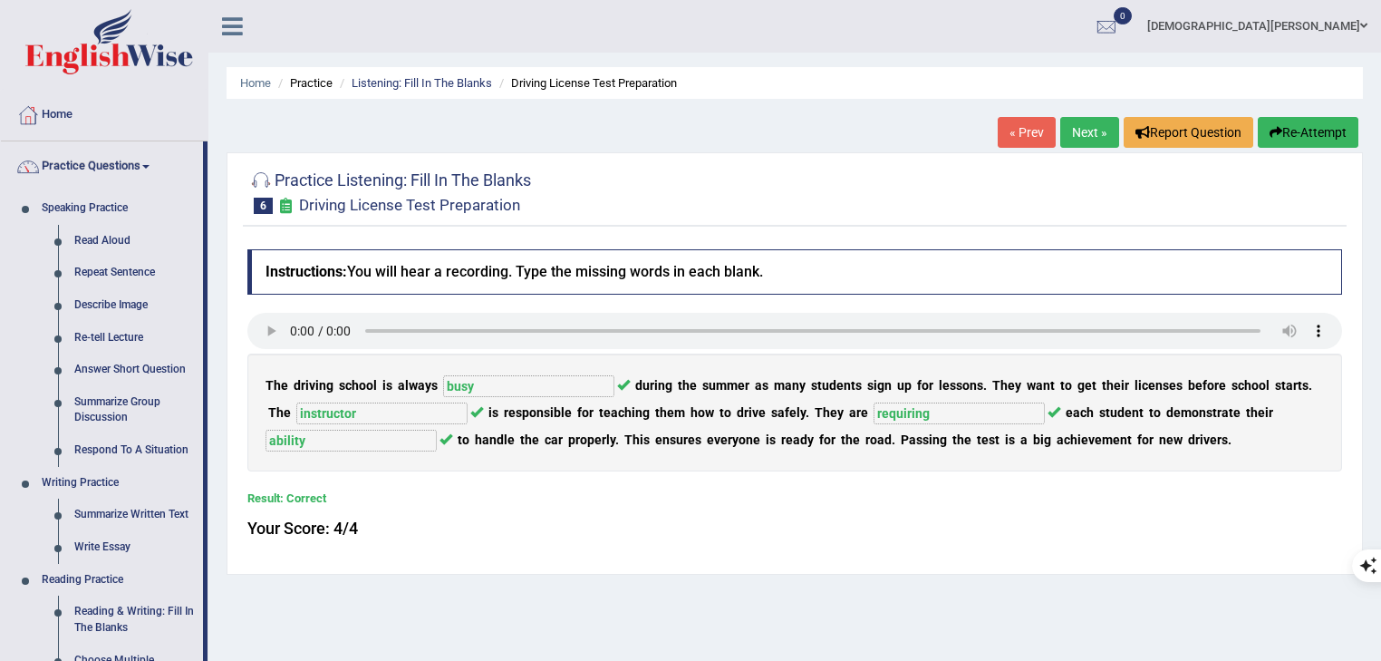
click at [823, 215] on div at bounding box center [794, 191] width 1095 height 56
click at [1026, 139] on link "« Prev" at bounding box center [1027, 132] width 58 height 31
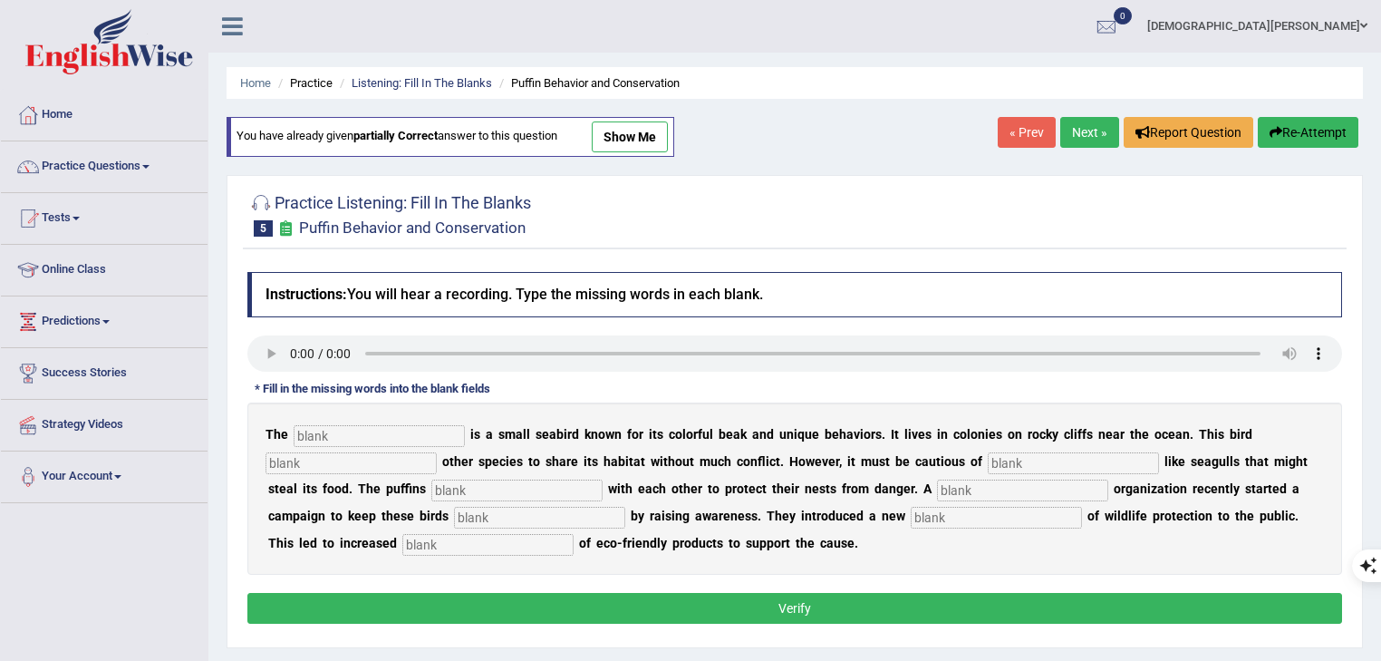
click at [613, 133] on link "show me" at bounding box center [630, 136] width 76 height 31
type input "pafen"
type input "allows"
type input "predators"
type input "co-operate"
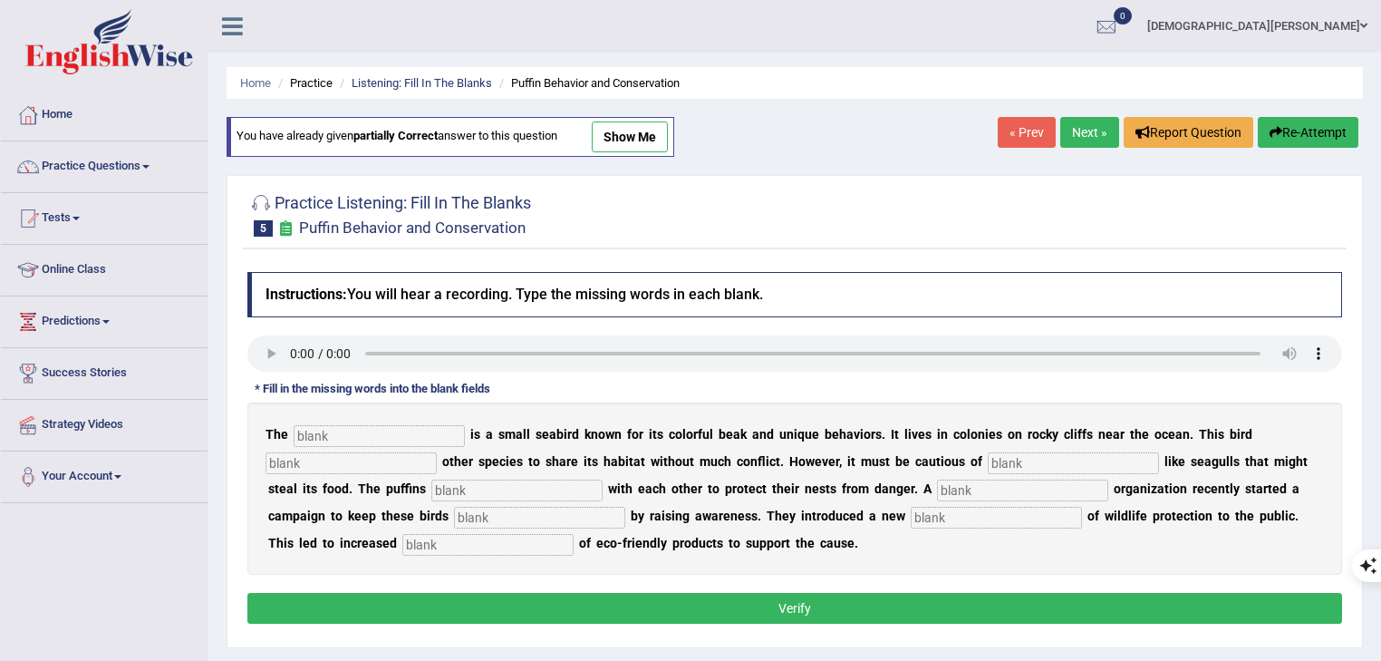
type input "co-operate"
type input "safew"
type input "conception"
type input "consumption"
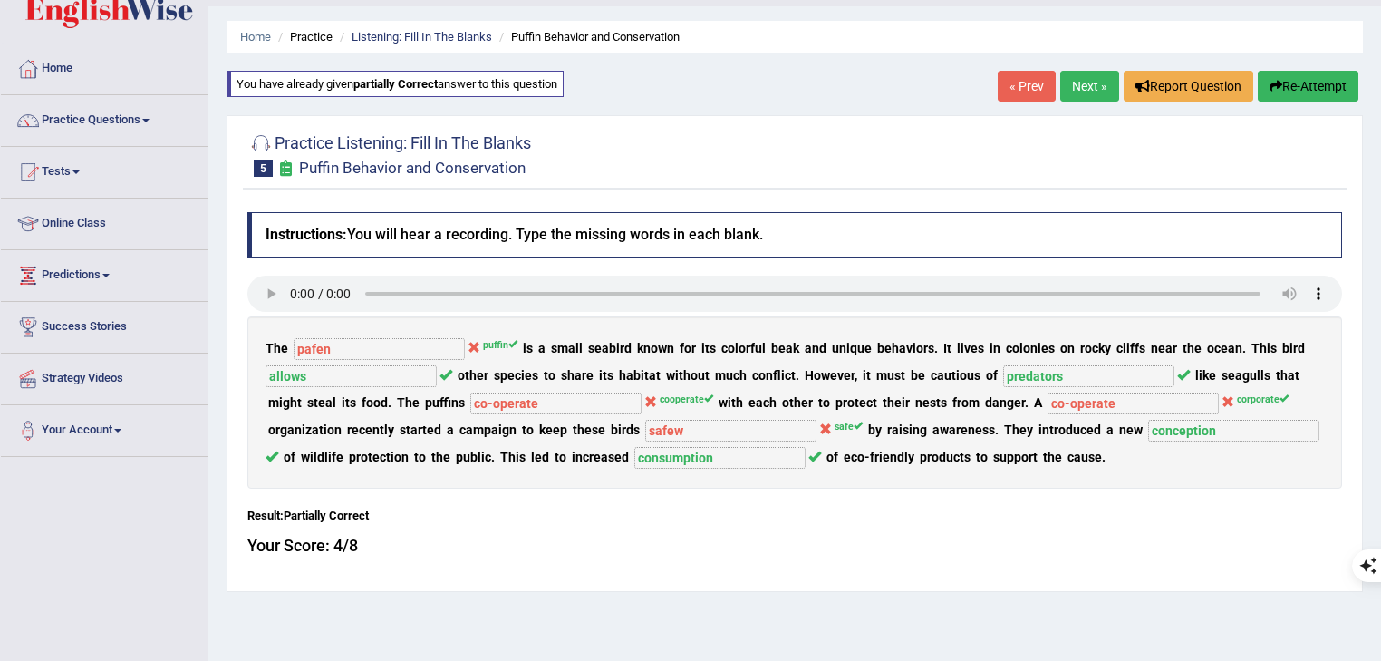
scroll to position [73, 0]
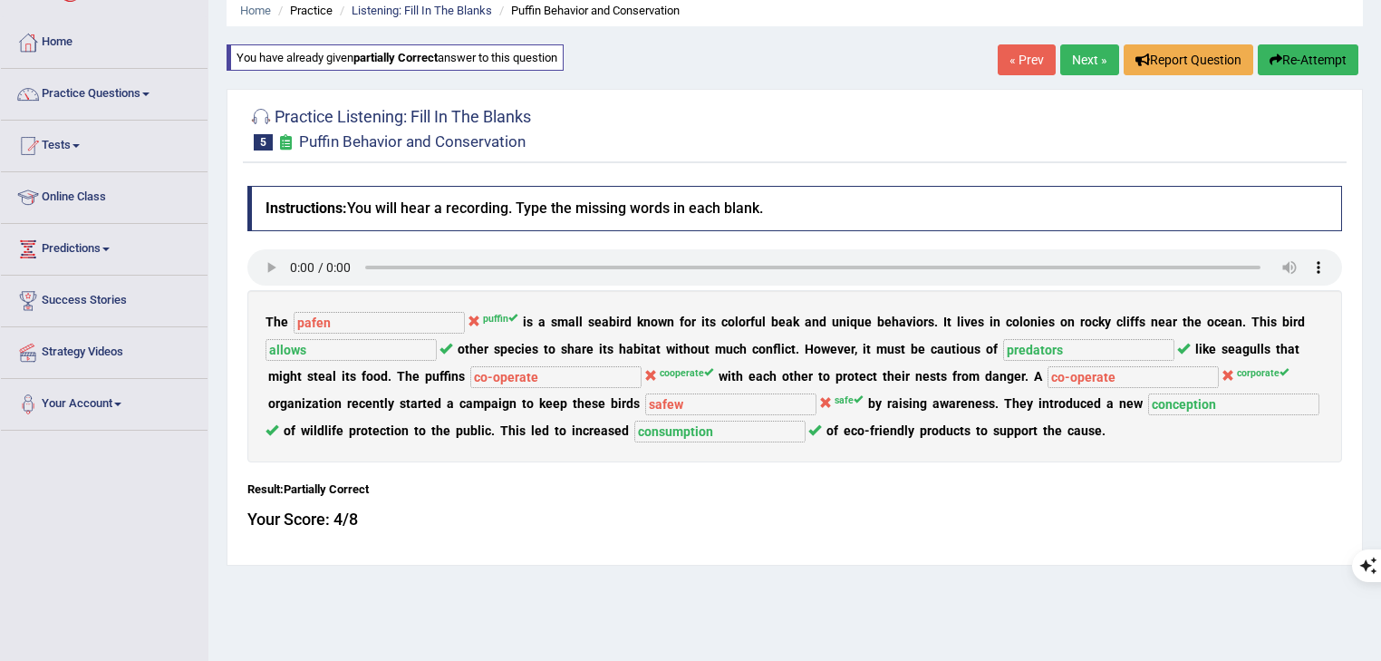
click at [1022, 68] on link "« Prev" at bounding box center [1027, 59] width 58 height 31
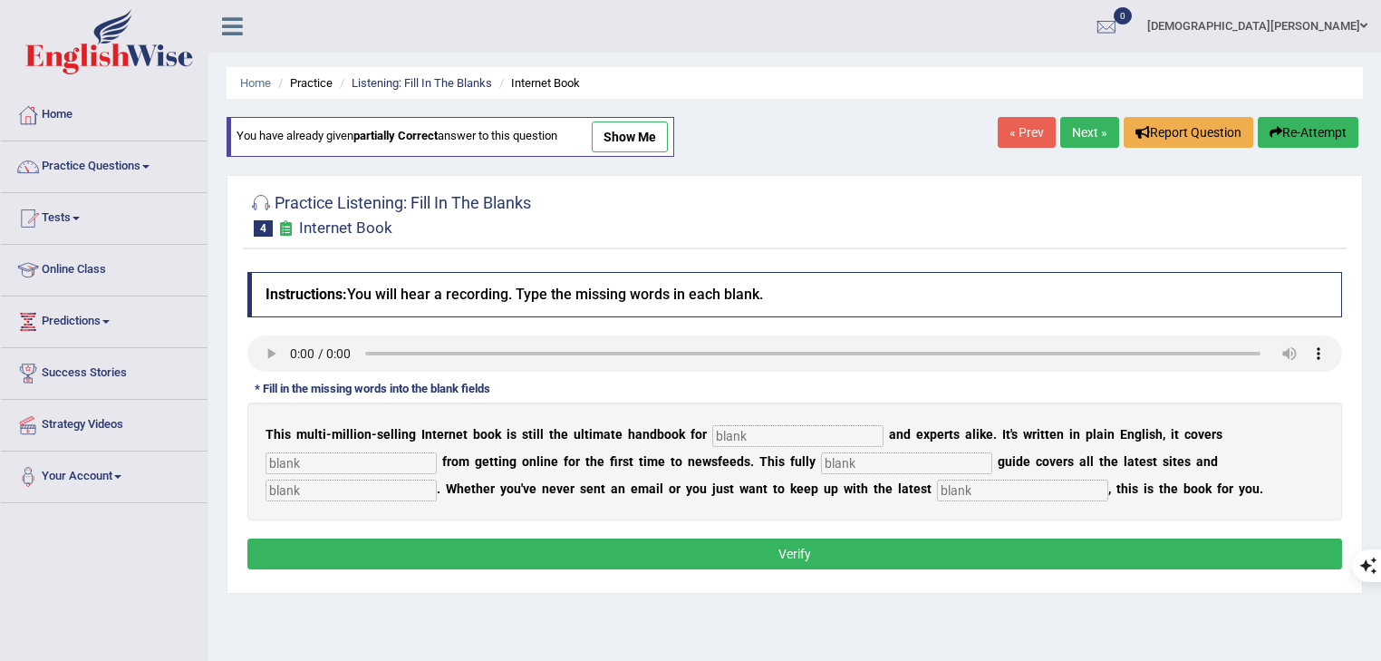
click at [663, 136] on link "show me" at bounding box center [630, 136] width 76 height 31
type input "novelists"
type input "everything"
type input "revised"
type input "crazest"
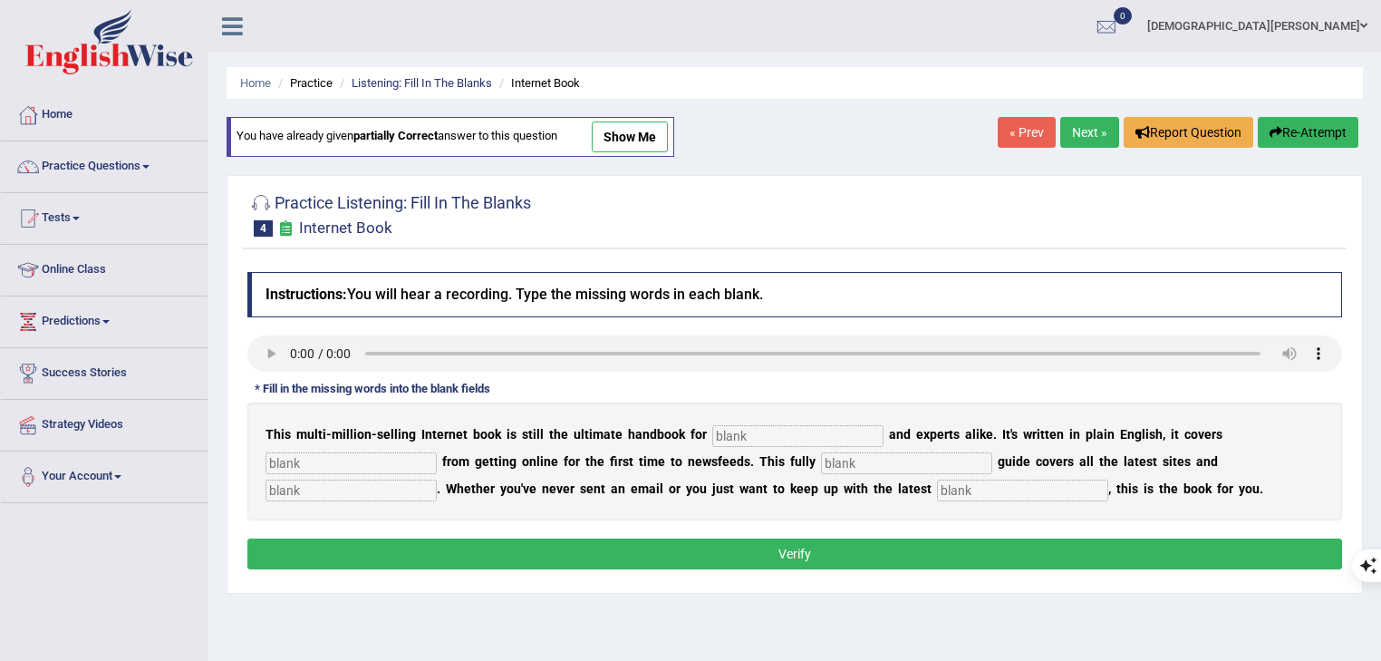
type input "developments"
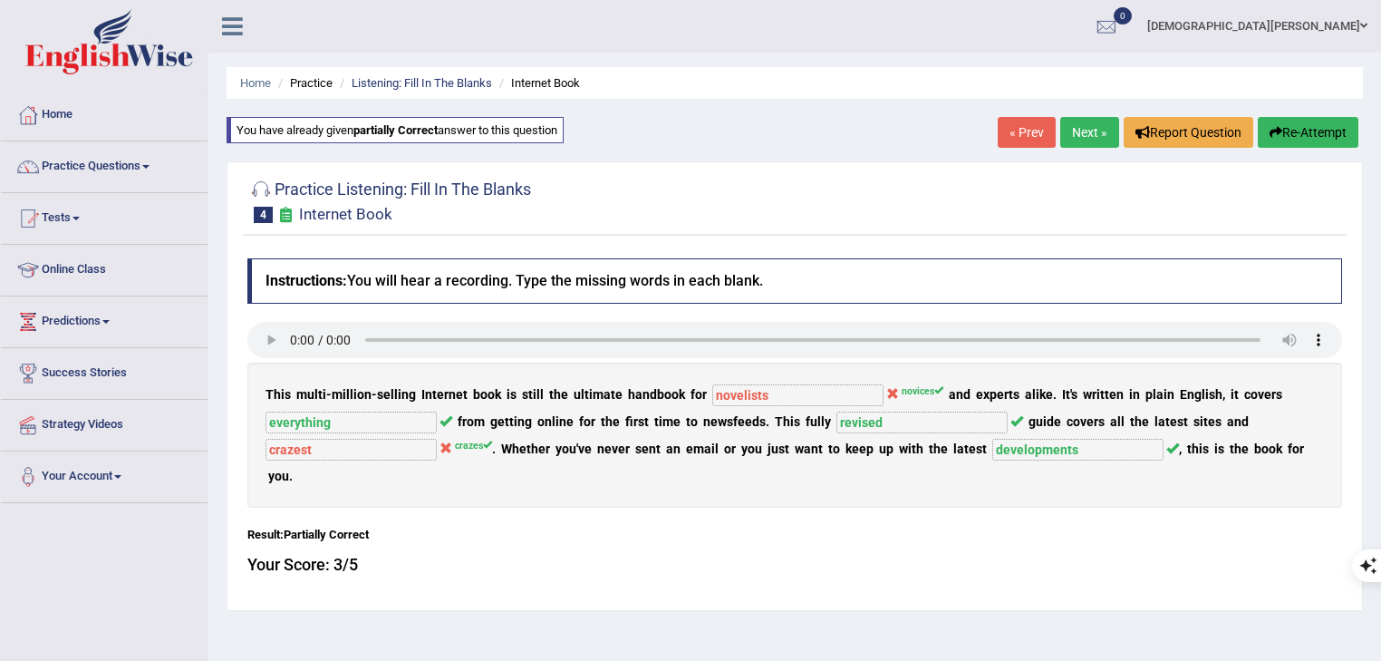
click at [1013, 129] on link "« Prev" at bounding box center [1027, 132] width 58 height 31
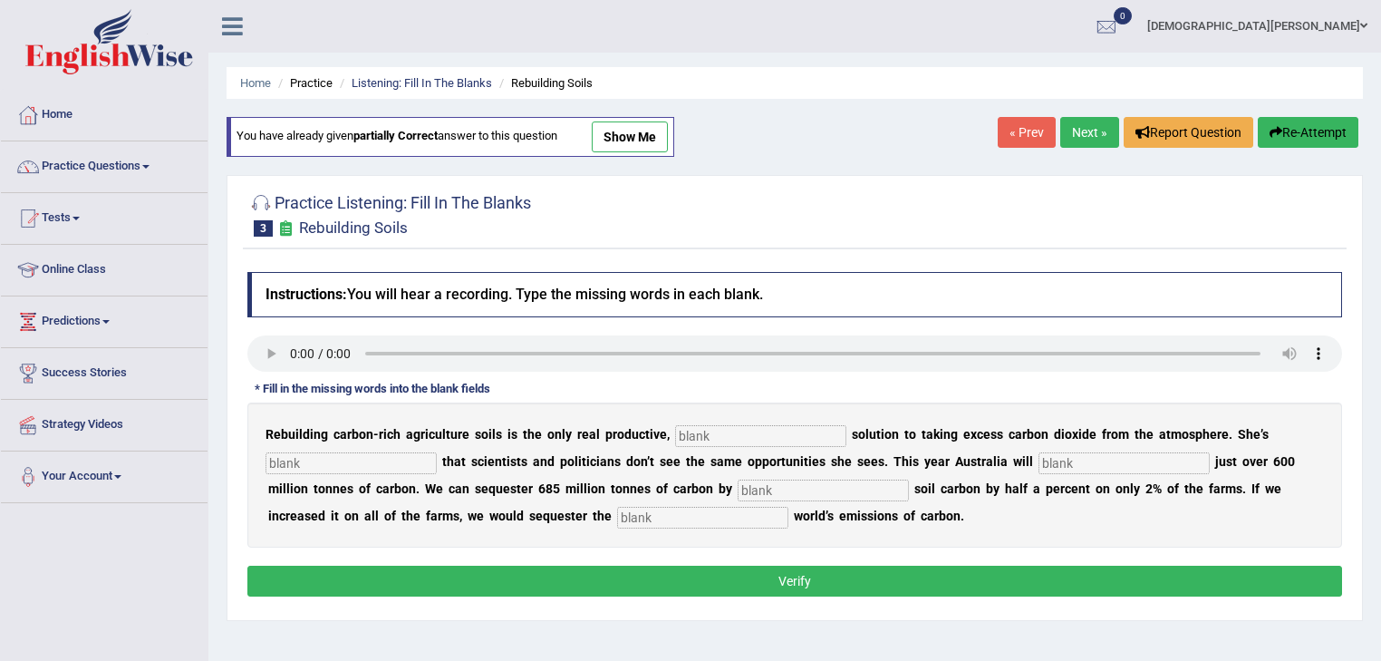
drag, startPoint x: 0, startPoint y: 0, endPoint x: 650, endPoint y: 133, distance: 663.4
click at [650, 133] on div "Home Practice Listening: Fill In The Blanks Rebuilding Soils You have already g…" at bounding box center [794, 453] width 1173 height 906
click at [645, 134] on link "show me" at bounding box center [630, 136] width 76 height 31
type input "permanent"
type input "frustrated"
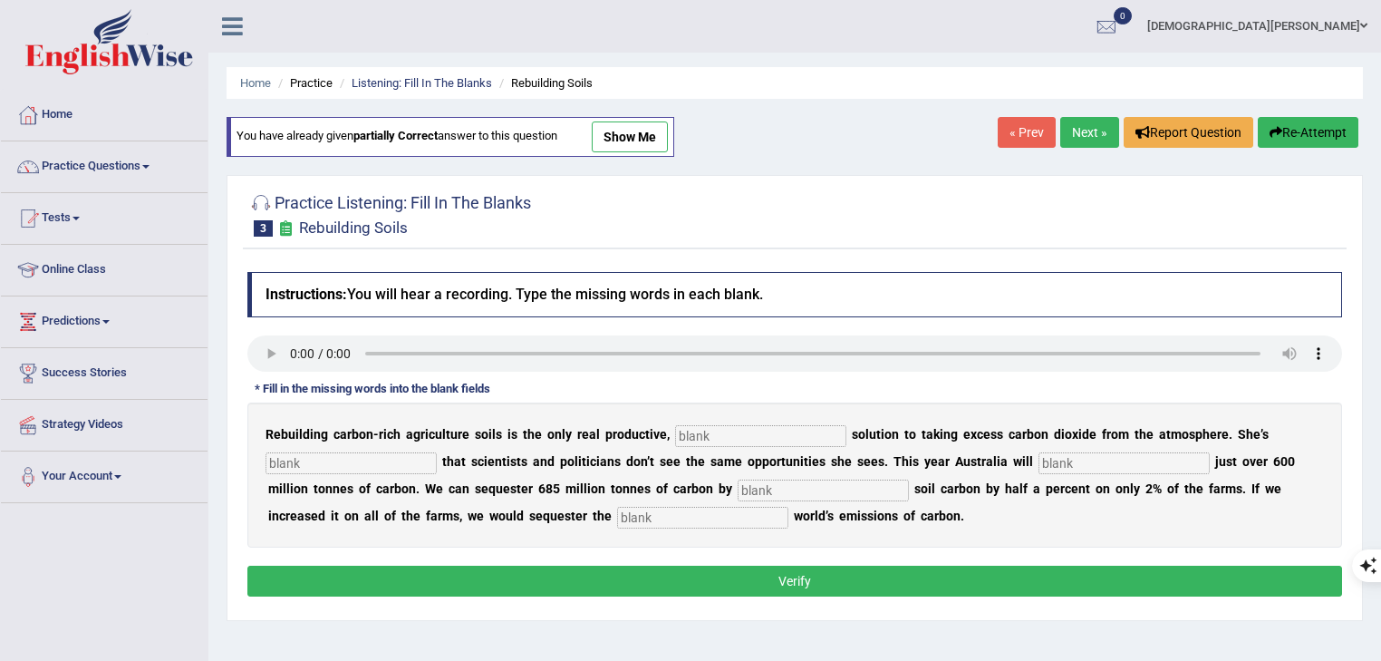
type input "admit"
type input "increasing"
type input "whole"
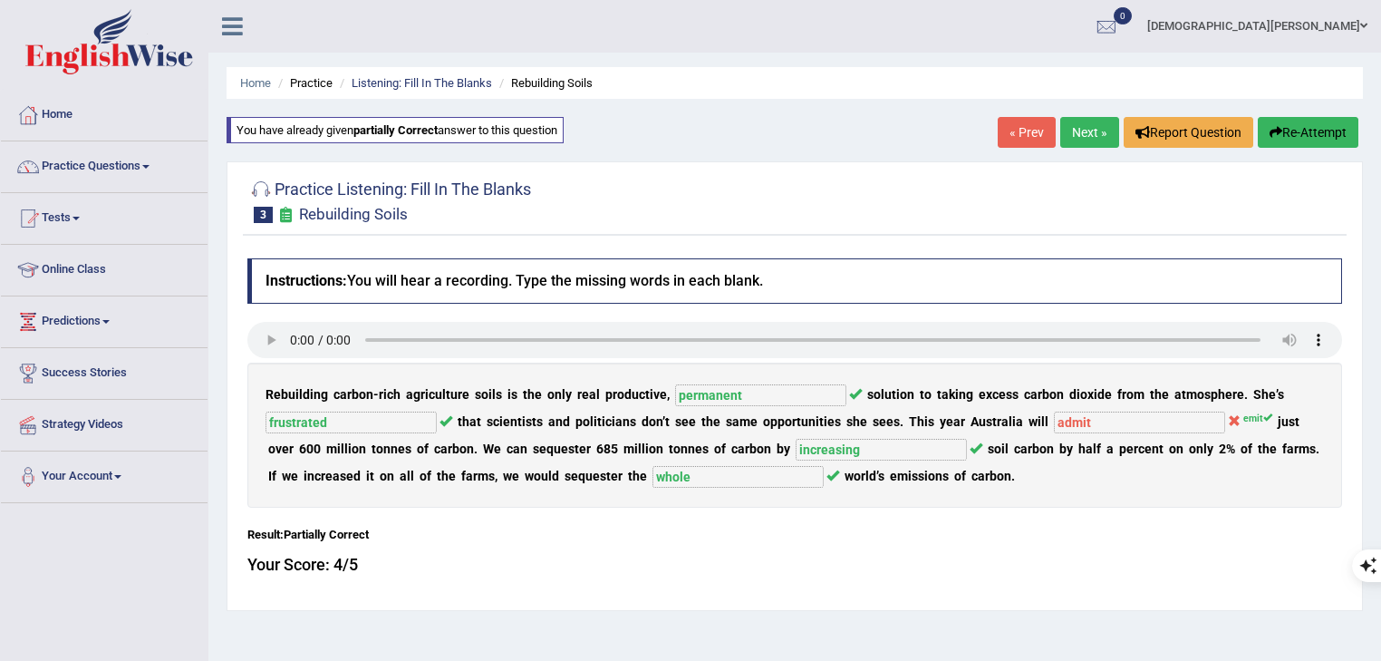
click at [1013, 131] on link "« Prev" at bounding box center [1027, 132] width 58 height 31
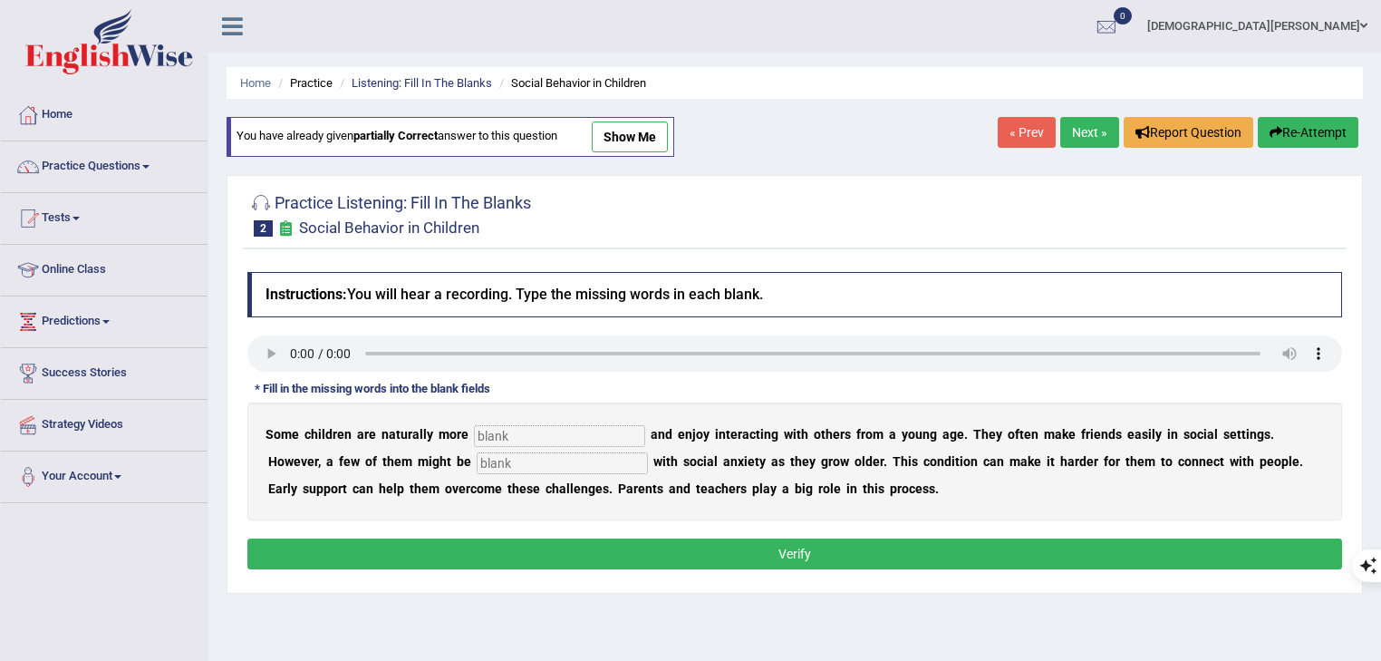
click at [638, 143] on link "show me" at bounding box center [630, 136] width 76 height 31
type input "socialable"
type input "diagnosed"
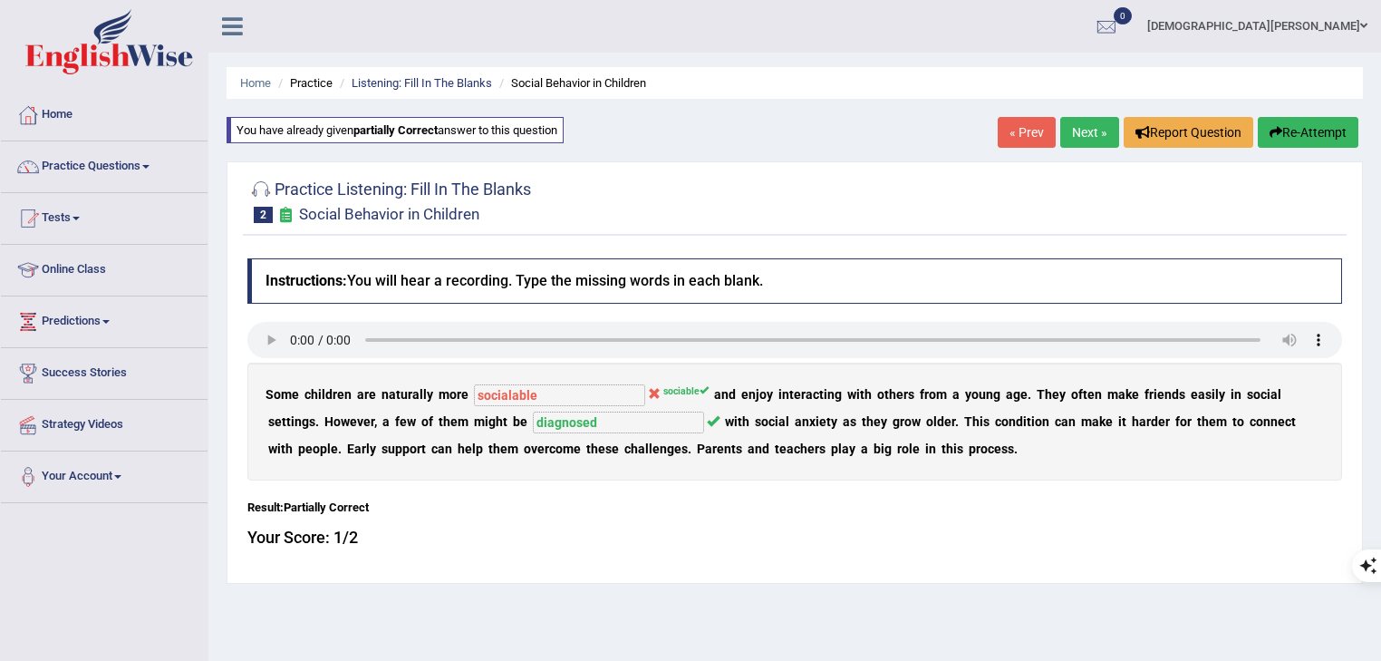
click at [1012, 137] on link "« Prev" at bounding box center [1027, 132] width 58 height 31
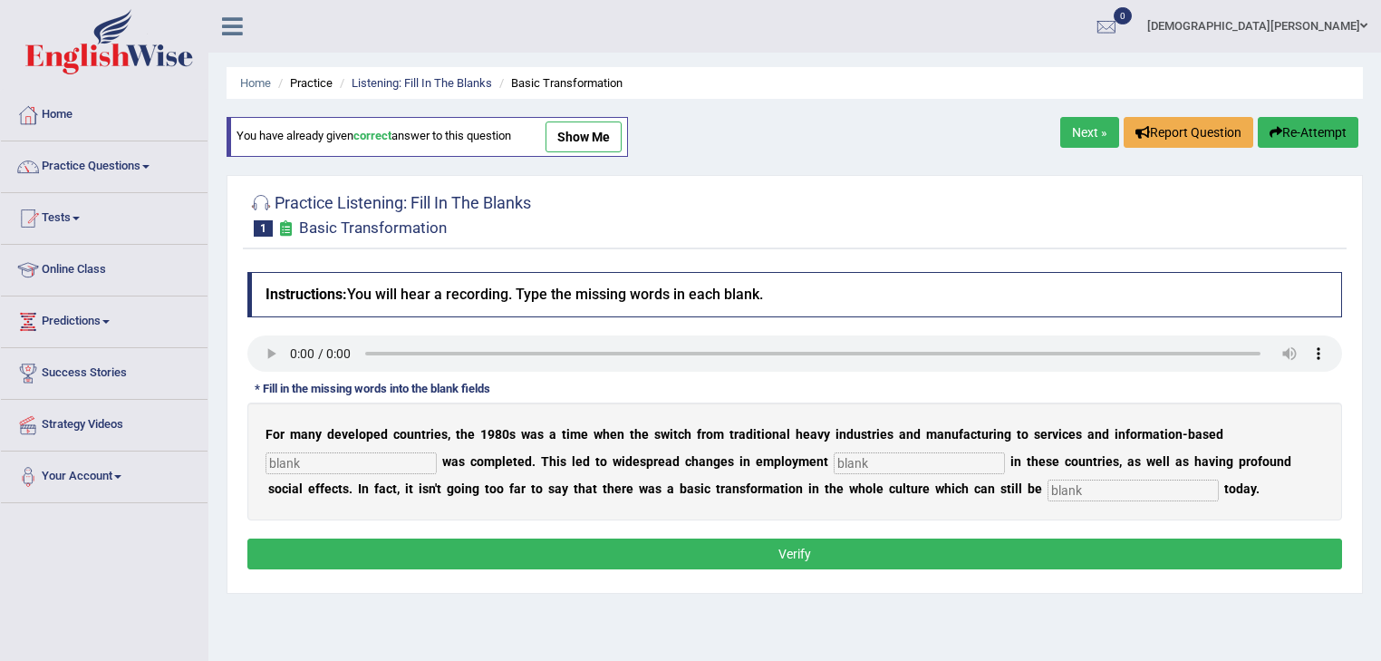
click at [622, 133] on link "show me" at bounding box center [584, 136] width 76 height 31
type input "enterprise"
type input "patterns"
type input "observed"
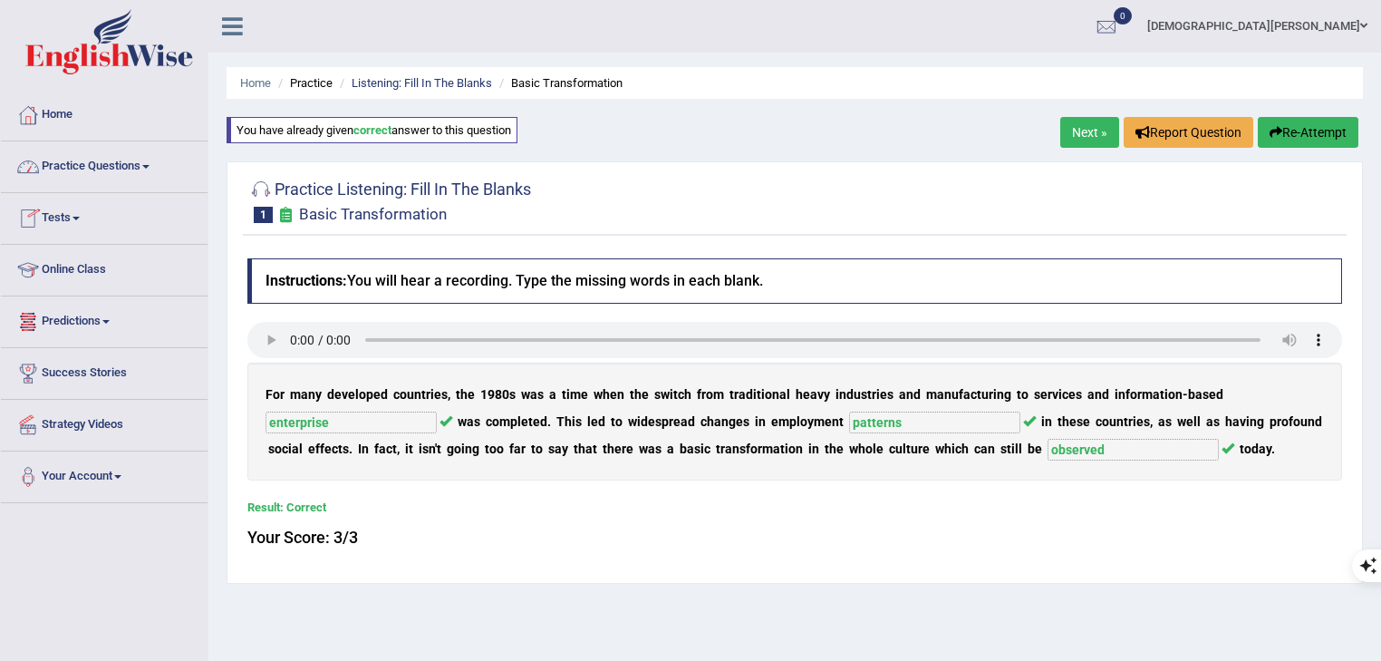
click at [131, 149] on link "Practice Questions" at bounding box center [104, 163] width 207 height 45
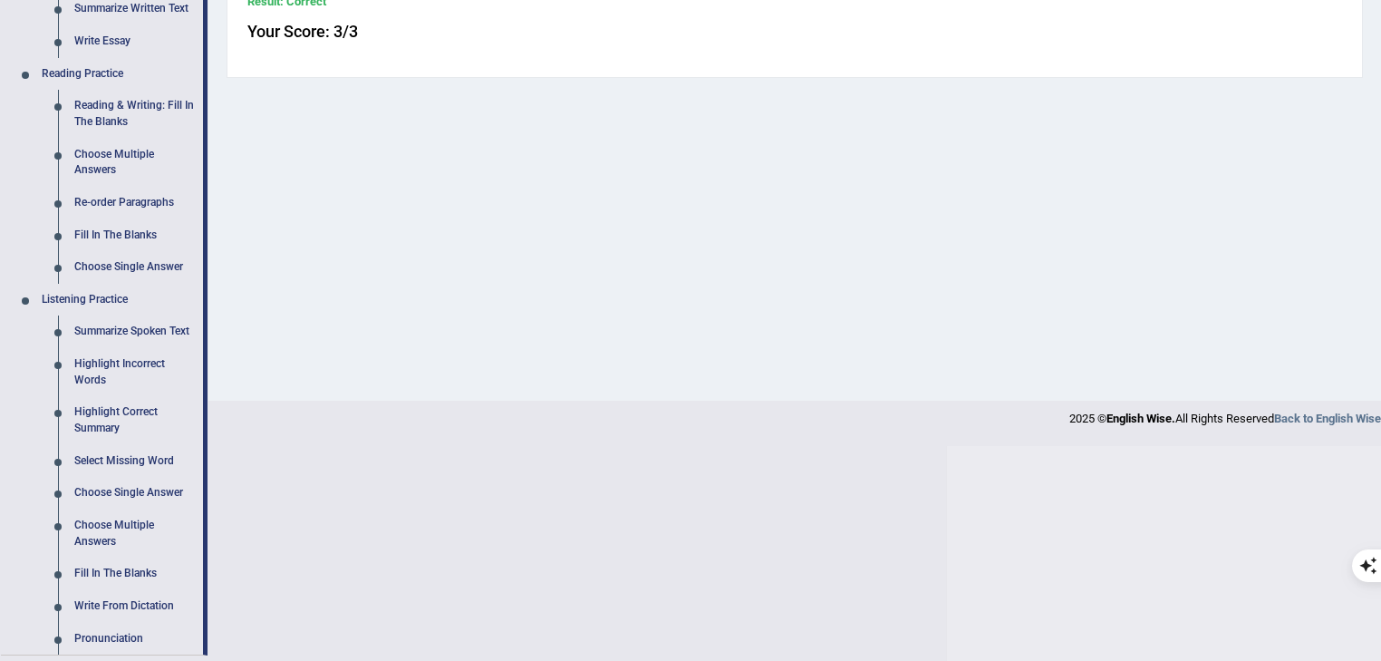
scroll to position [508, 0]
click at [134, 362] on link "Highlight Incorrect Words" at bounding box center [134, 370] width 137 height 48
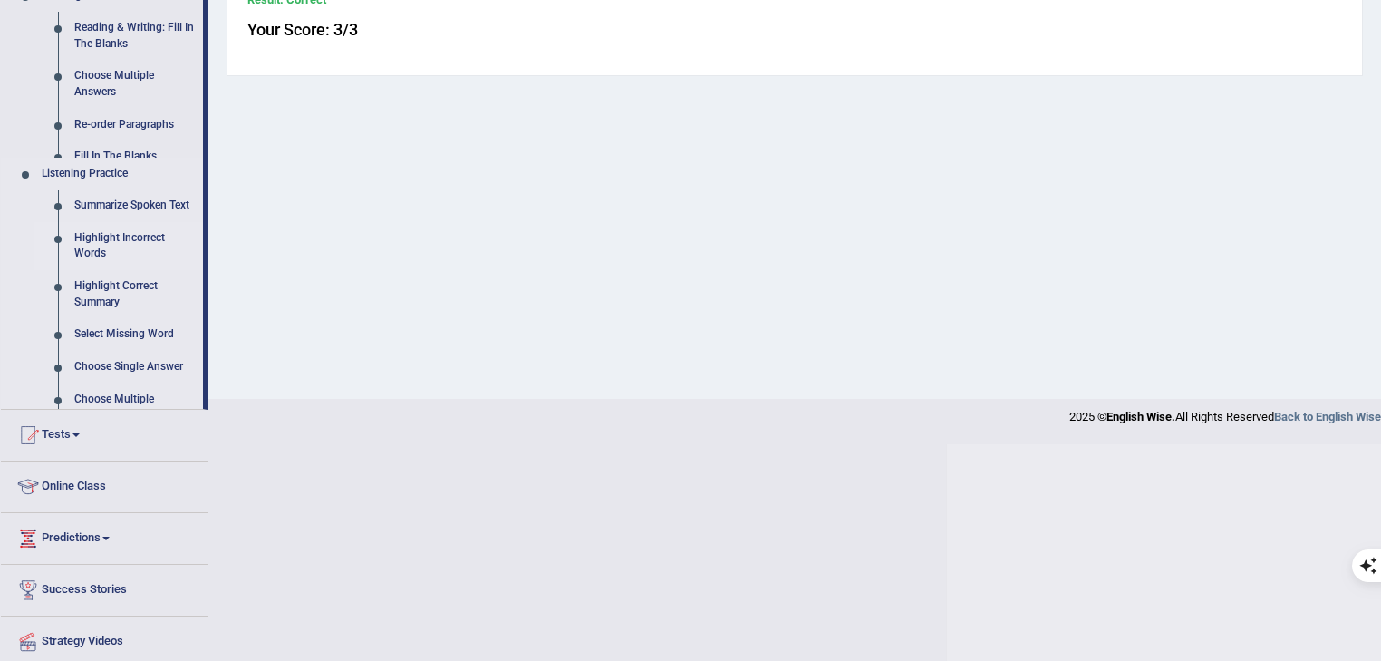
scroll to position [291, 0]
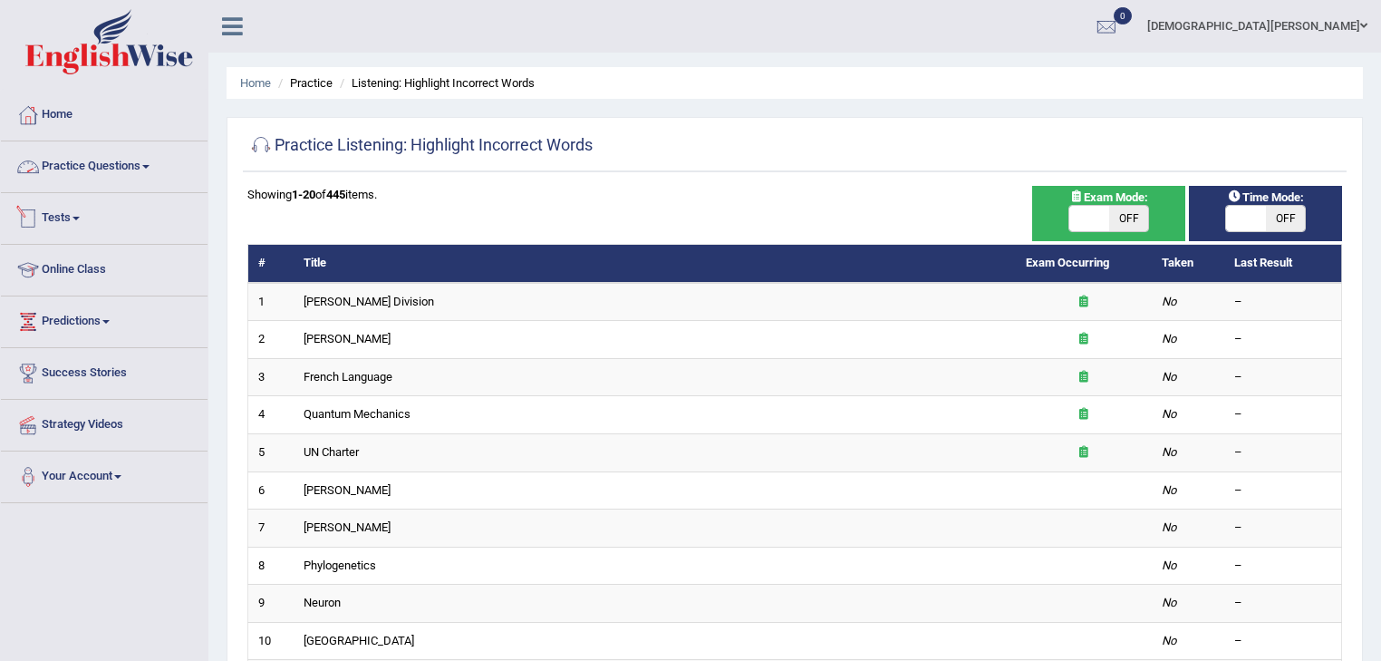
click at [118, 163] on link "Practice Questions" at bounding box center [104, 163] width 207 height 45
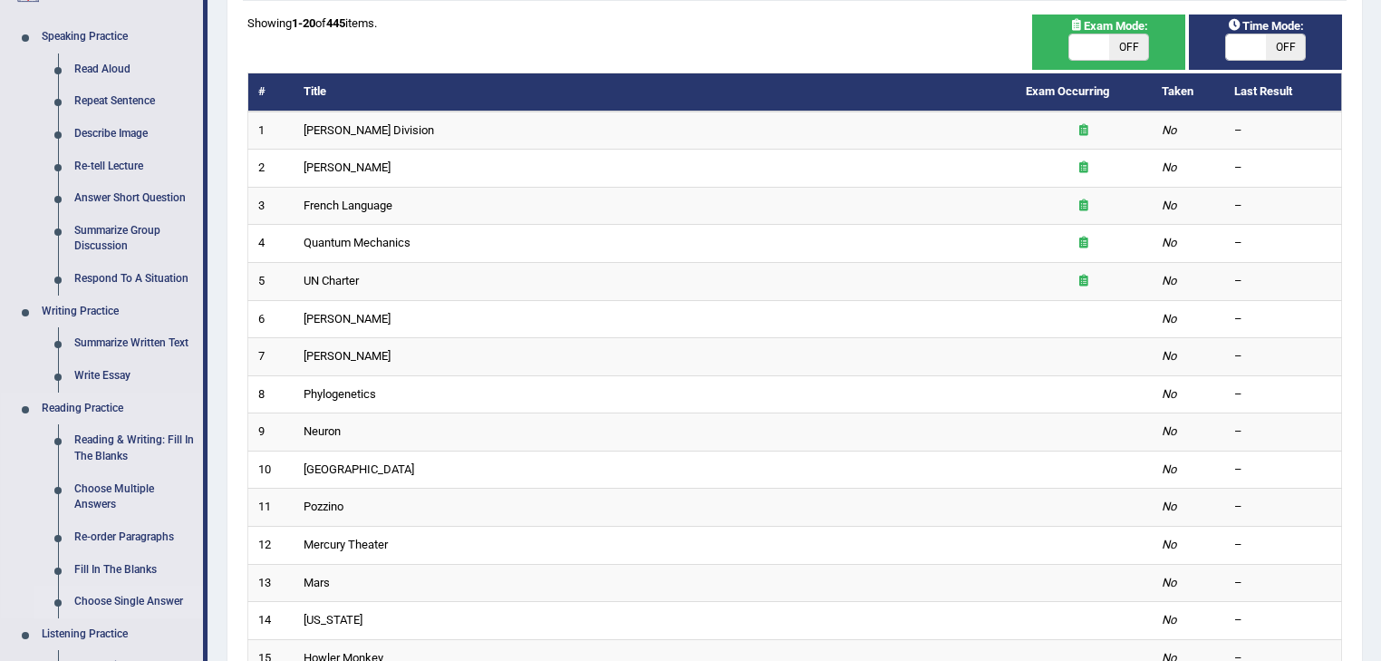
scroll to position [145, 0]
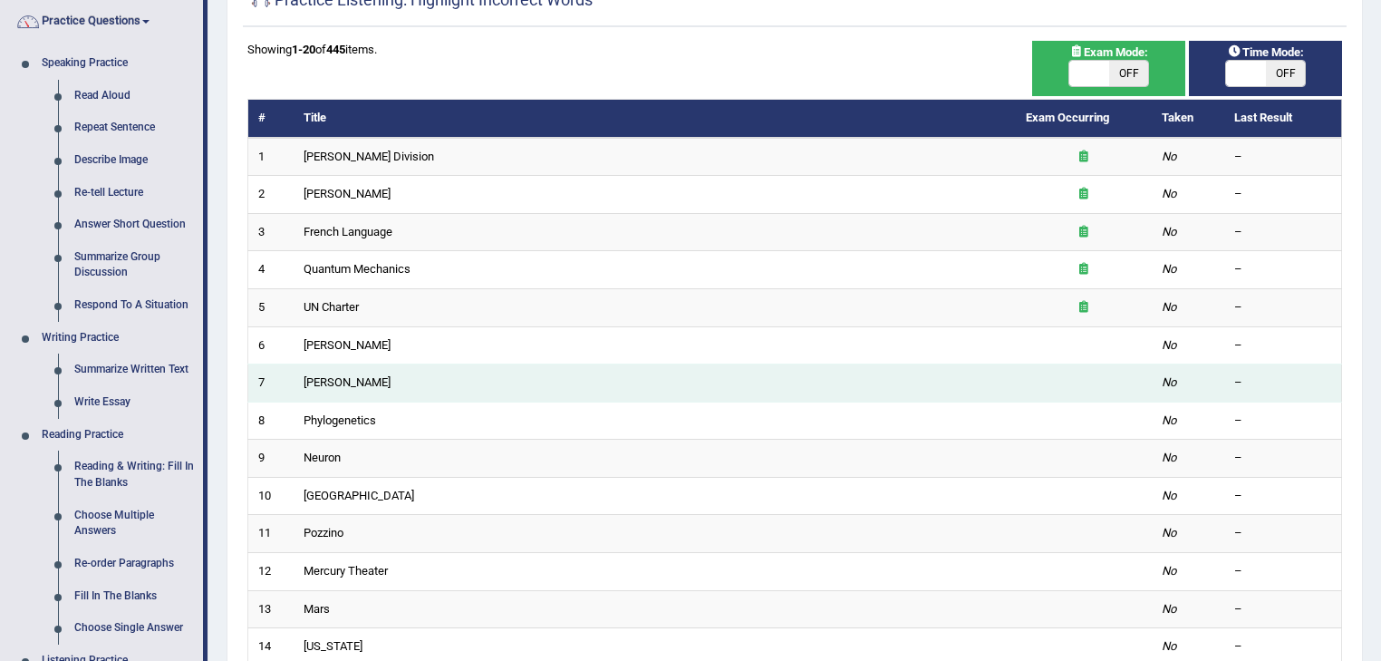
drag, startPoint x: 358, startPoint y: 420, endPoint x: 431, endPoint y: 365, distance: 91.4
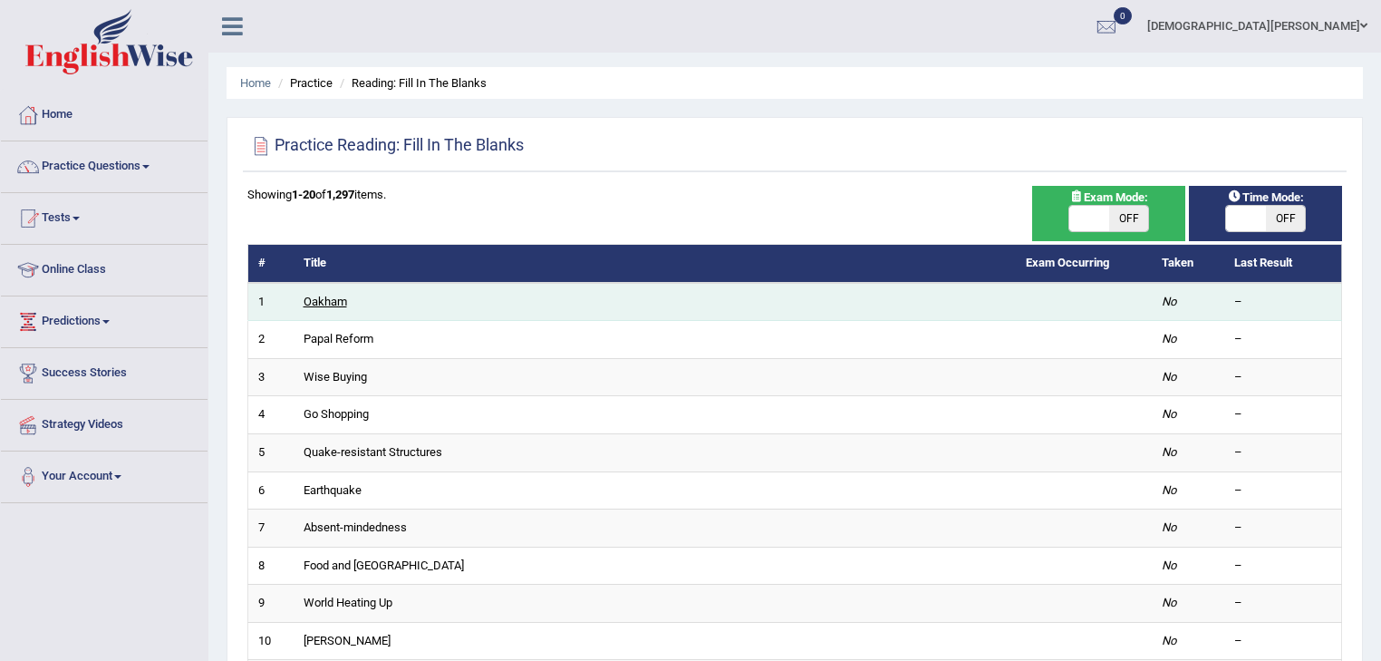
drag, startPoint x: 0, startPoint y: 0, endPoint x: 313, endPoint y: 300, distance: 433.4
click at [313, 300] on link "Oakham" at bounding box center [326, 302] width 44 height 14
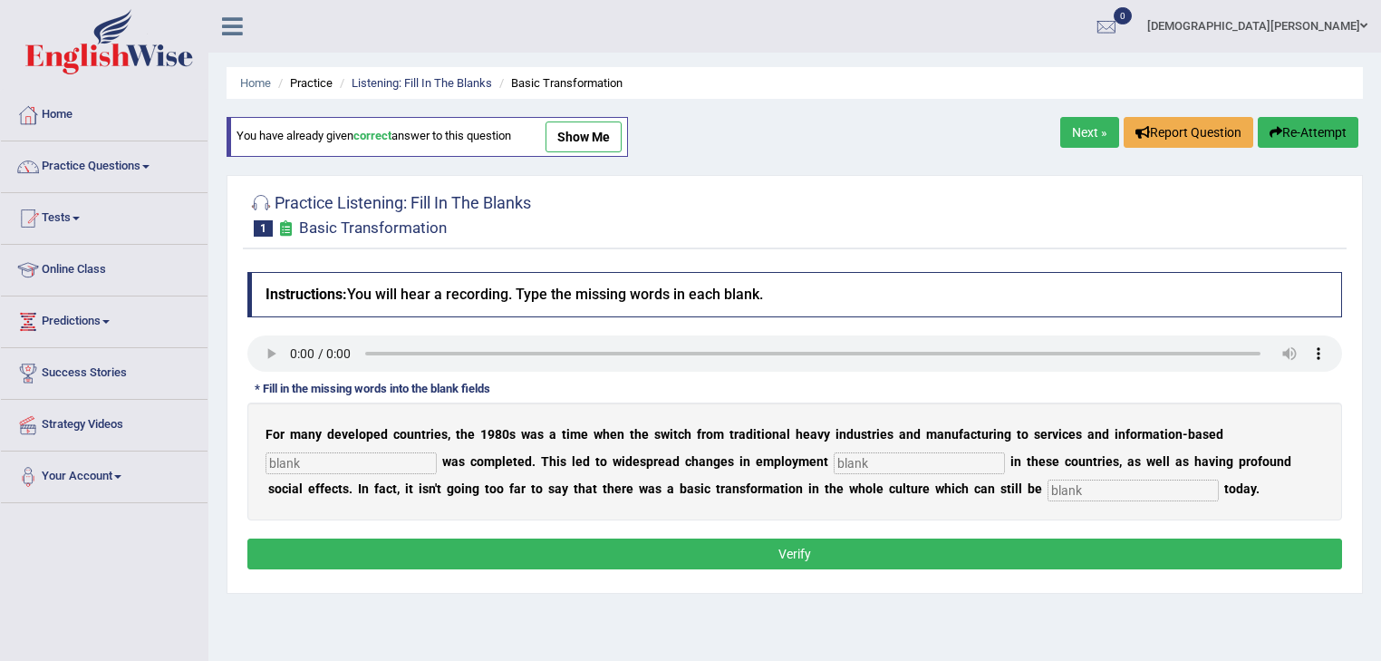
click at [602, 140] on link "show me" at bounding box center [584, 136] width 76 height 31
type input "enterprise"
type input "patterns"
type input "observed"
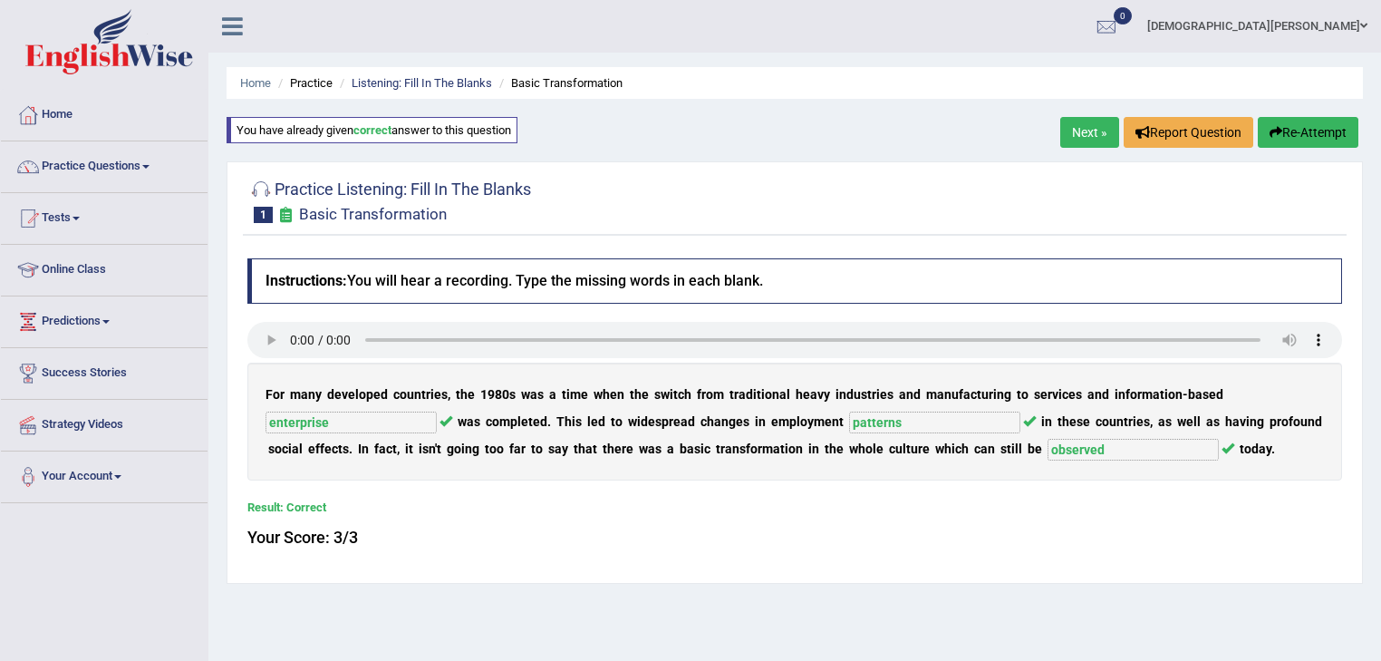
click at [1103, 136] on link "Next »" at bounding box center [1090, 132] width 59 height 31
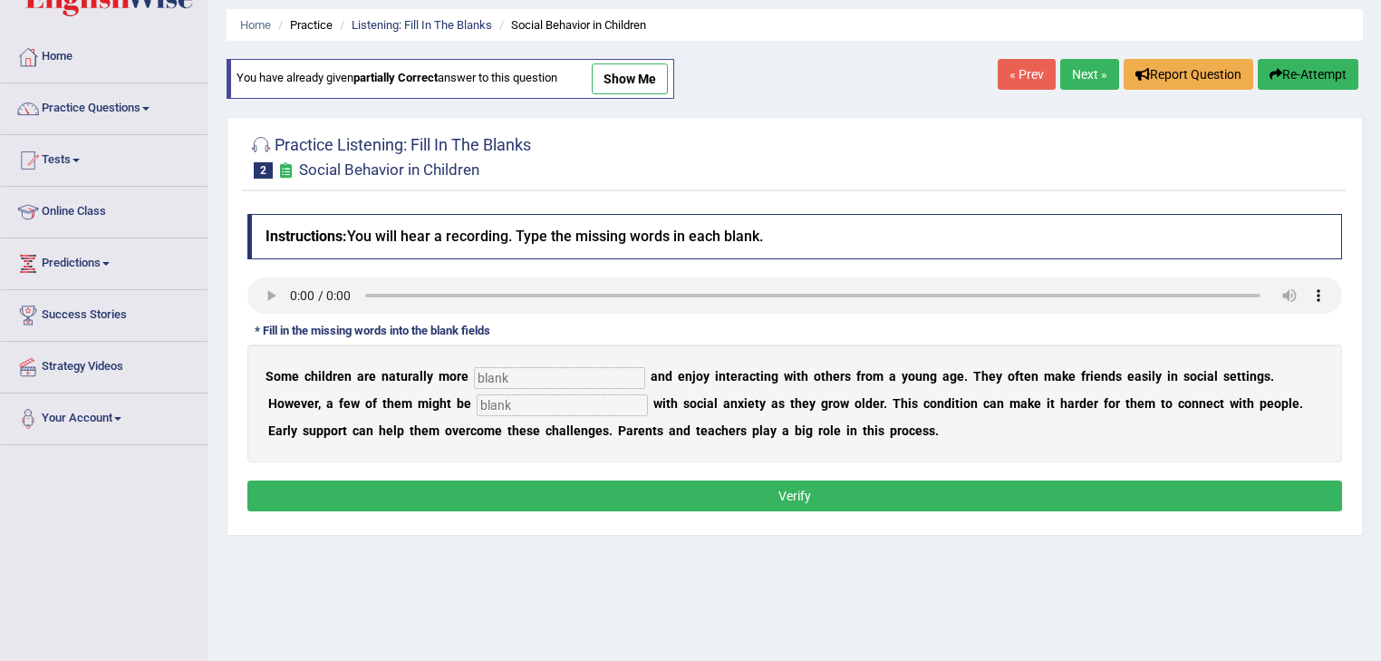
scroll to position [73, 0]
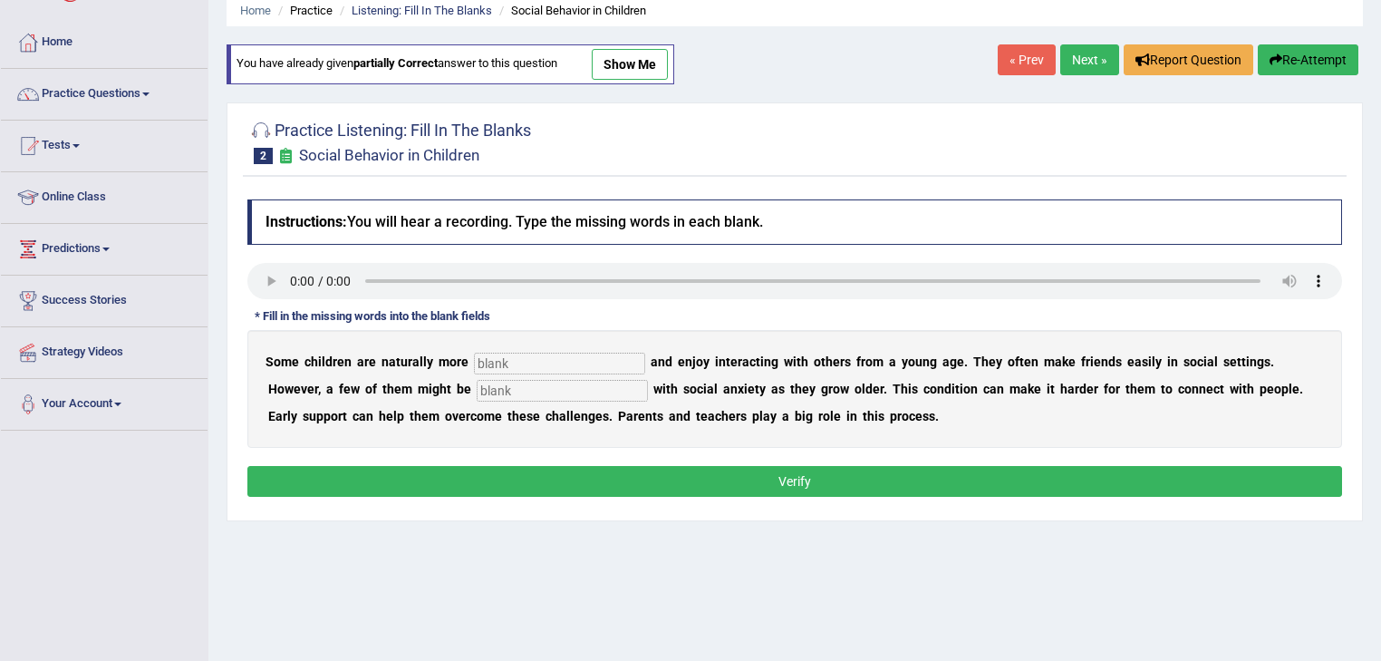
click at [622, 54] on link "show me" at bounding box center [630, 64] width 76 height 31
type input "socialable"
type input "diagnosed"
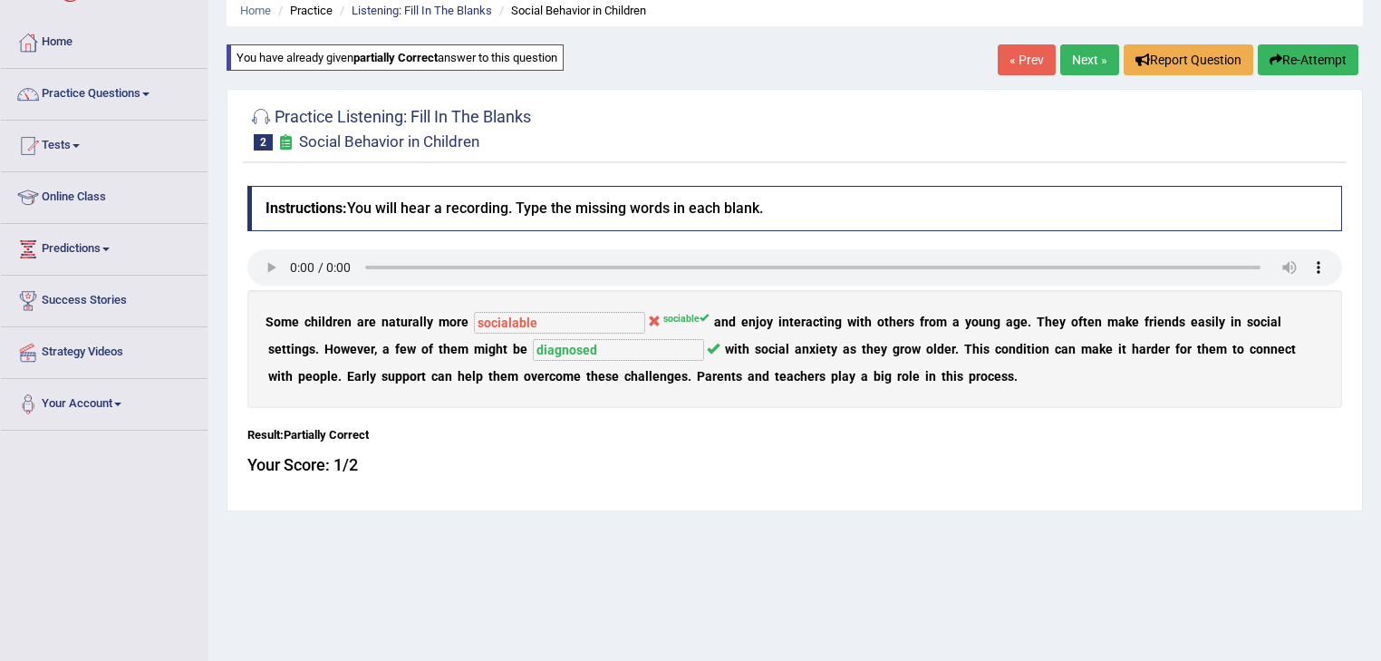
click at [1090, 60] on link "Next »" at bounding box center [1090, 59] width 59 height 31
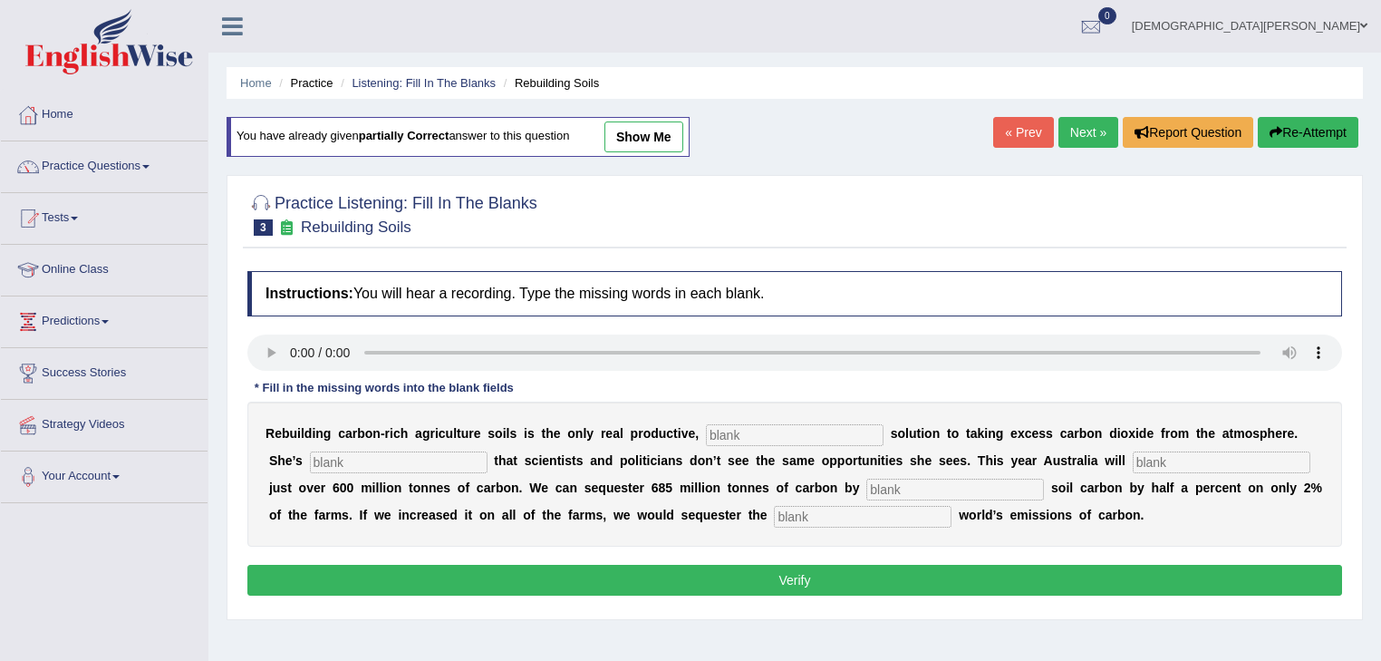
click at [622, 140] on link "show me" at bounding box center [644, 136] width 79 height 31
type input "permanent"
type input "frustrated"
type input "admit"
type input "increasing"
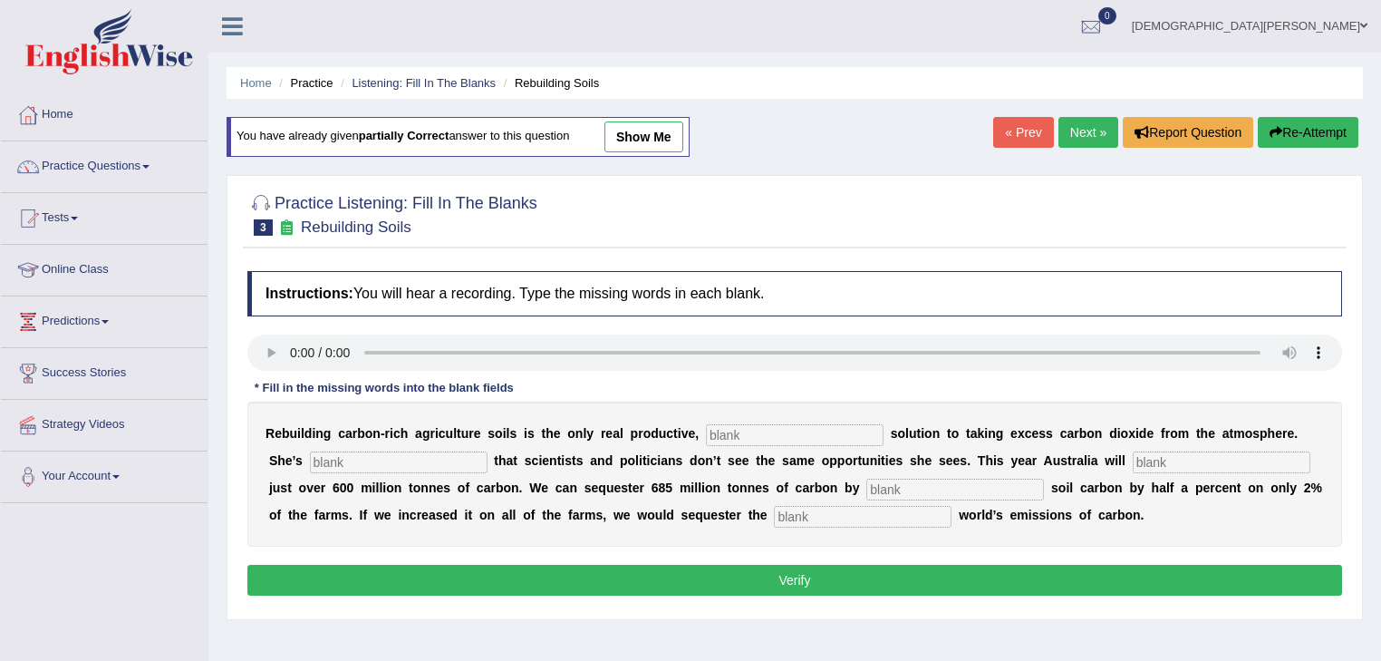
type input "whole"
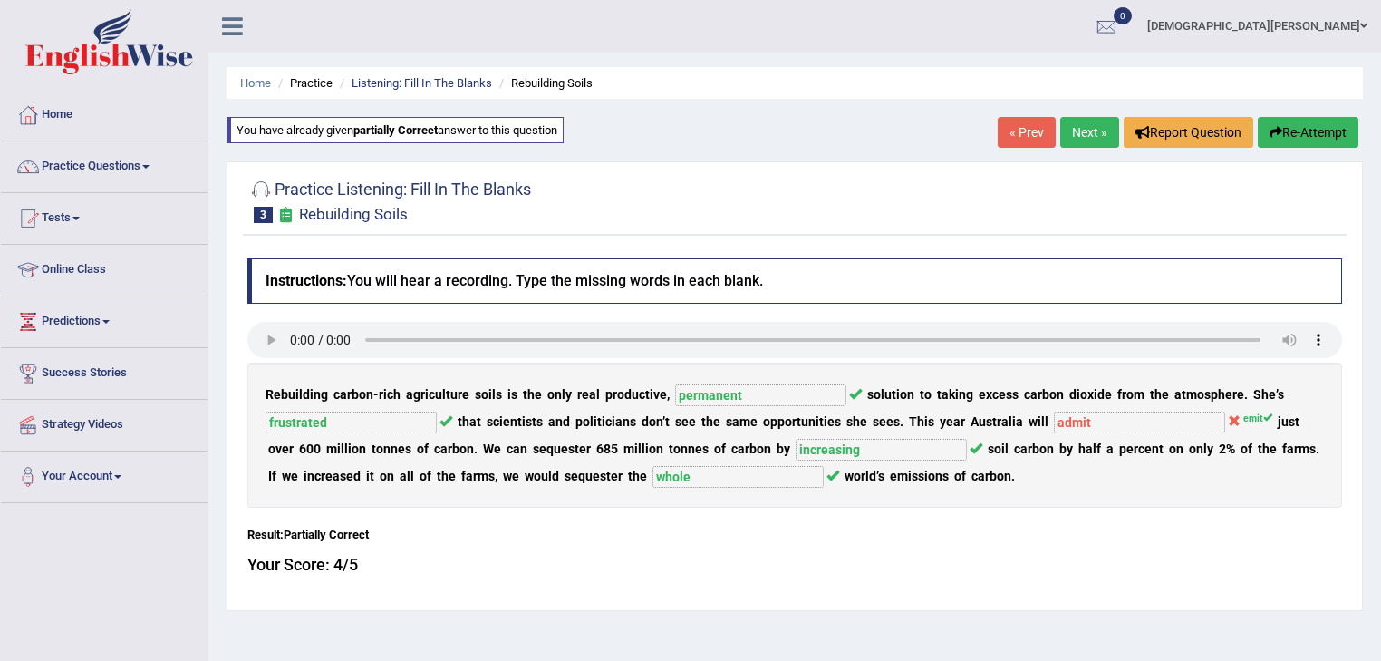
click at [1079, 132] on link "Next »" at bounding box center [1090, 132] width 59 height 31
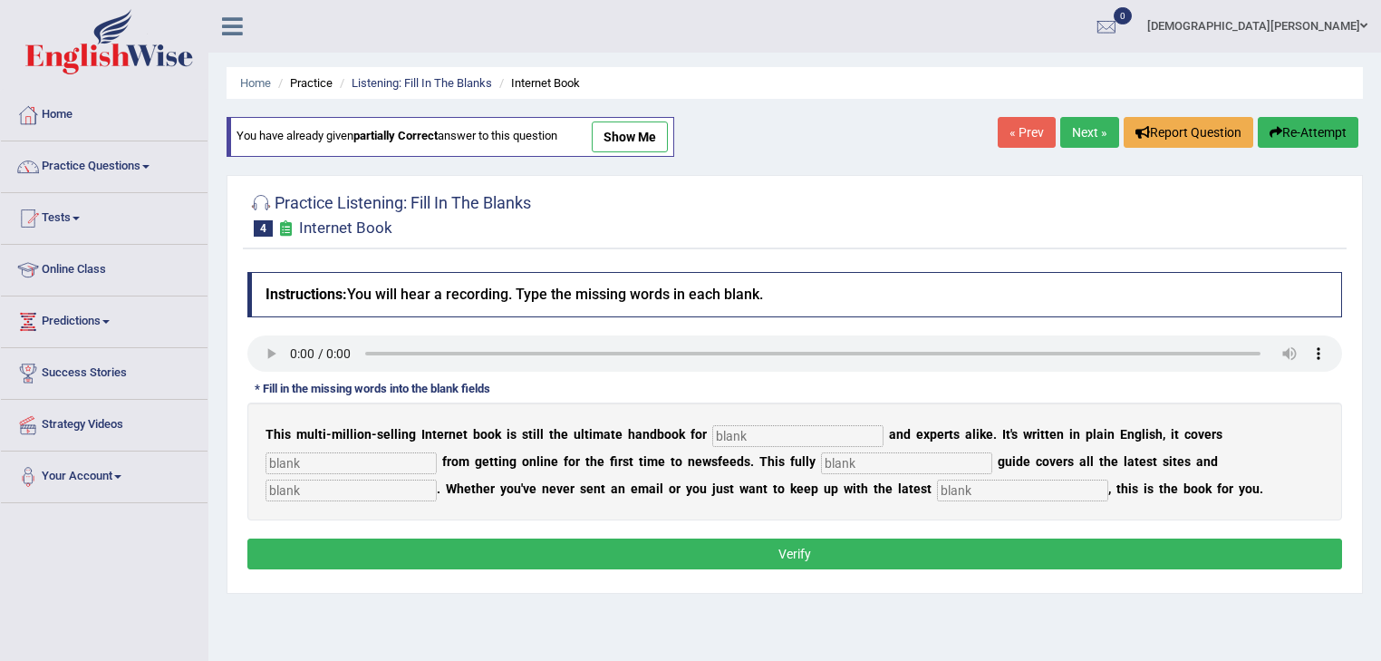
click at [632, 138] on link "show me" at bounding box center [630, 136] width 76 height 31
type input "novelists"
type input "everything"
type input "revised"
type input "crazest"
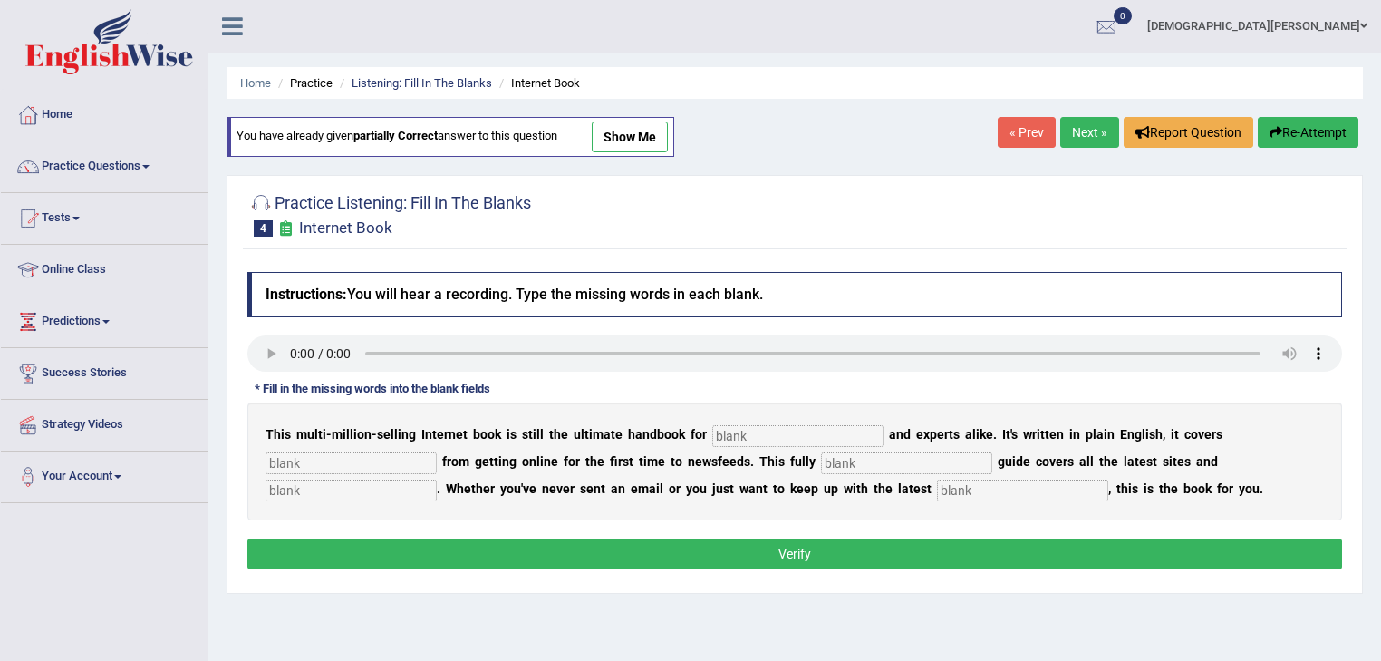
type input "developments"
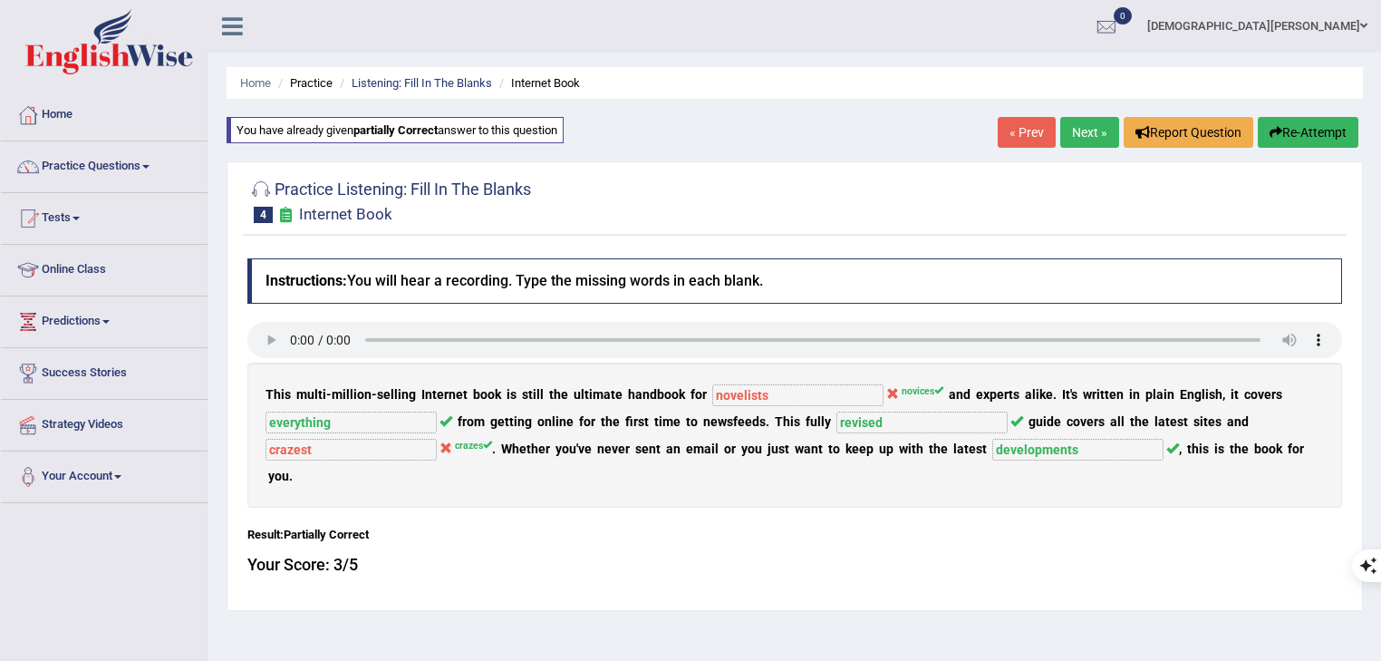
click at [1086, 139] on link "Next »" at bounding box center [1090, 132] width 59 height 31
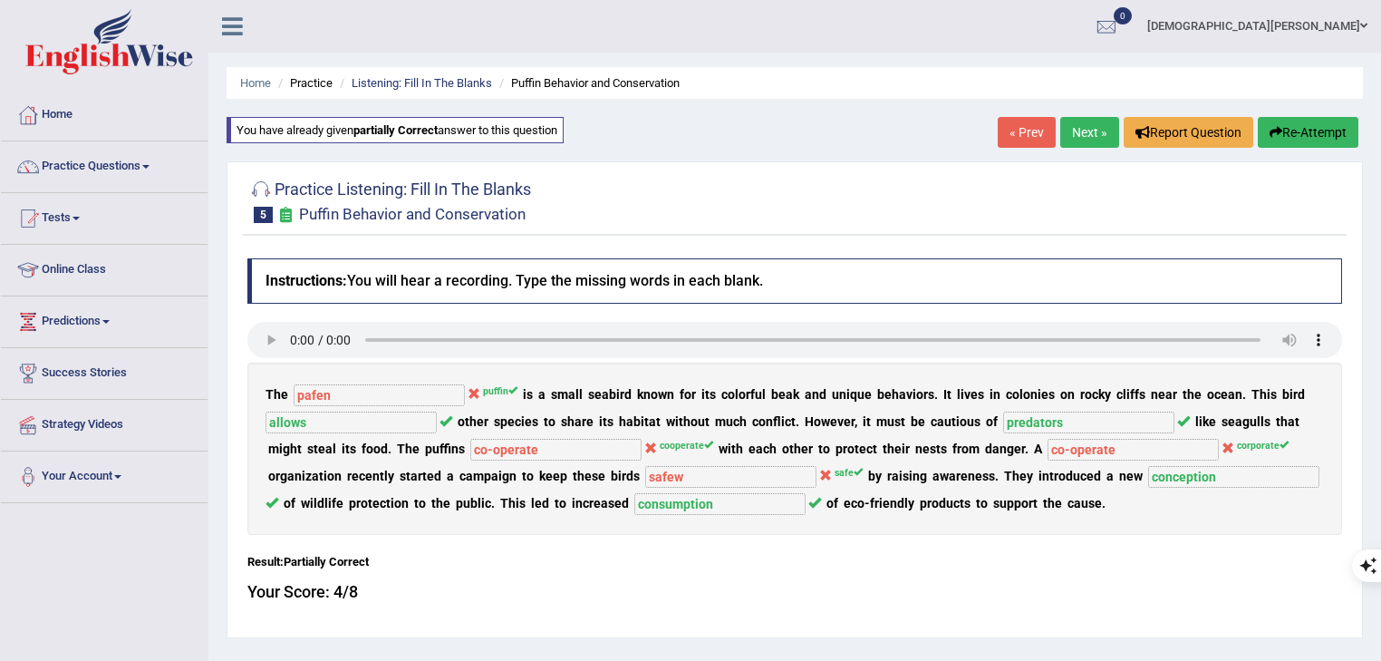
click at [1082, 141] on link "Next »" at bounding box center [1090, 132] width 59 height 31
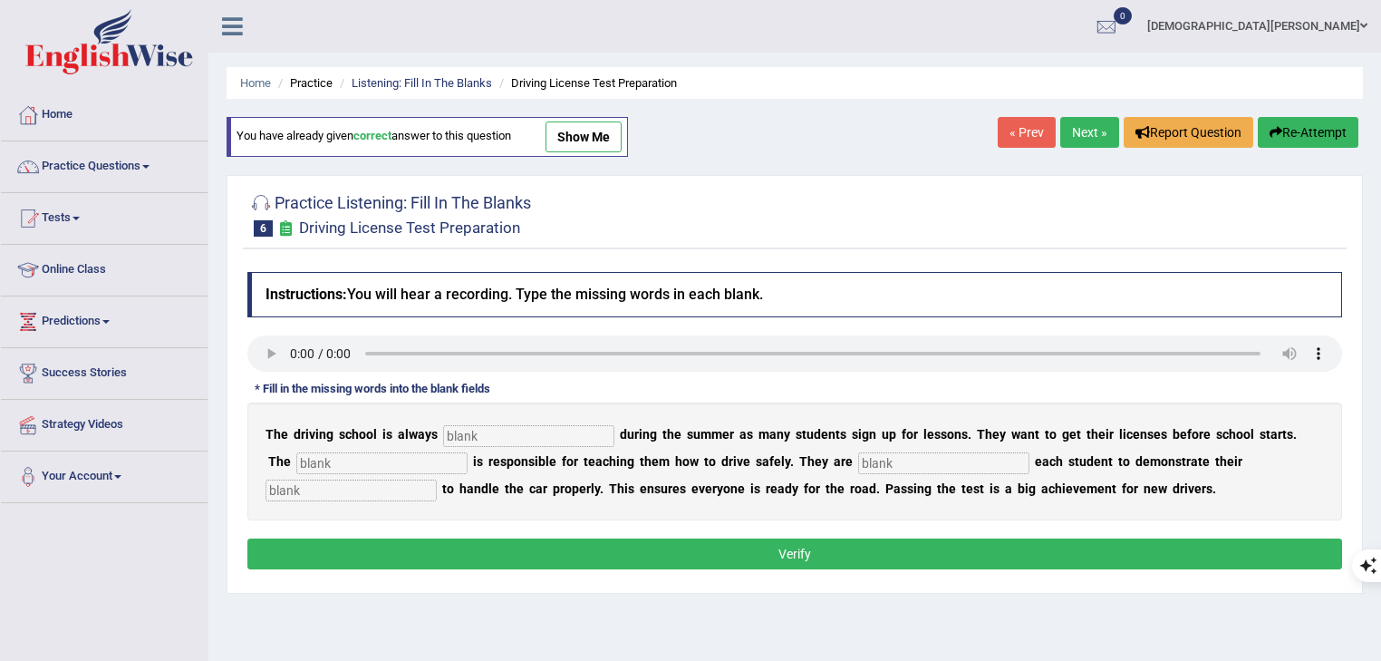
click at [570, 141] on link "show me" at bounding box center [584, 136] width 76 height 31
type input "busy"
type input "instructor"
type input "requiring"
type input "ability"
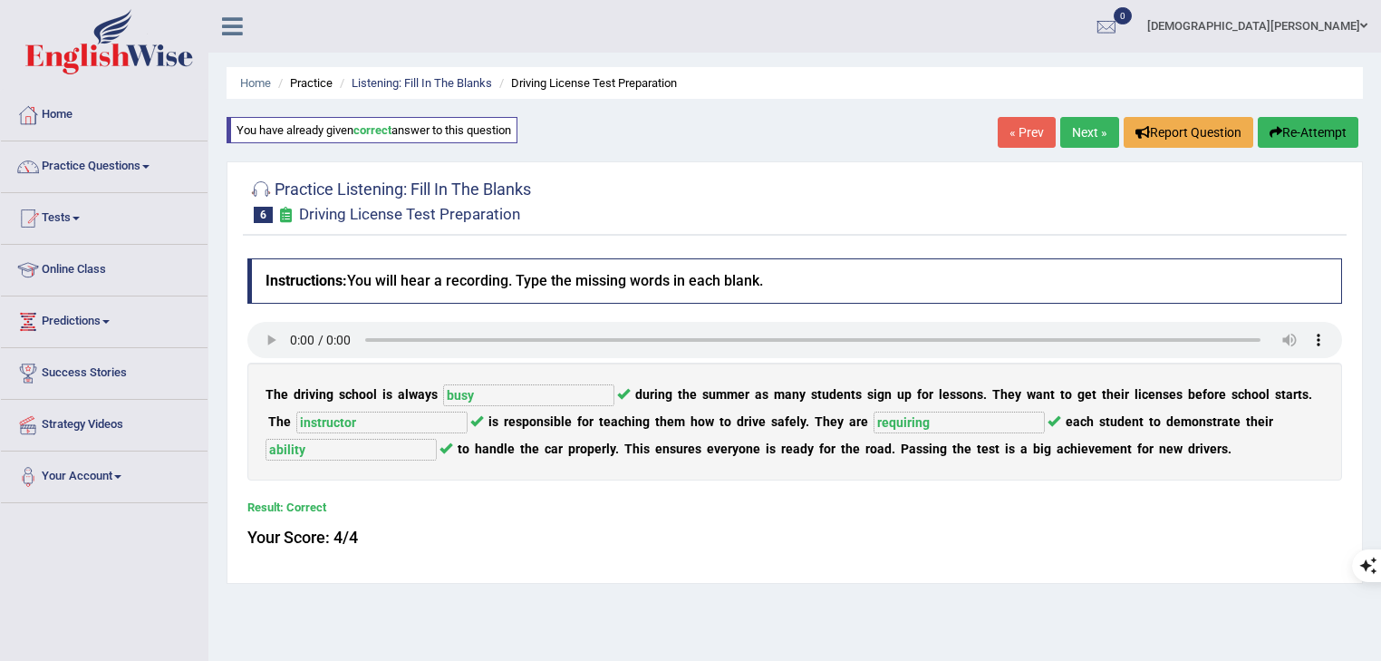
click at [1078, 136] on link "Next »" at bounding box center [1090, 132] width 59 height 31
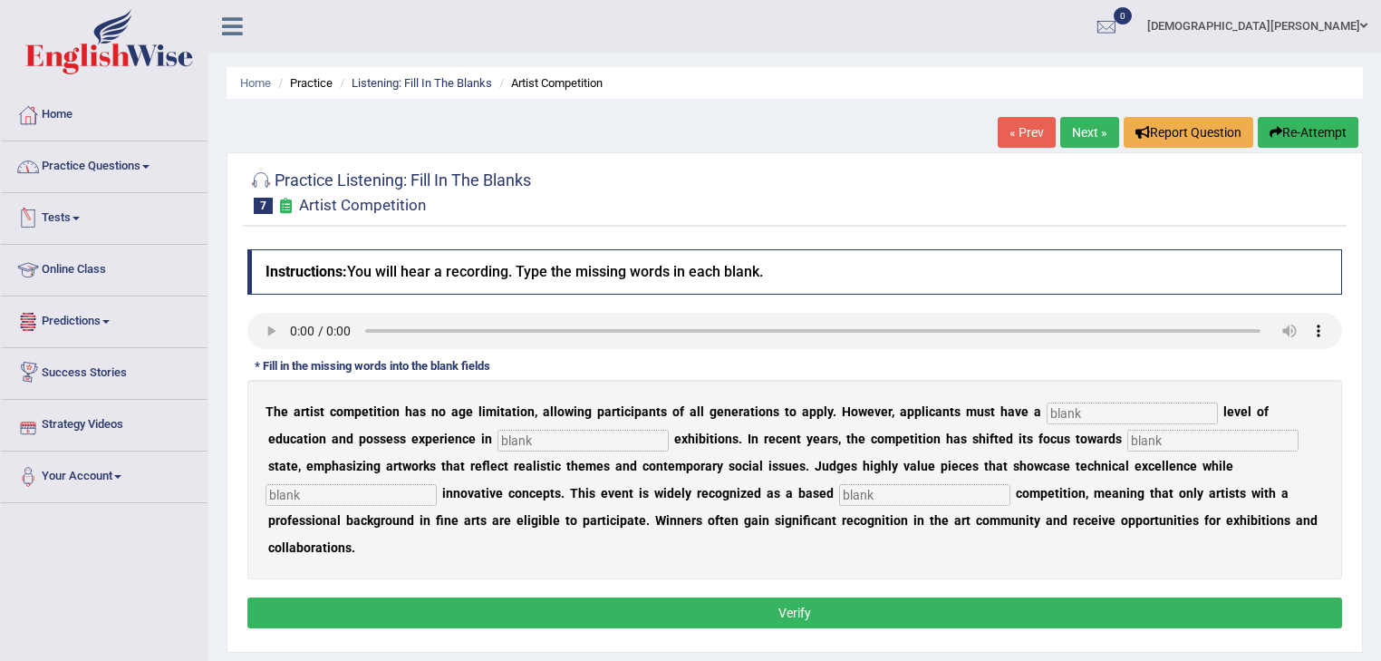
click at [87, 163] on link "Practice Questions" at bounding box center [104, 163] width 207 height 45
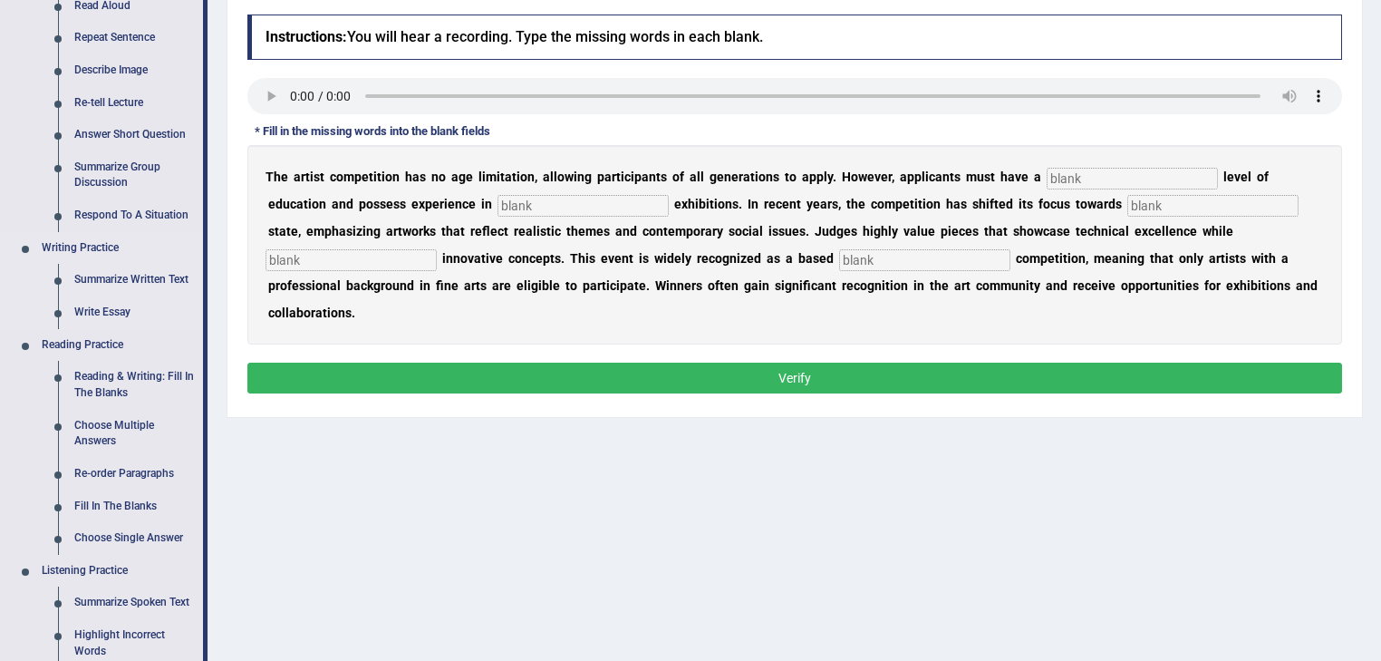
scroll to position [508, 0]
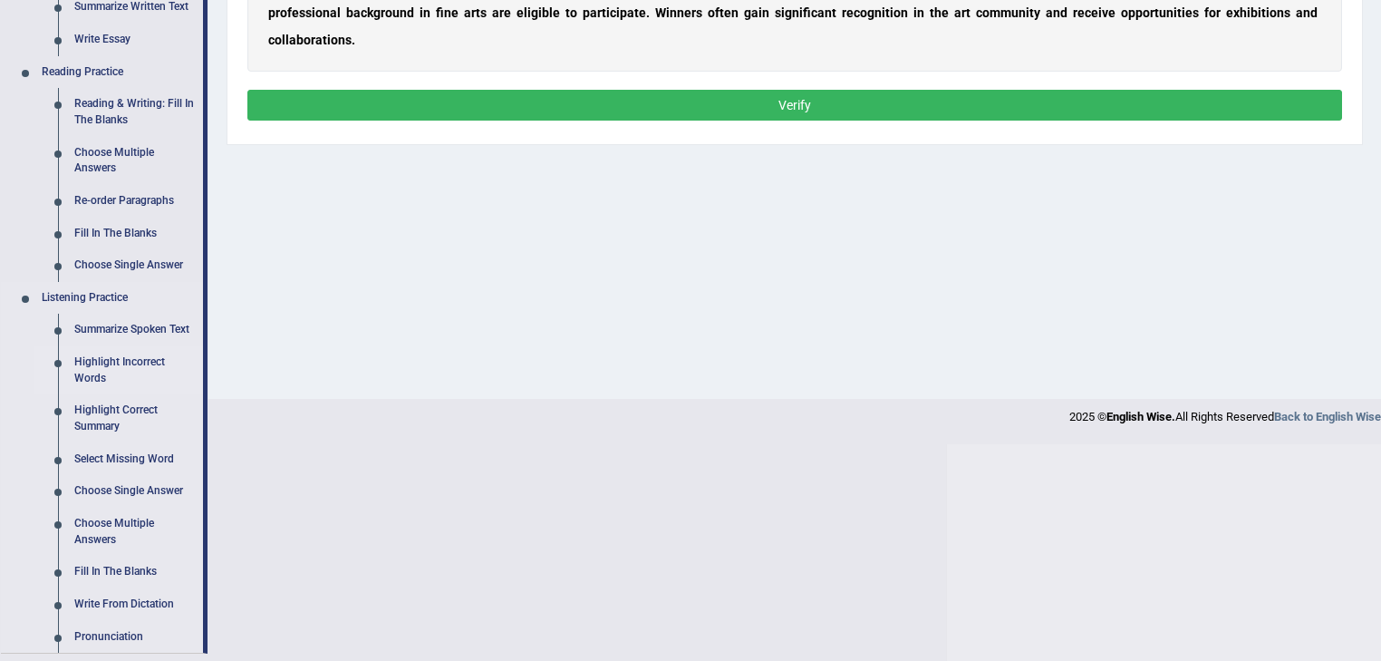
click at [94, 361] on link "Highlight Incorrect Words" at bounding box center [134, 370] width 137 height 48
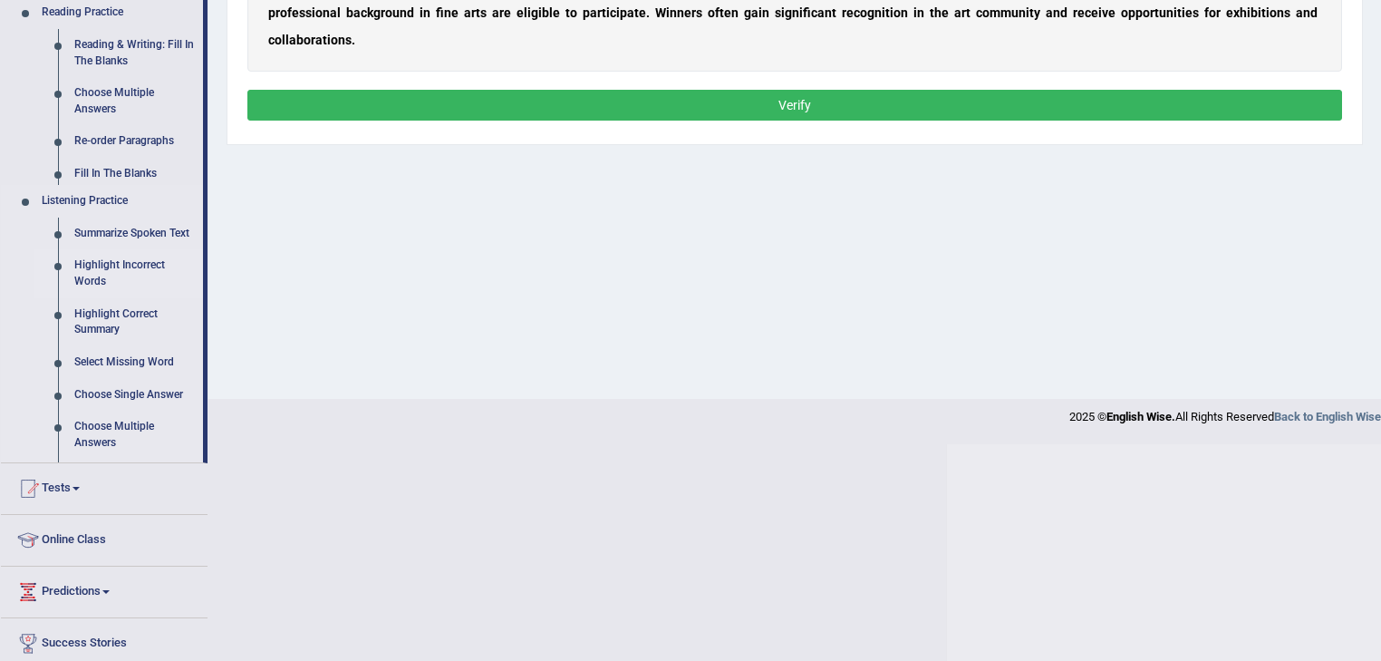
scroll to position [291, 0]
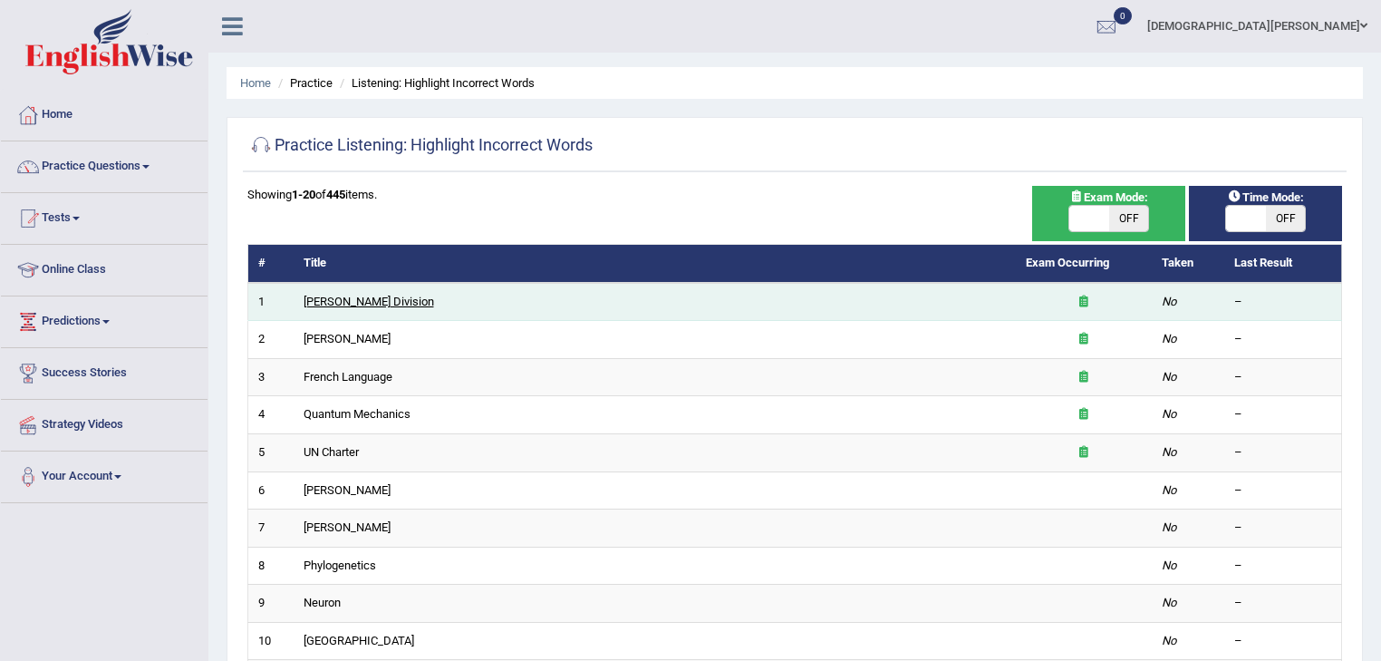
click at [338, 305] on link "[PERSON_NAME] Division" at bounding box center [369, 302] width 131 height 14
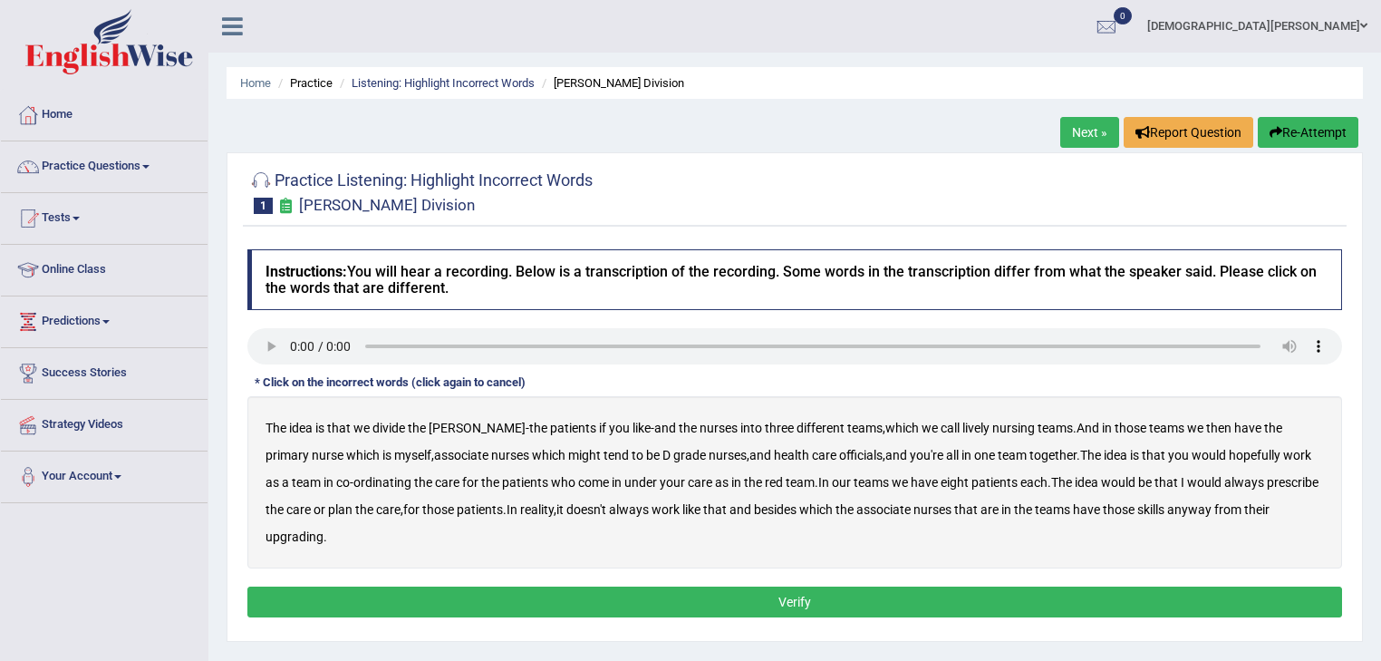
click at [963, 426] on b "lively" at bounding box center [976, 428] width 27 height 15
click at [1242, 422] on div "The idea is that we divide the [PERSON_NAME] - the patients if you like - and t…" at bounding box center [794, 482] width 1095 height 172
click at [434, 456] on b "associate" at bounding box center [461, 455] width 54 height 15
click at [839, 458] on b "officials" at bounding box center [861, 455] width 44 height 15
click at [324, 529] on b "upgrading" at bounding box center [295, 536] width 58 height 15
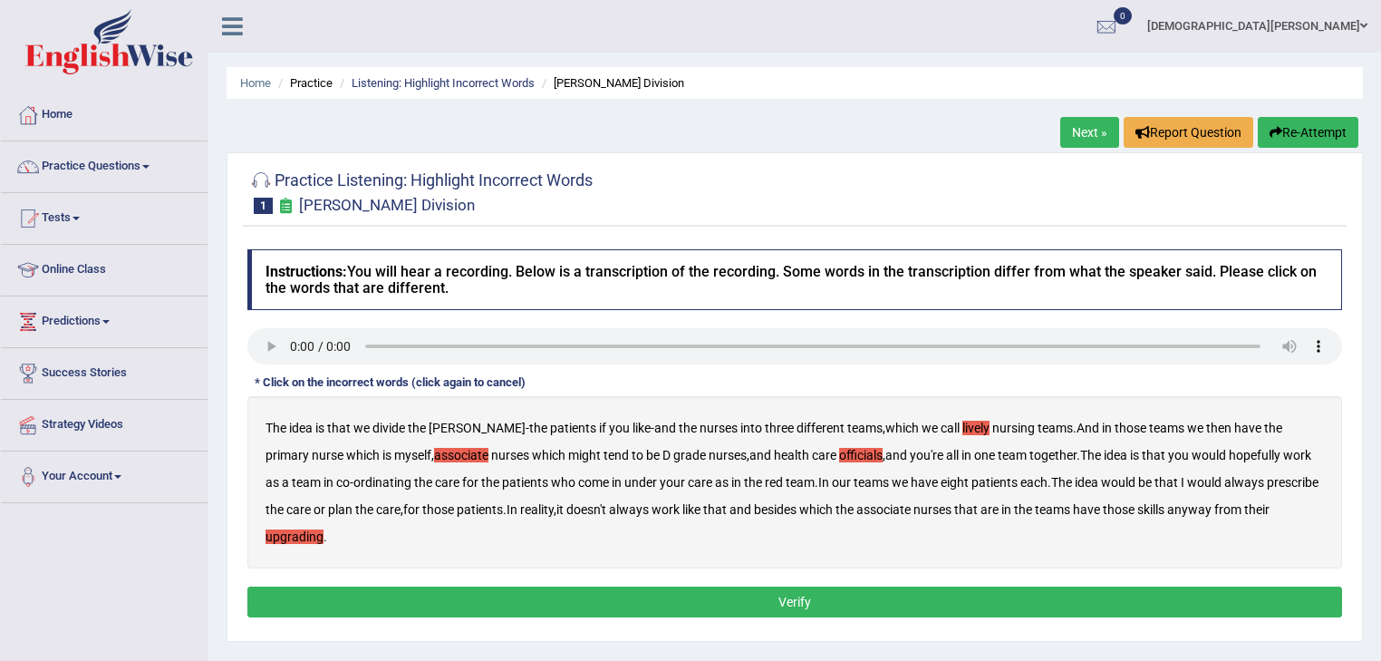
click at [434, 455] on b "associate" at bounding box center [461, 455] width 54 height 15
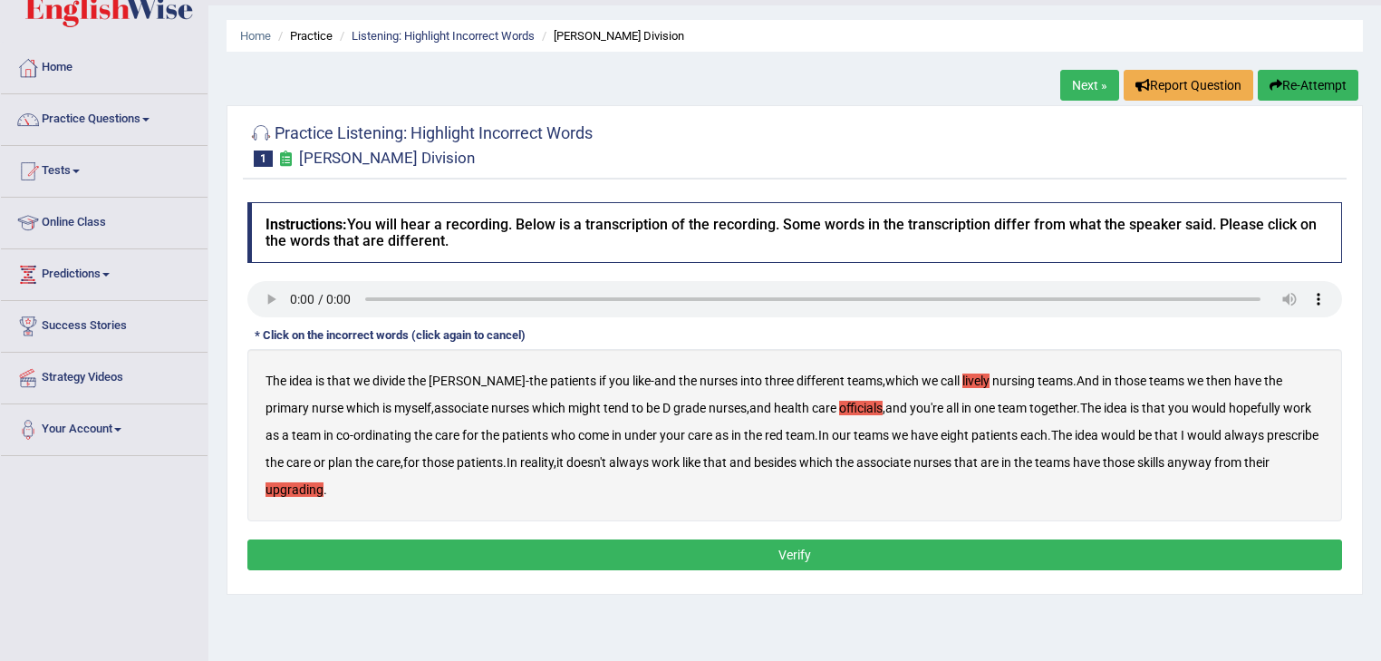
scroll to position [73, 0]
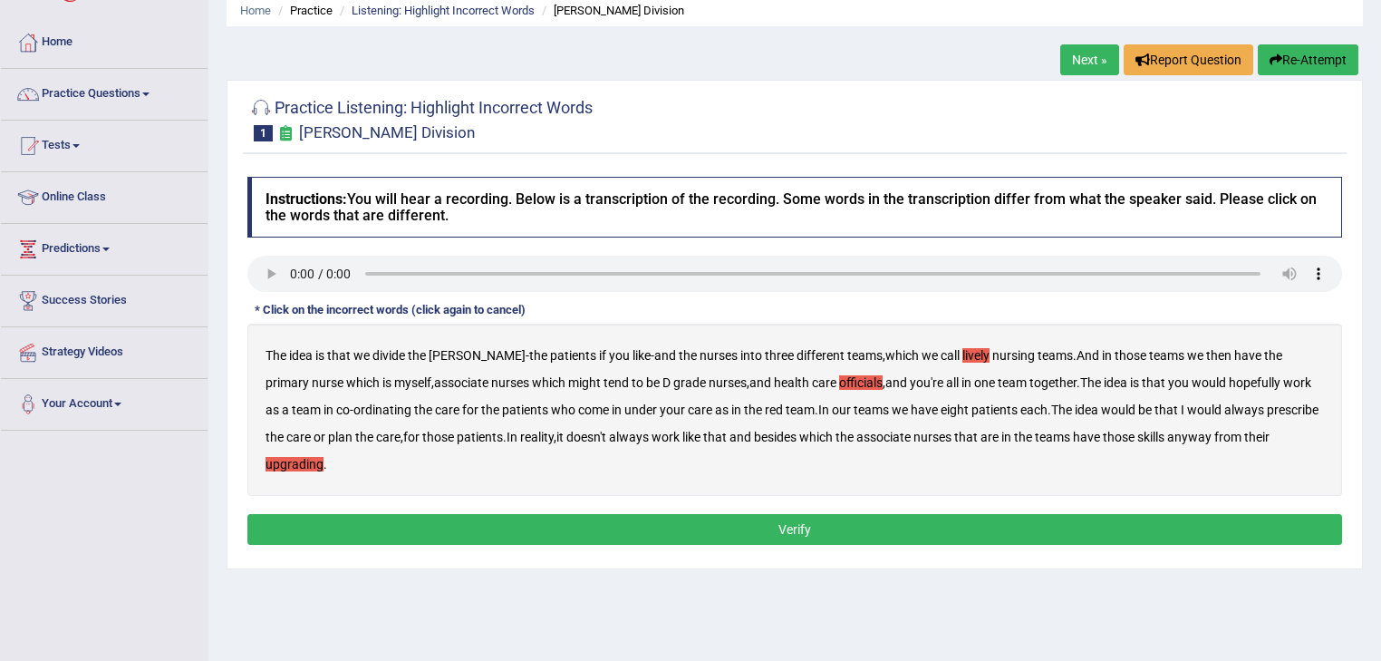
click at [618, 514] on button "Verify" at bounding box center [794, 529] width 1095 height 31
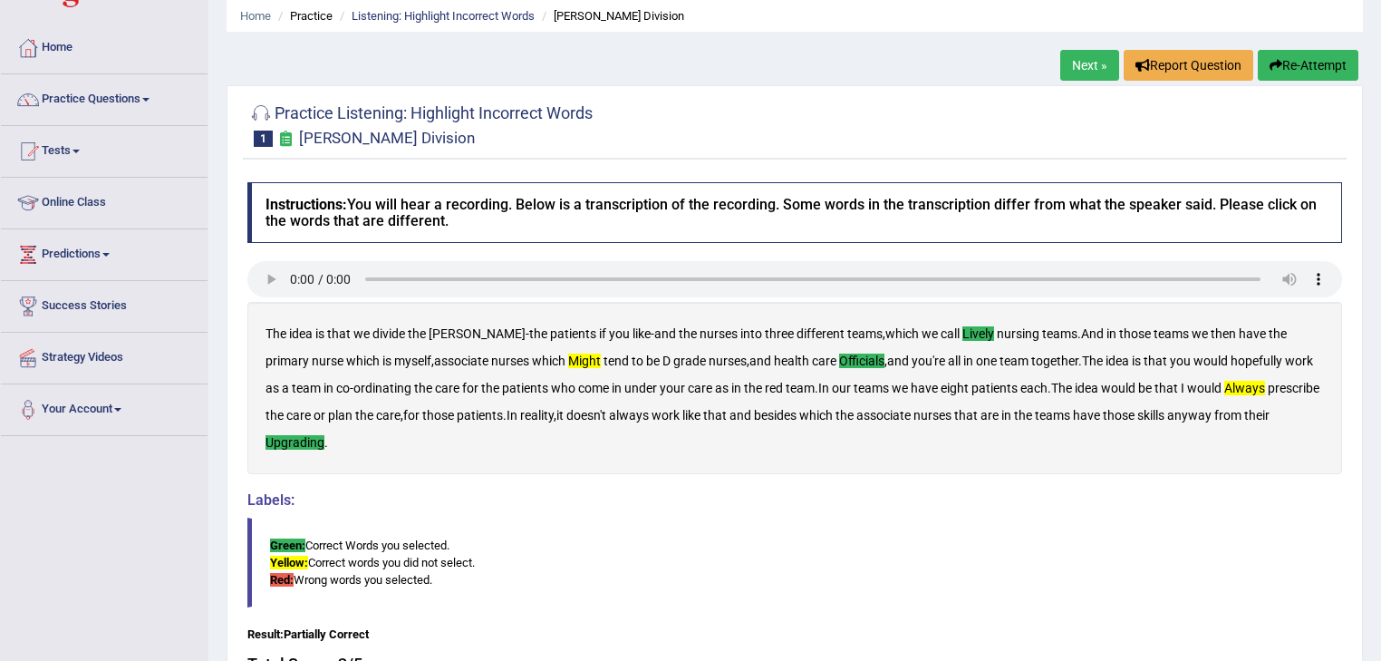
scroll to position [0, 0]
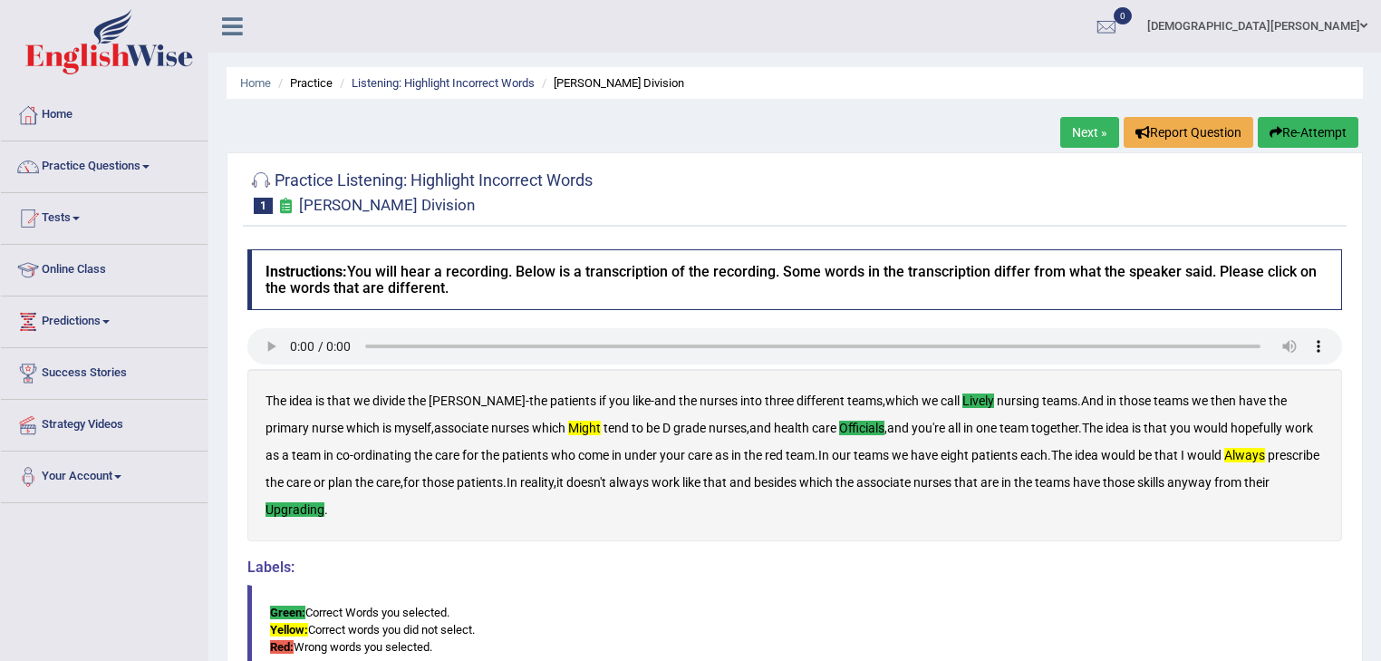
click at [1067, 123] on link "Next »" at bounding box center [1090, 132] width 59 height 31
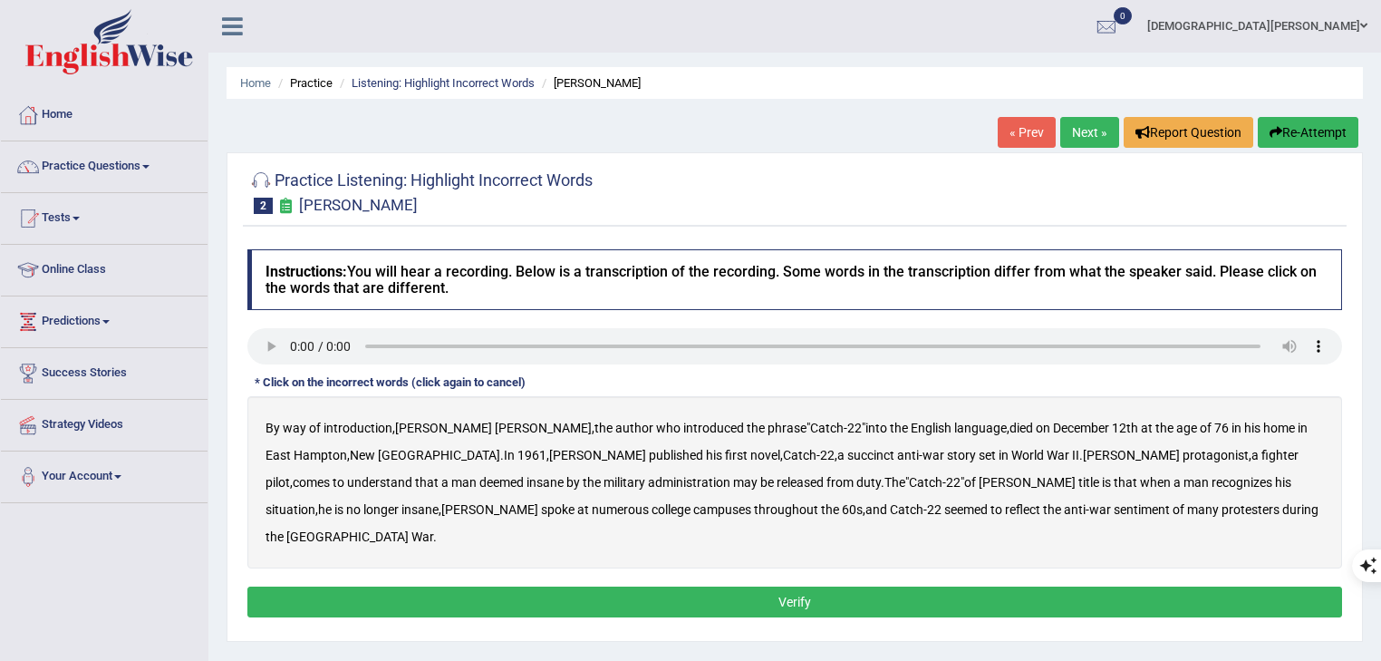
drag, startPoint x: 799, startPoint y: 158, endPoint x: 909, endPoint y: 164, distance: 110.8
click at [799, 158] on div "Practice Listening: Highlight Incorrect Words 2 Joseph Heller Instructions: You…" at bounding box center [795, 396] width 1137 height 489
click at [848, 454] on b "succinct" at bounding box center [871, 455] width 47 height 15
click at [648, 481] on b "administration" at bounding box center [689, 482] width 82 height 15
click at [315, 502] on b "situation" at bounding box center [291, 509] width 50 height 15
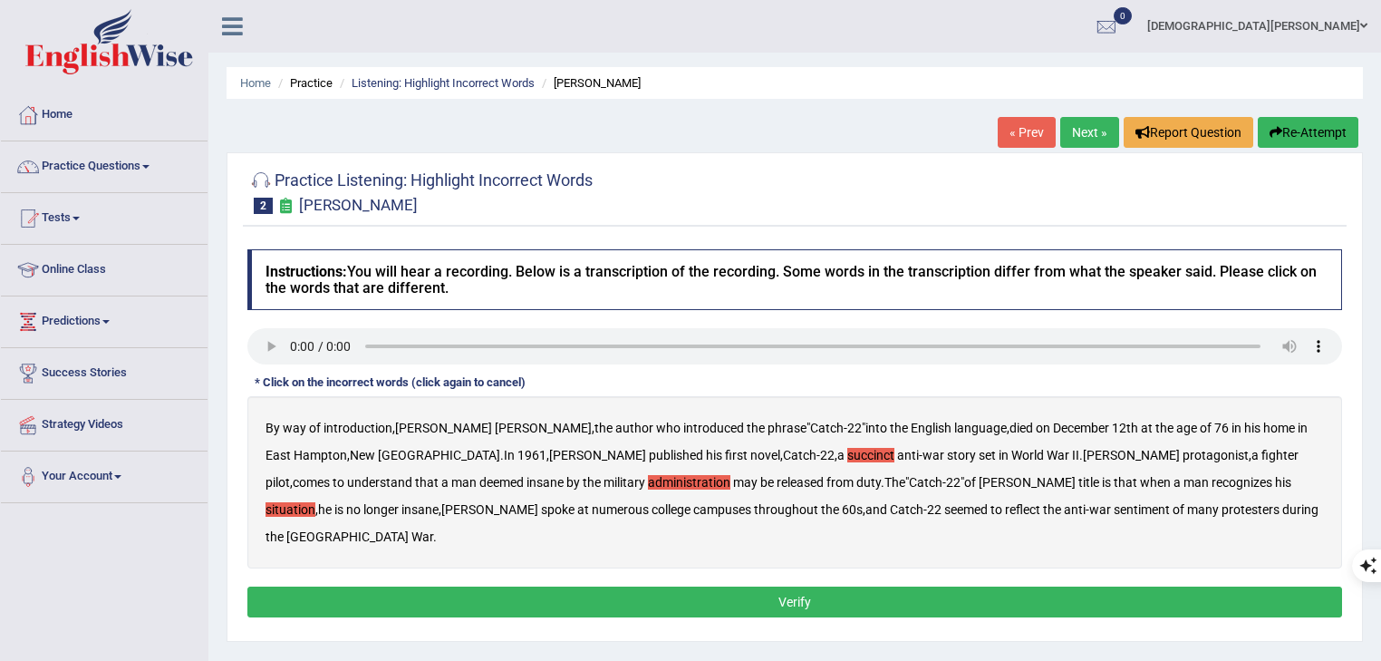
click at [1005, 511] on b "reflect" at bounding box center [1022, 509] width 35 height 15
click at [985, 586] on button "Verify" at bounding box center [794, 601] width 1095 height 31
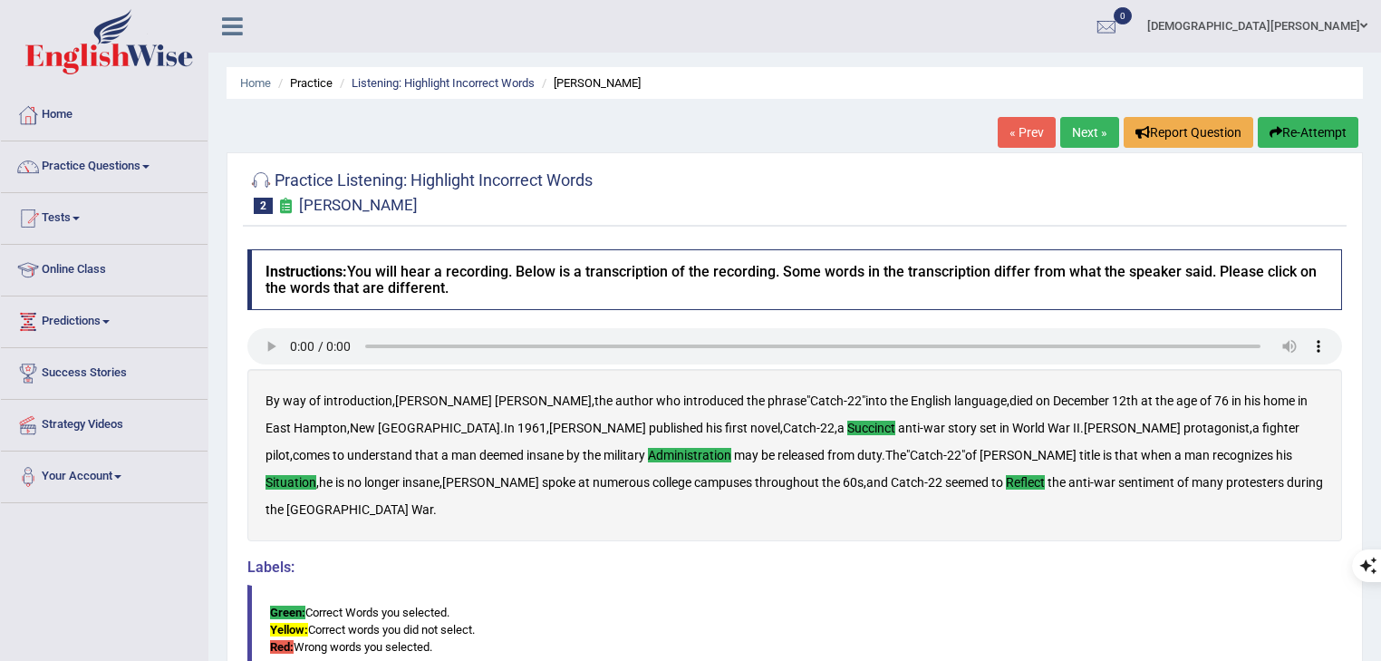
click at [1097, 131] on link "Next »" at bounding box center [1090, 132] width 59 height 31
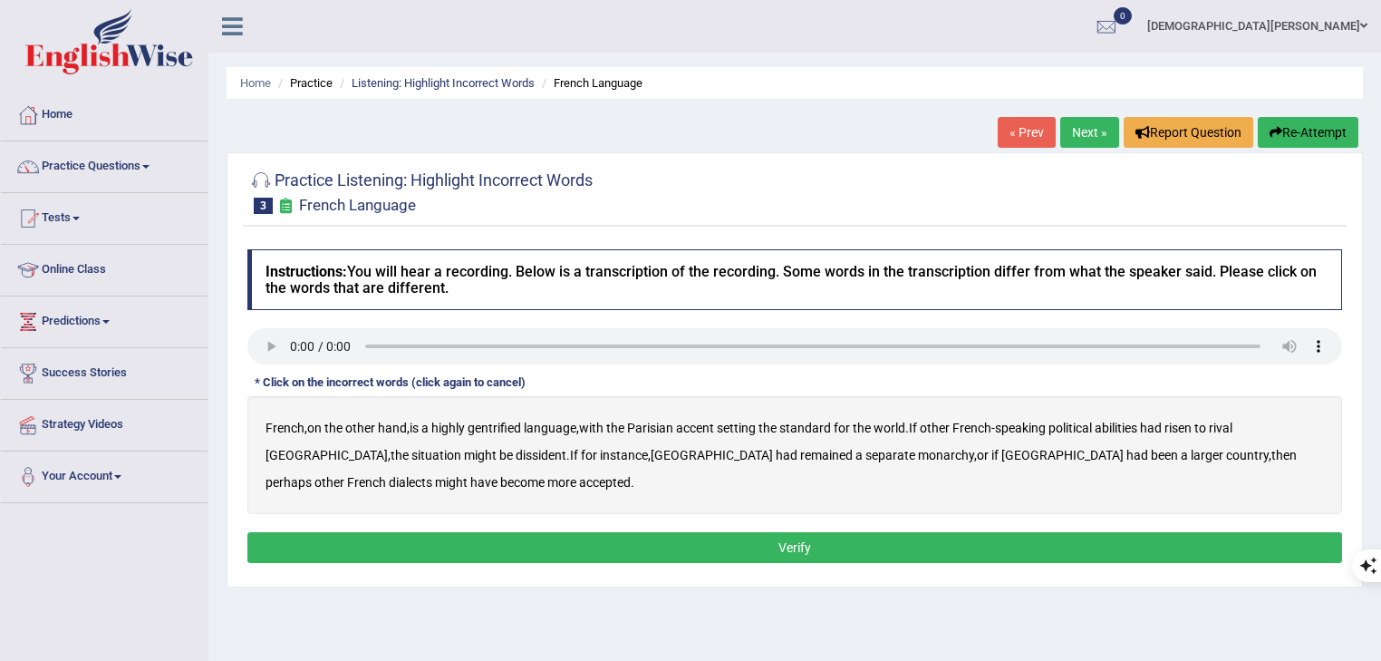
click at [480, 424] on b "gentrified" at bounding box center [494, 428] width 53 height 15
click at [1133, 428] on b "abilities" at bounding box center [1116, 428] width 43 height 15
click at [516, 455] on b "dissident" at bounding box center [541, 455] width 51 height 15
click at [918, 457] on b "monarchy" at bounding box center [946, 455] width 56 height 15
click at [518, 548] on button "Verify" at bounding box center [794, 547] width 1095 height 31
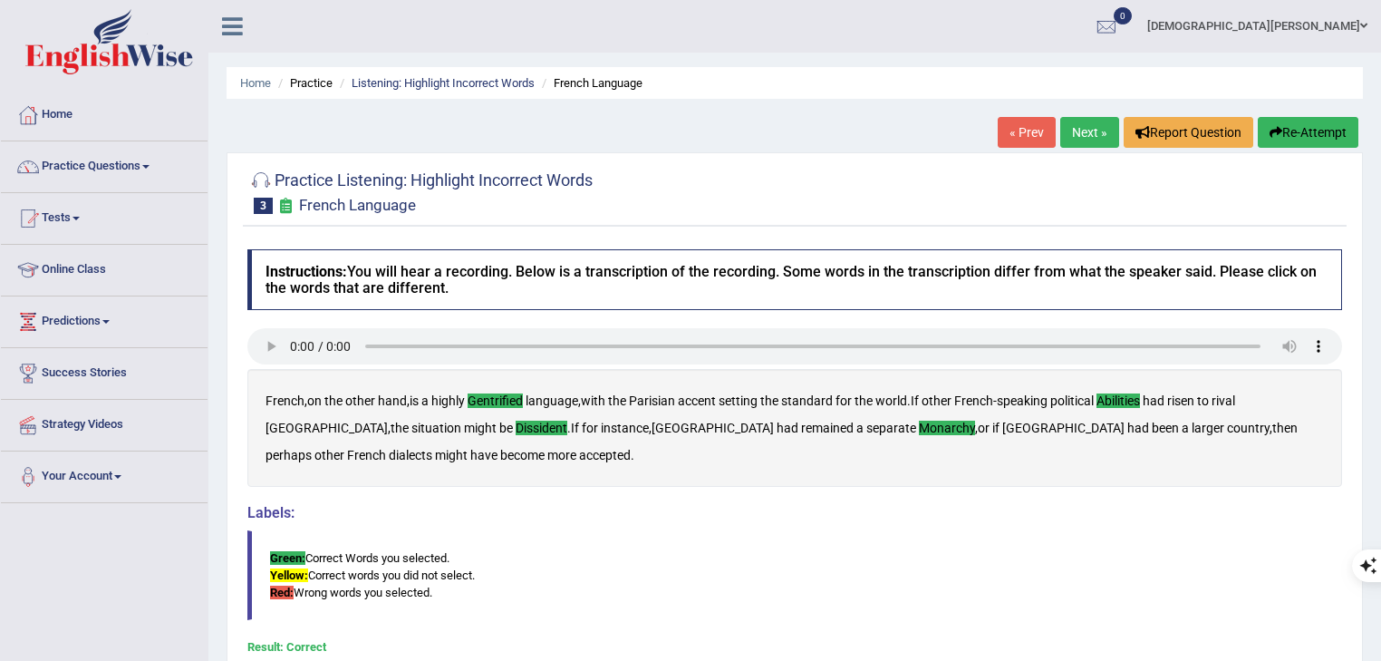
click at [1100, 133] on link "Next »" at bounding box center [1090, 132] width 59 height 31
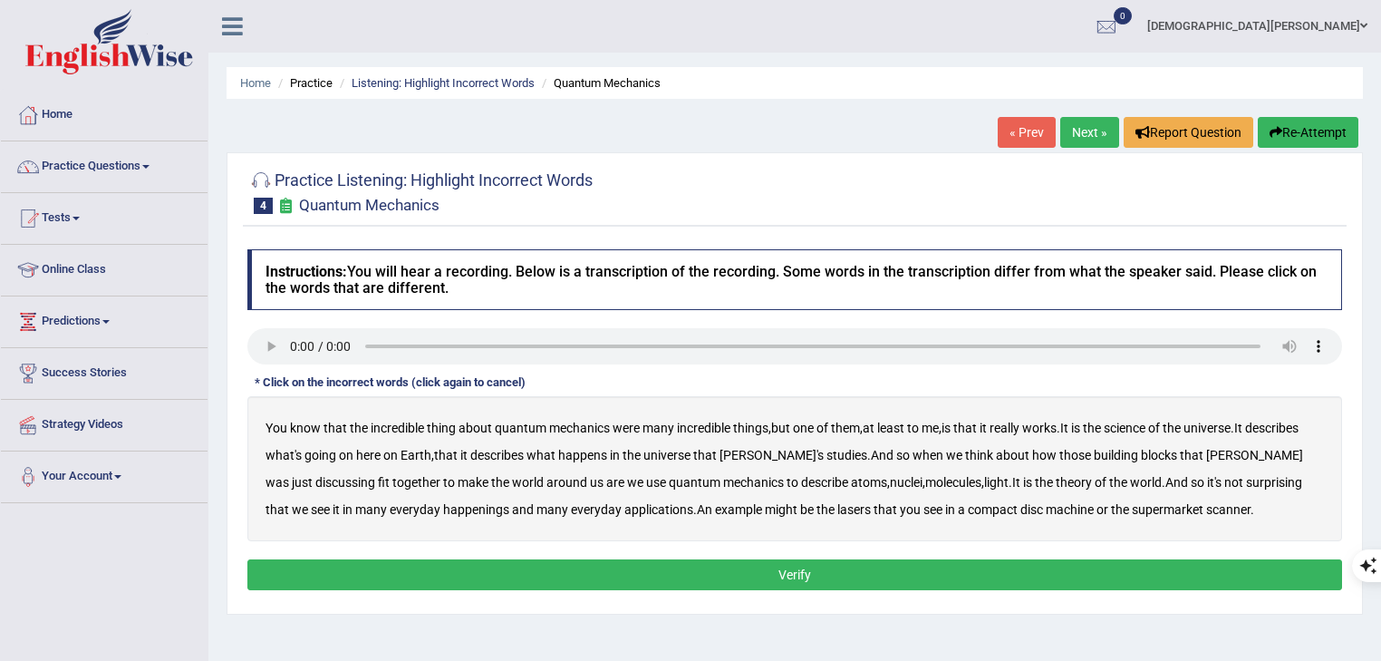
click at [631, 430] on b "were" at bounding box center [626, 428] width 27 height 15
click at [1145, 430] on b "science" at bounding box center [1125, 428] width 42 height 15
click at [732, 454] on b "[PERSON_NAME]'s" at bounding box center [772, 455] width 104 height 15
click at [443, 509] on b "happenings" at bounding box center [476, 509] width 66 height 15
click at [1046, 507] on b "machine" at bounding box center [1070, 509] width 48 height 15
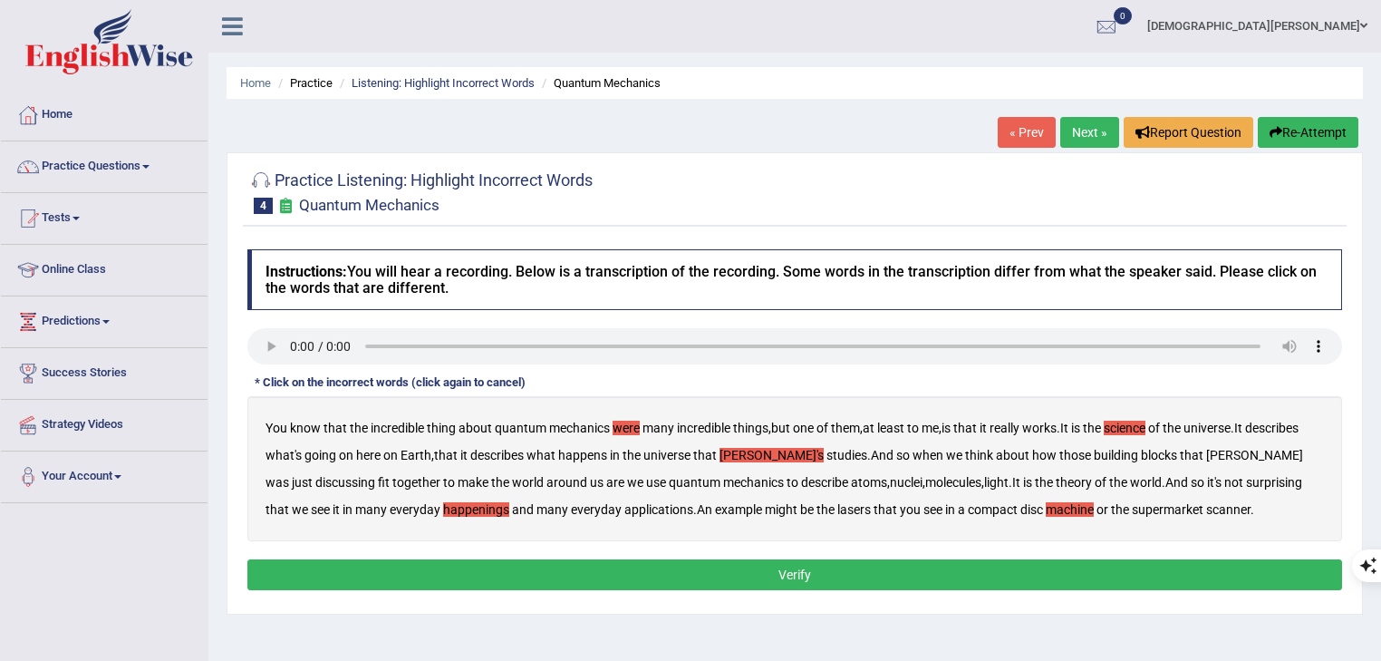
click at [627, 428] on b "were" at bounding box center [626, 428] width 27 height 15
click at [619, 428] on b "were" at bounding box center [626, 428] width 27 height 15
click at [735, 453] on b "[PERSON_NAME]'s" at bounding box center [772, 455] width 104 height 15
click at [980, 566] on button "Verify" at bounding box center [794, 574] width 1095 height 31
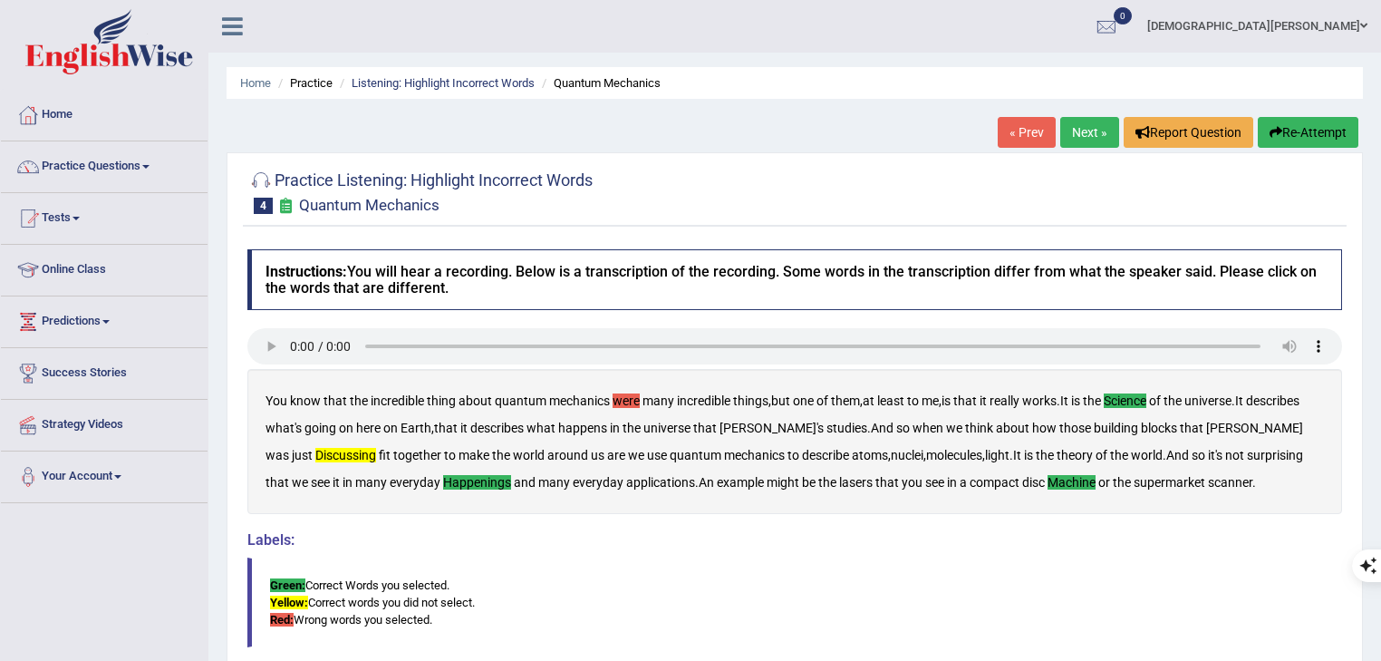
click at [1086, 131] on link "Next »" at bounding box center [1090, 132] width 59 height 31
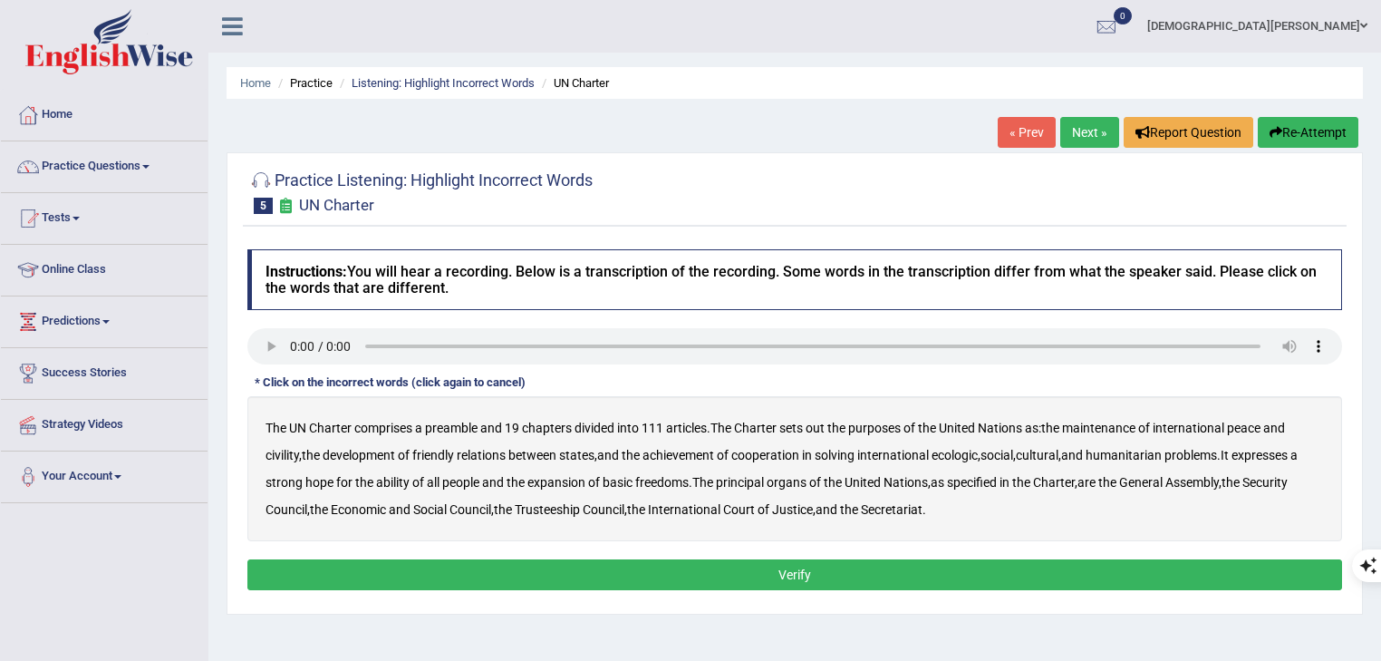
click at [825, 427] on b "out" at bounding box center [815, 428] width 19 height 15
click at [287, 455] on b "civility" at bounding box center [283, 455] width 34 height 15
click at [978, 453] on b "ecologic" at bounding box center [955, 455] width 46 height 15
click at [402, 482] on b "ability" at bounding box center [393, 482] width 34 height 15
click at [766, 570] on button "Verify" at bounding box center [794, 574] width 1095 height 31
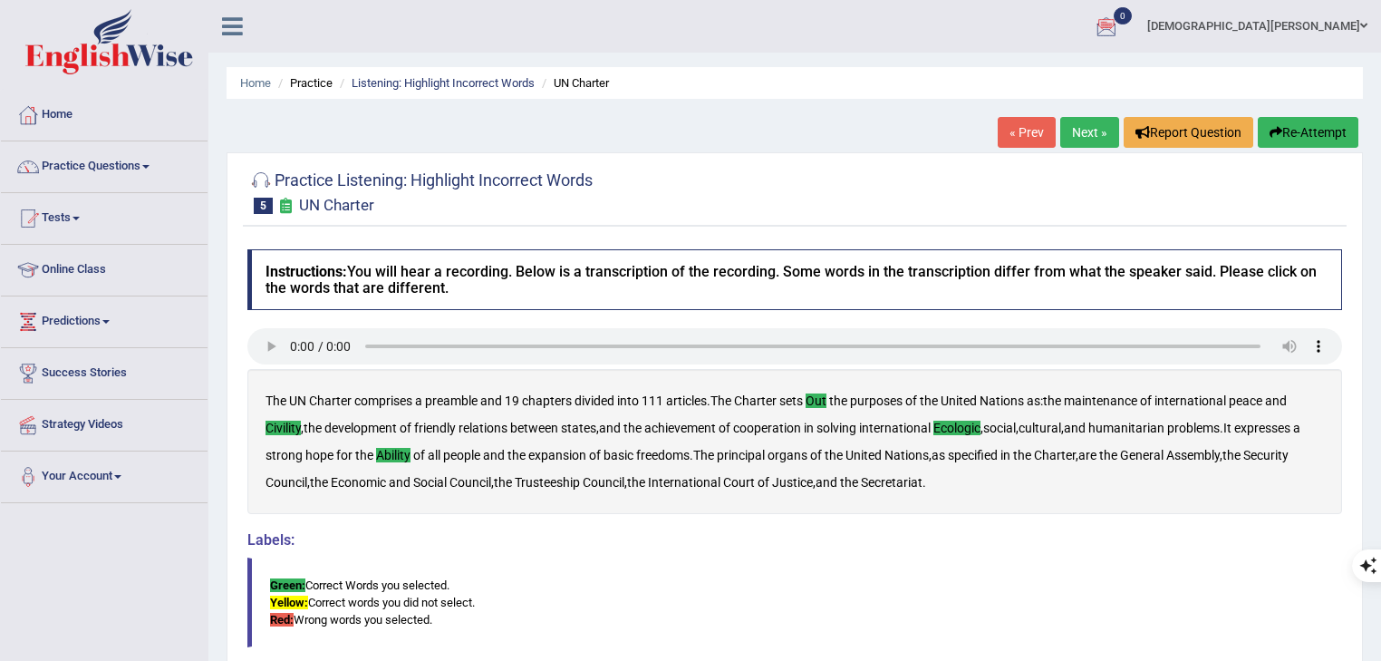
drag, startPoint x: 826, startPoint y: 161, endPoint x: 807, endPoint y: 161, distance: 19.0
click at [826, 162] on div "Practice Listening: Highlight Incorrect Words 5 UN Charter" at bounding box center [795, 194] width 1104 height 64
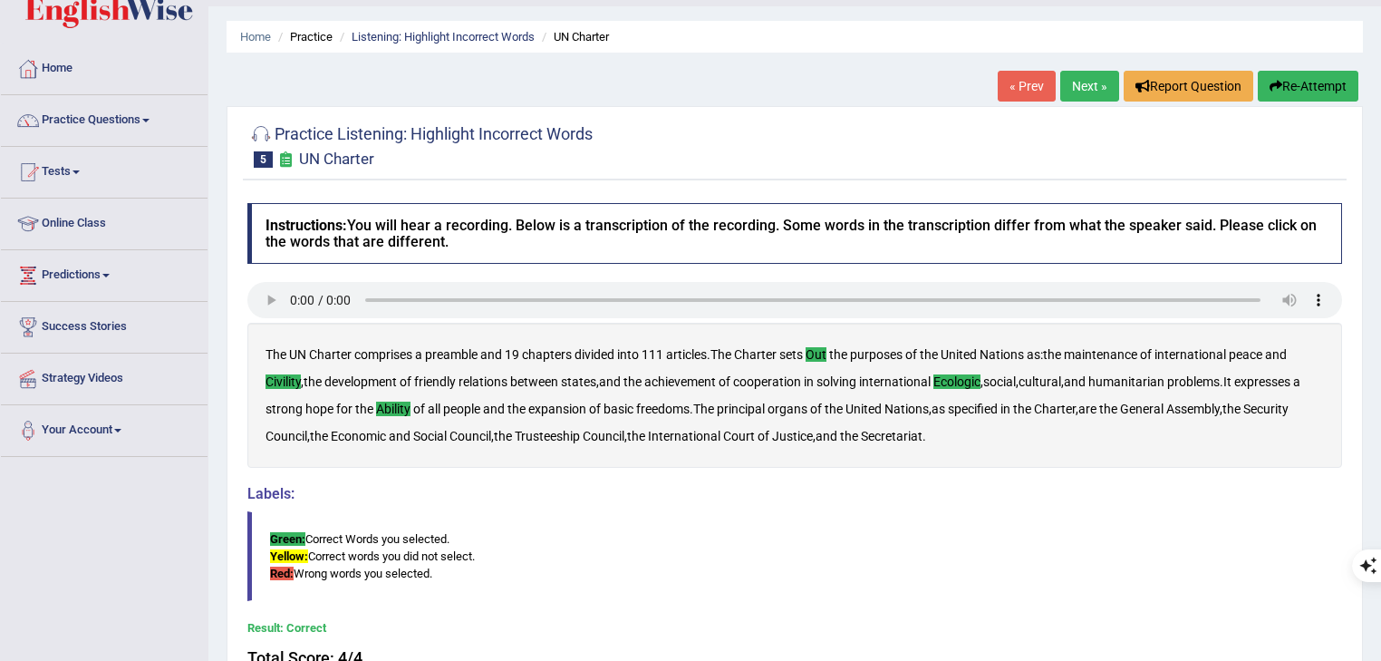
scroll to position [73, 0]
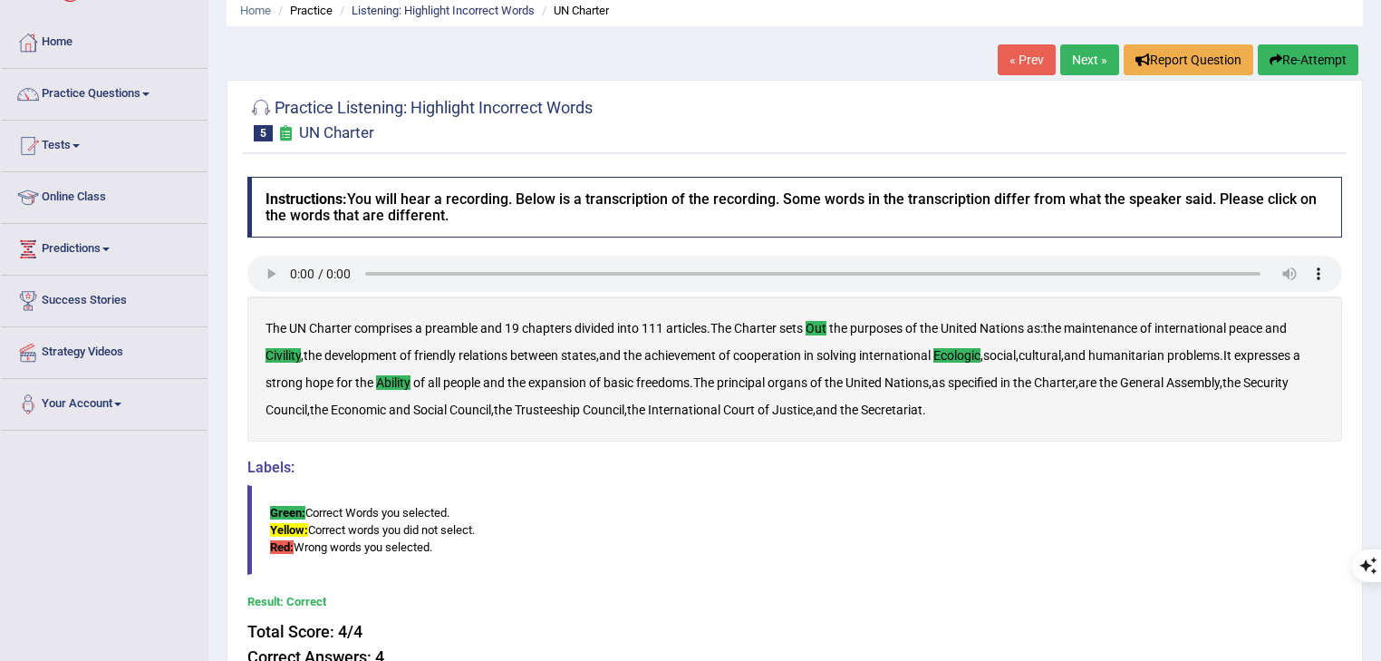
click at [1019, 63] on link "« Prev" at bounding box center [1027, 59] width 58 height 31
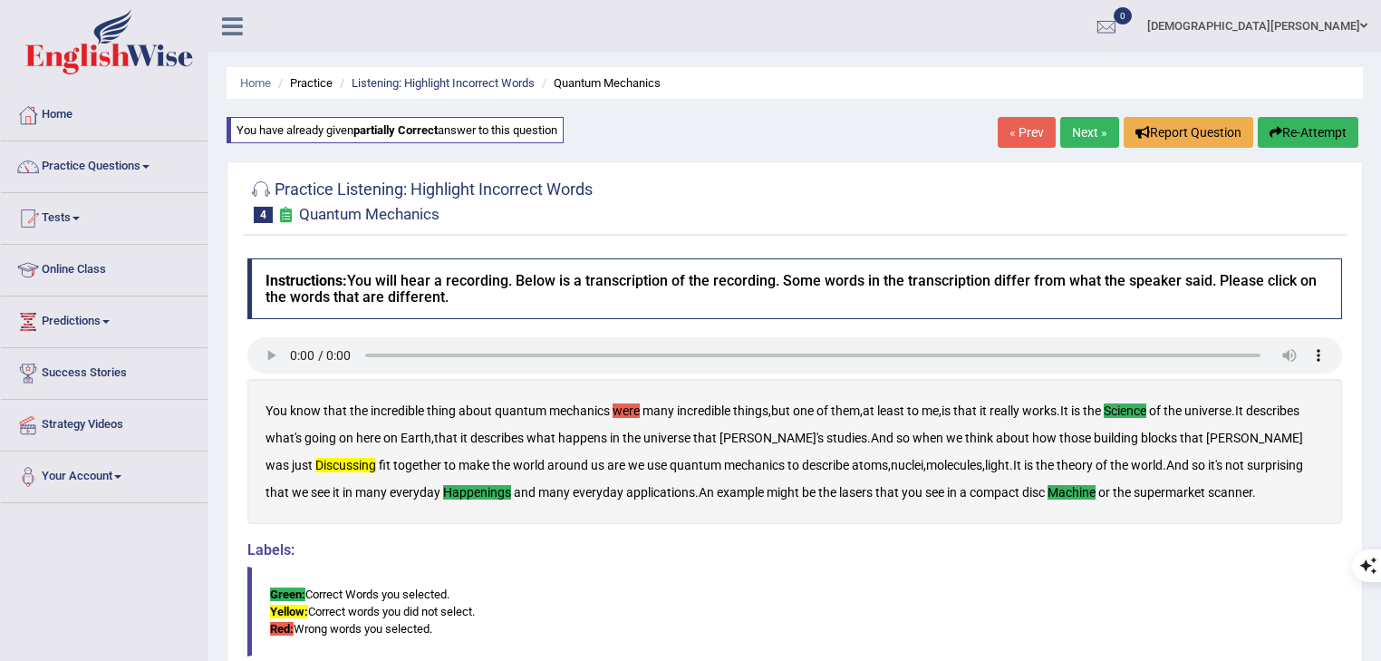
click at [1015, 131] on link "« Prev" at bounding box center [1027, 132] width 58 height 31
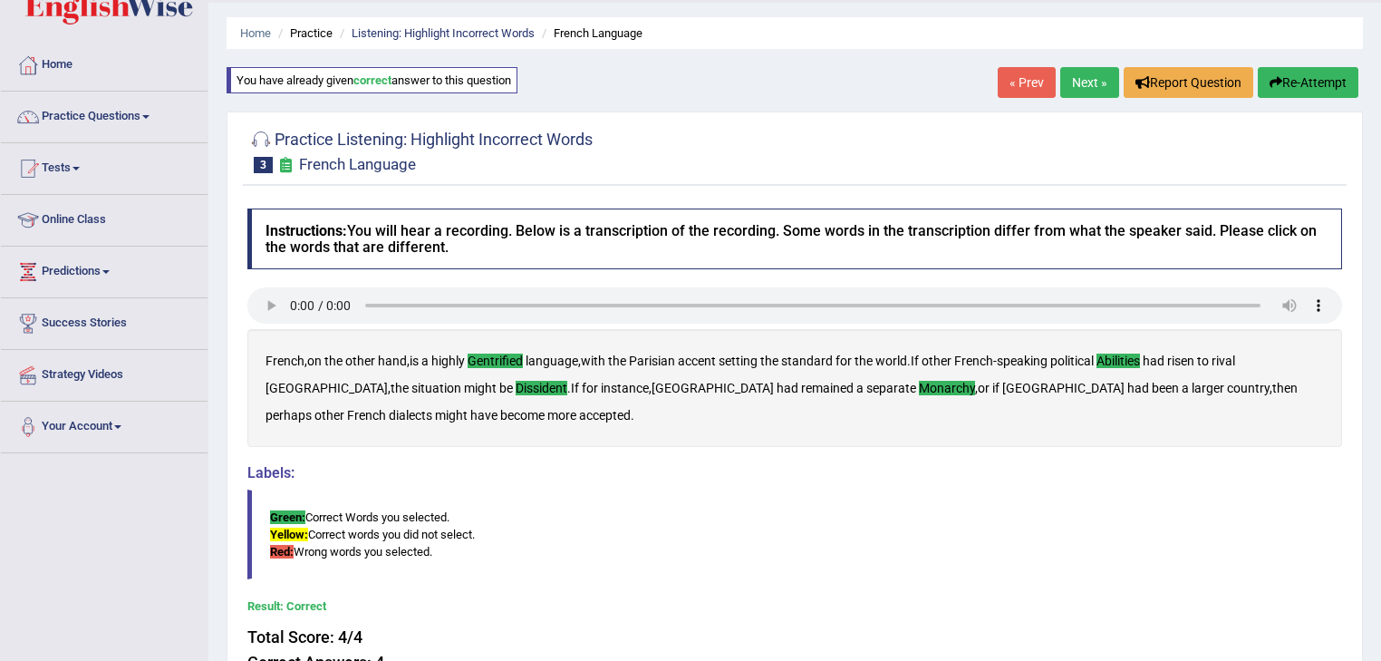
scroll to position [73, 0]
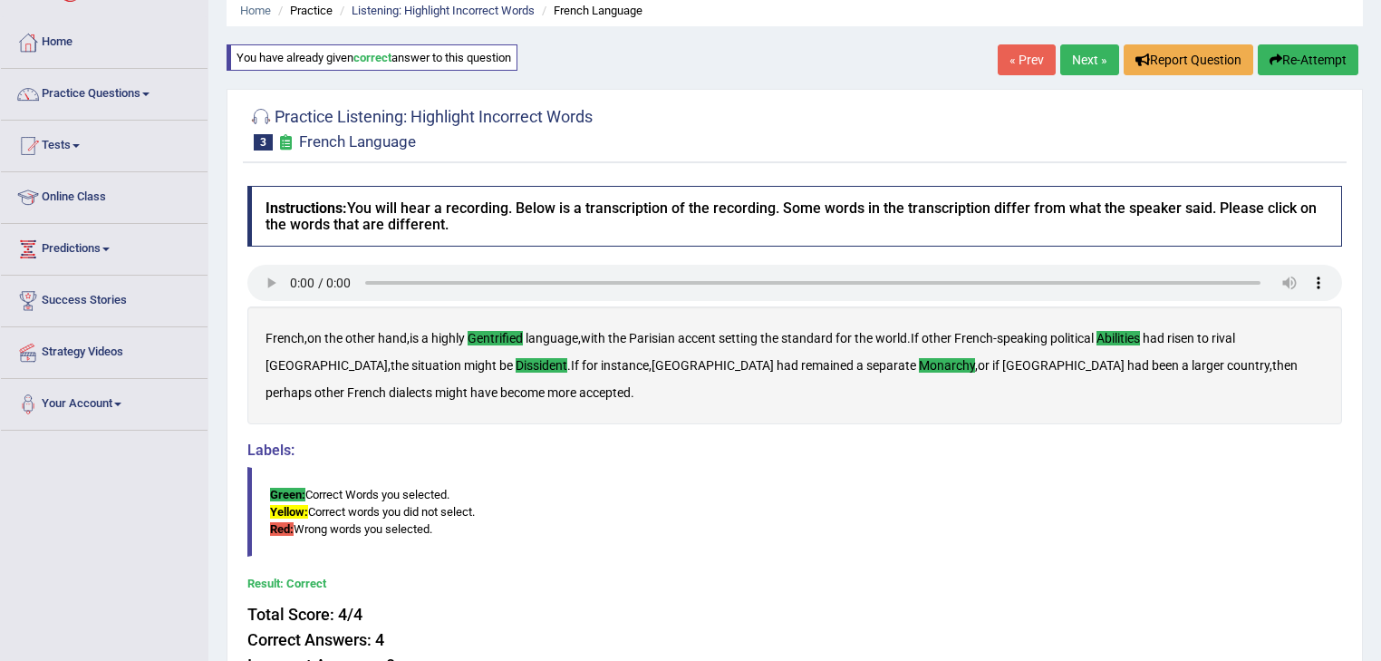
click at [1015, 68] on link "« Prev" at bounding box center [1027, 59] width 58 height 31
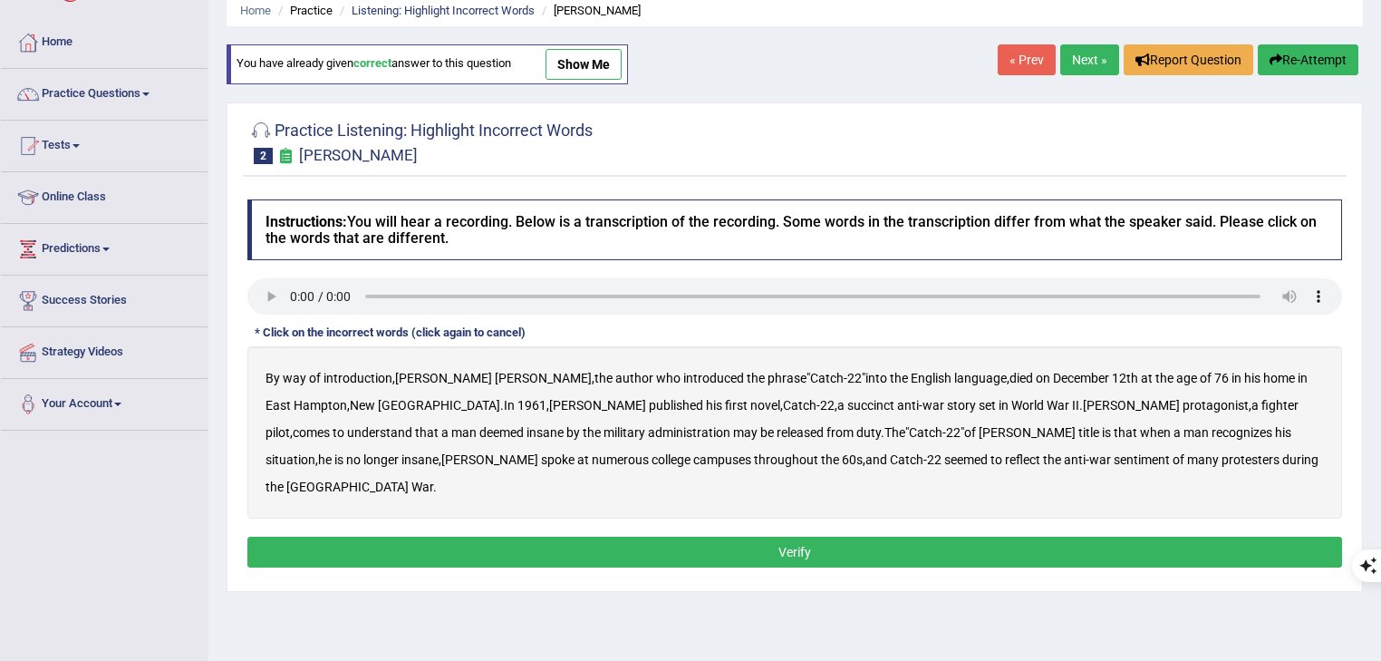
click at [575, 57] on link "show me" at bounding box center [584, 64] width 76 height 31
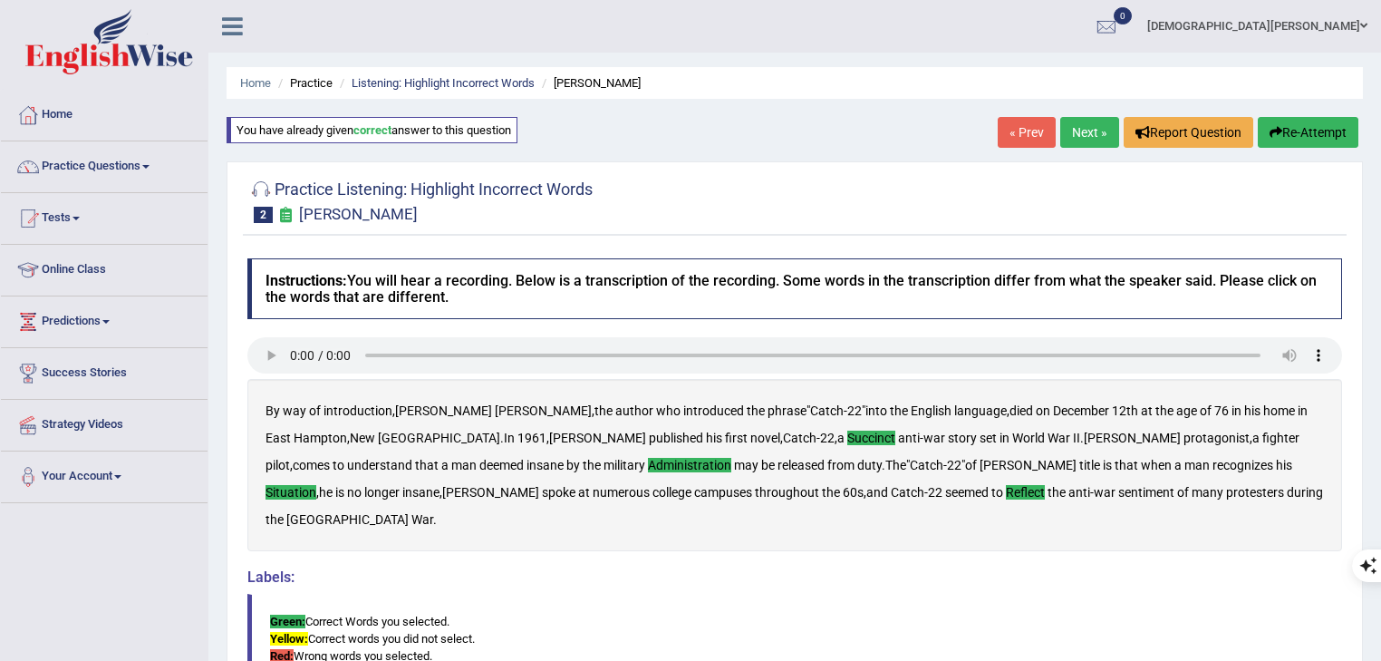
click at [1022, 138] on link "« Prev" at bounding box center [1027, 132] width 58 height 31
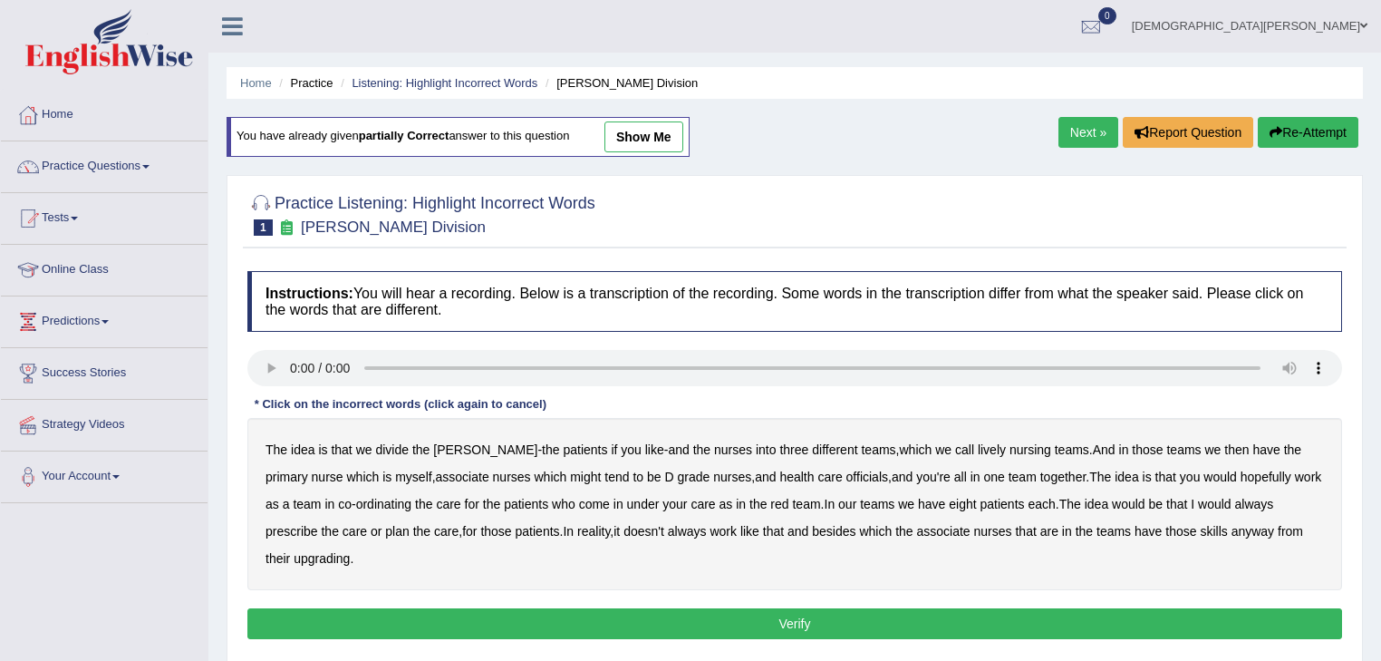
click at [641, 139] on link "show me" at bounding box center [644, 136] width 79 height 31
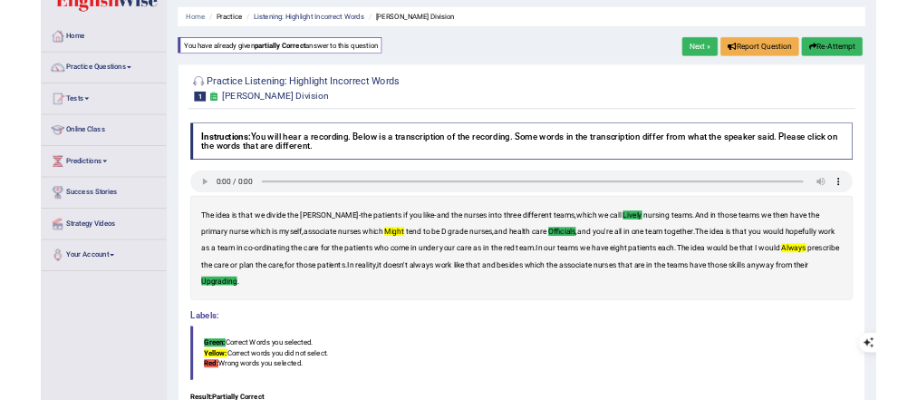
scroll to position [73, 0]
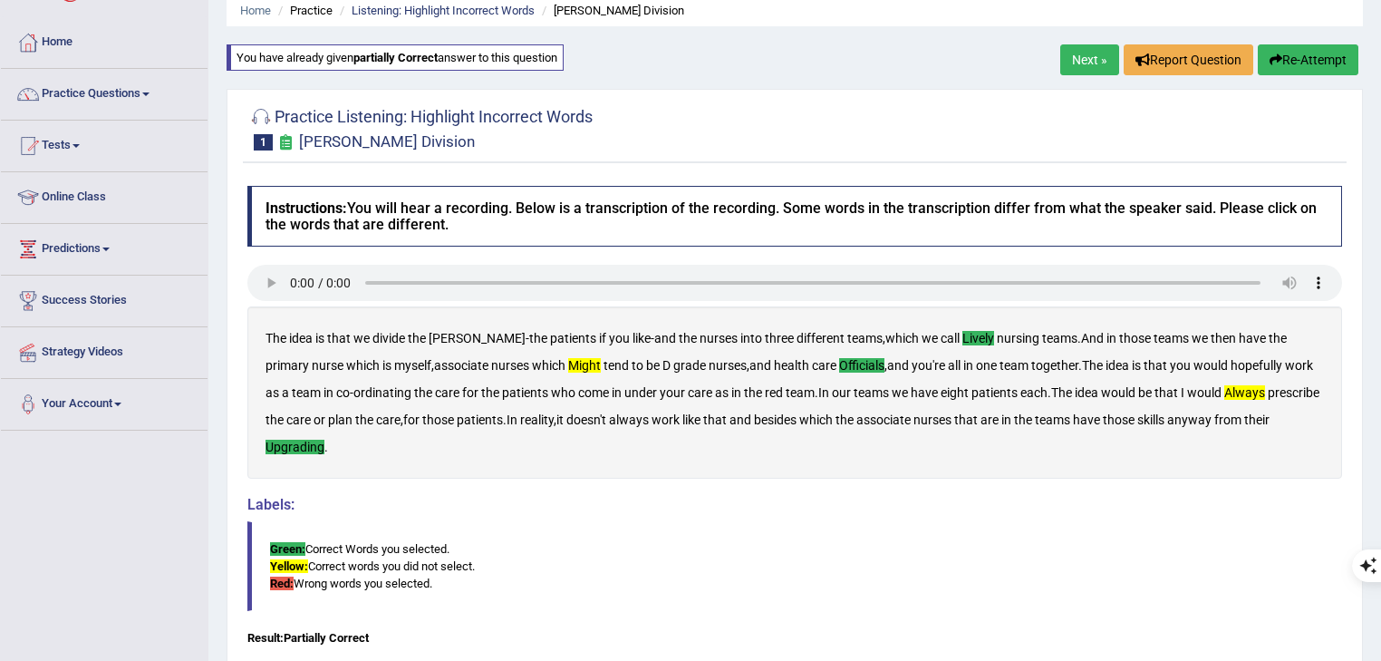
drag, startPoint x: 976, startPoint y: 515, endPoint x: 1345, endPoint y: 394, distance: 388.1
click at [976, 515] on div "Labels: Green: Correct Words you selected. Yellow: Correct words you did not se…" at bounding box center [794, 554] width 1095 height 115
